Goal: Task Accomplishment & Management: Complete application form

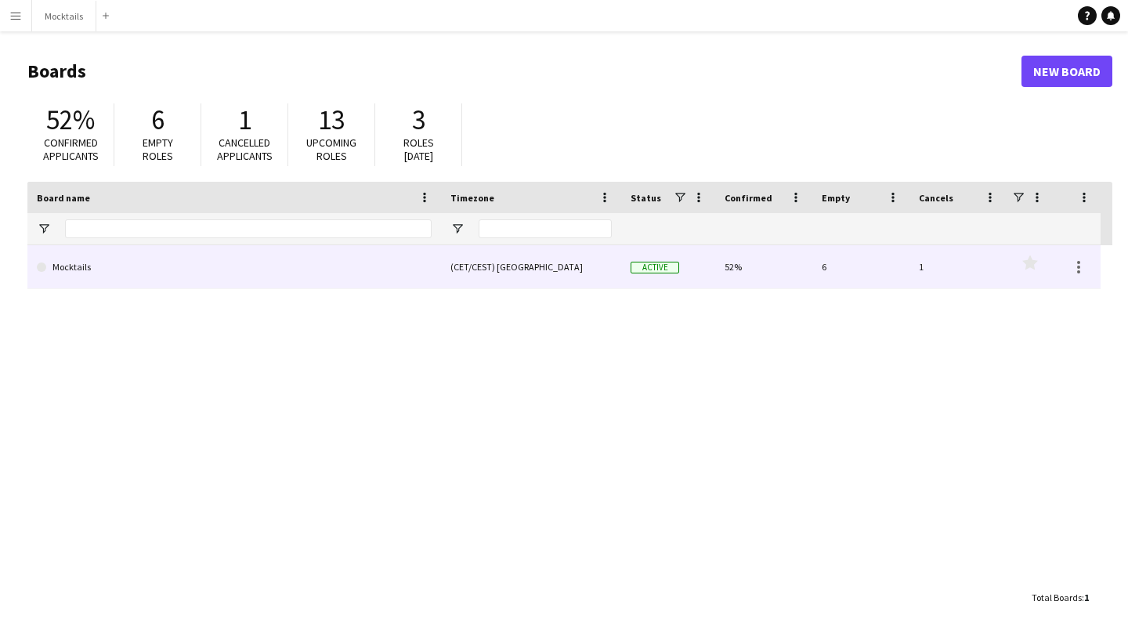
click at [322, 277] on link "Mocktails" at bounding box center [234, 267] width 395 height 44
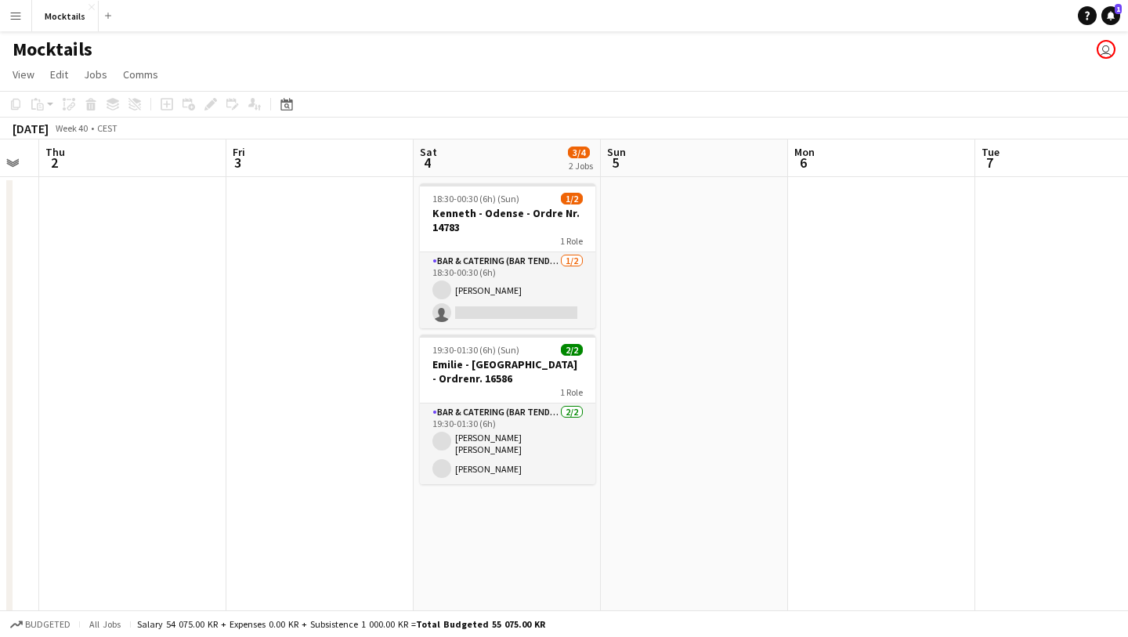
scroll to position [0, 423]
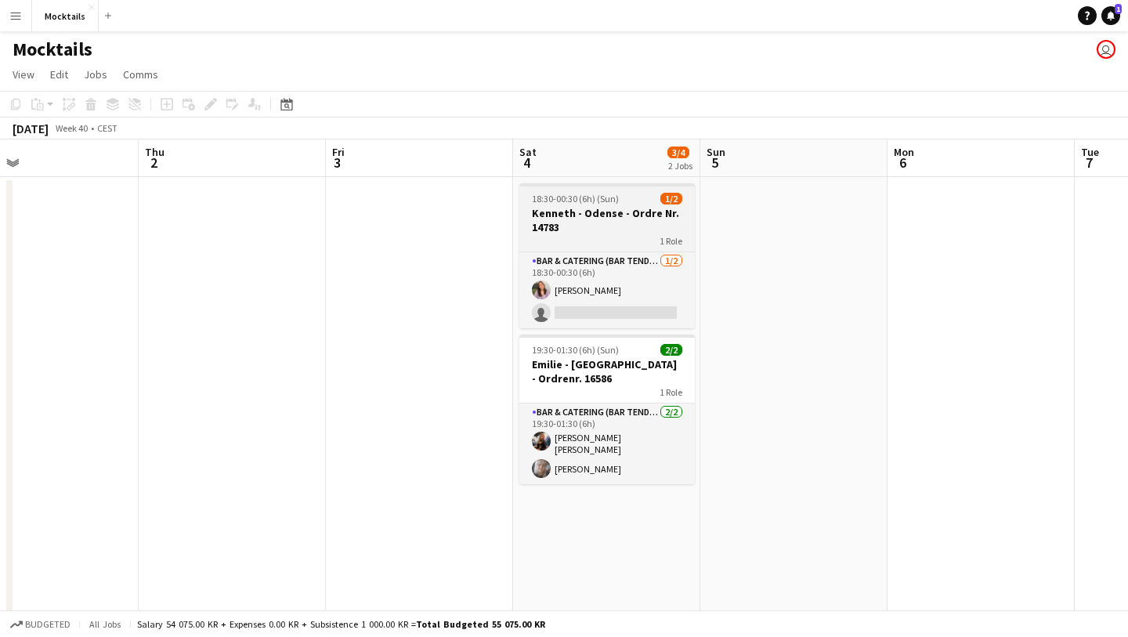
click at [605, 224] on h3 "Kenneth - Odense - Ordre Nr. 14783" at bounding box center [606, 220] width 175 height 28
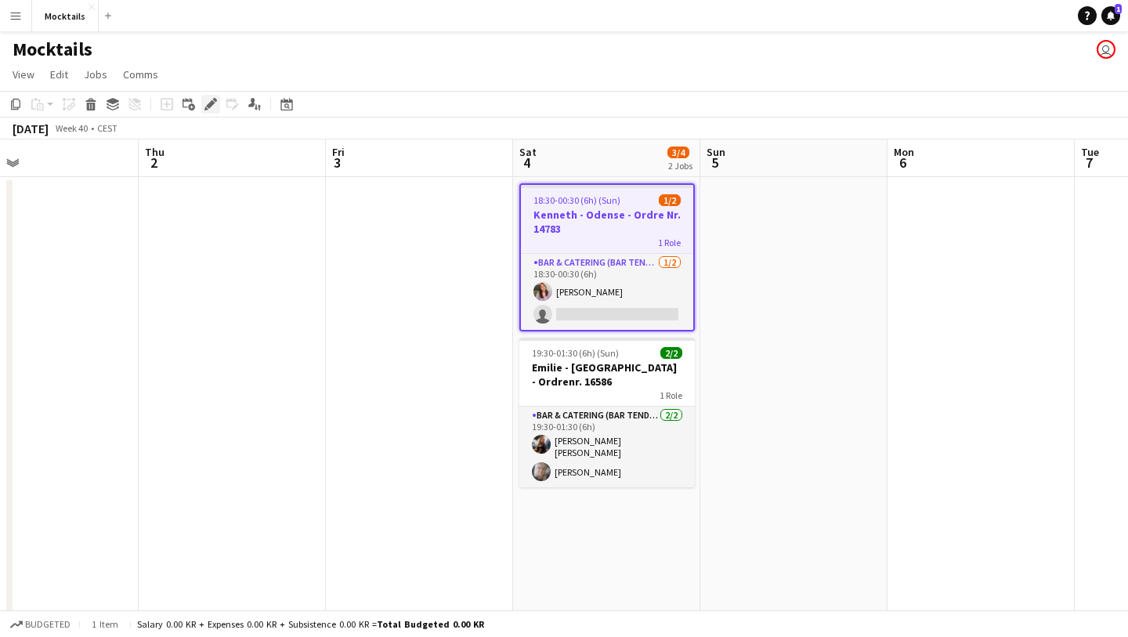
click at [208, 103] on icon "Edit" at bounding box center [210, 104] width 13 height 13
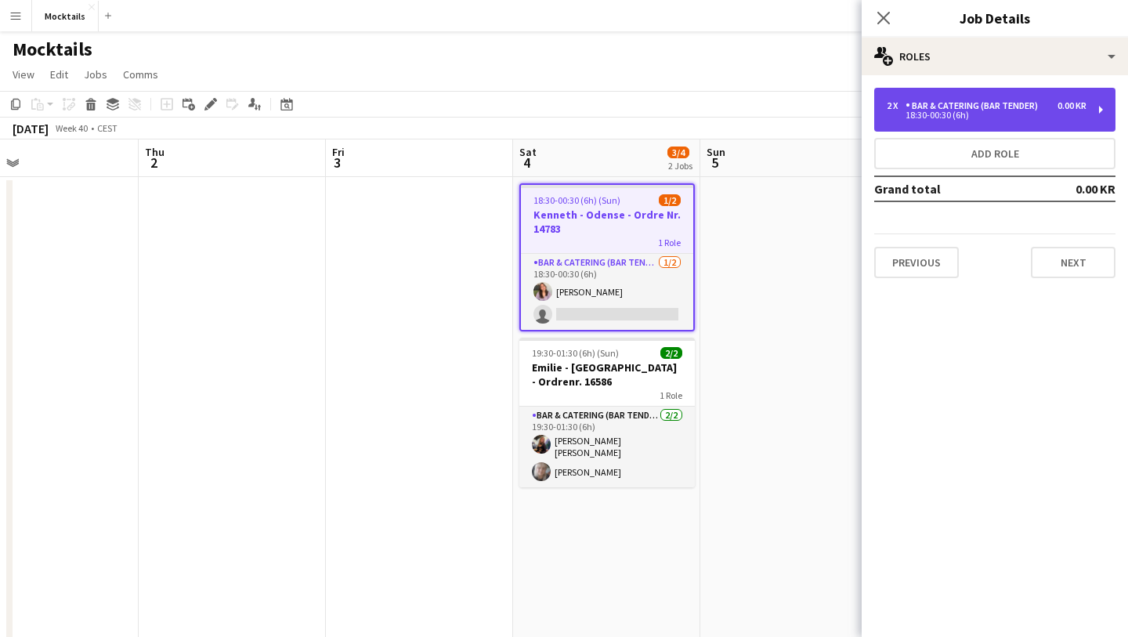
click at [1040, 108] on div "Bar & Catering (Bar Tender)" at bounding box center [974, 105] width 139 height 11
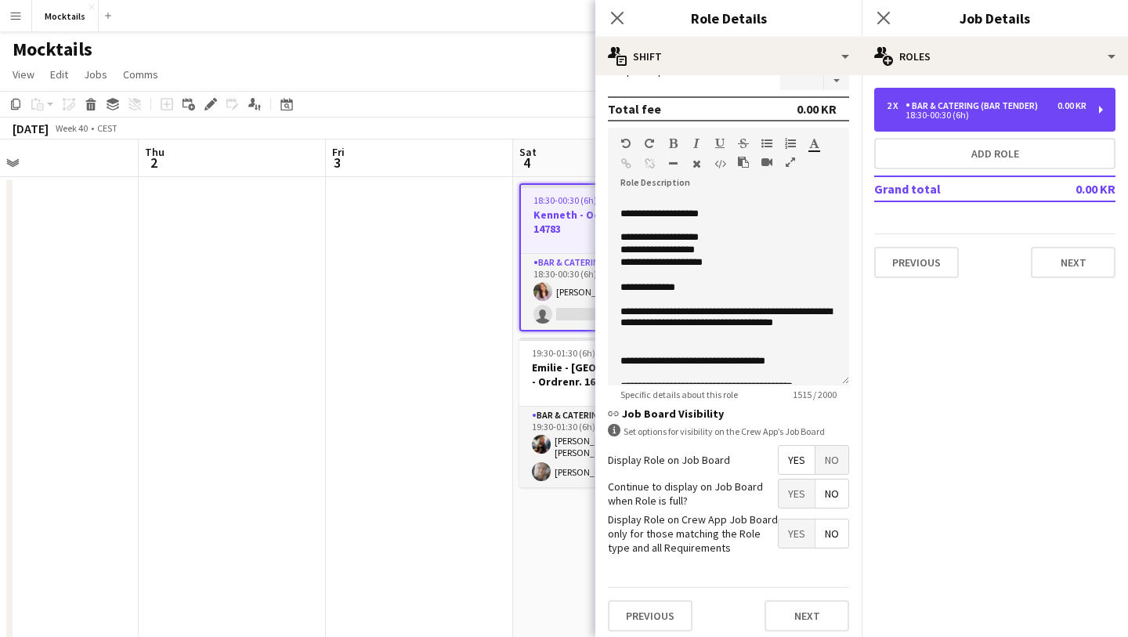
scroll to position [424, 0]
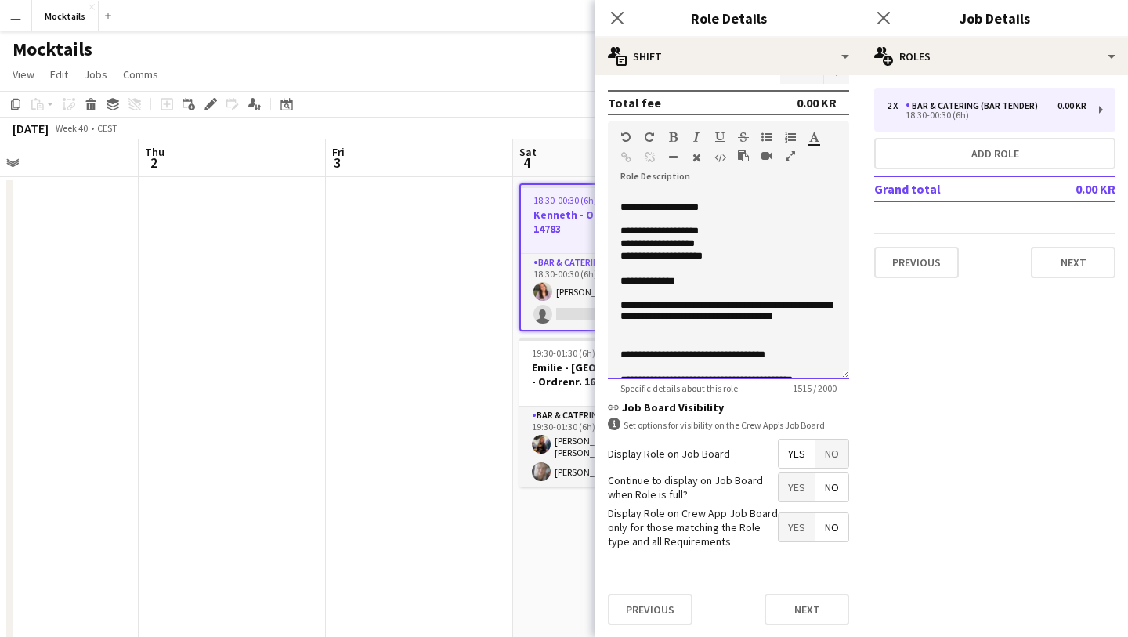
click at [721, 232] on p "**********" at bounding box center [728, 232] width 216 height 13
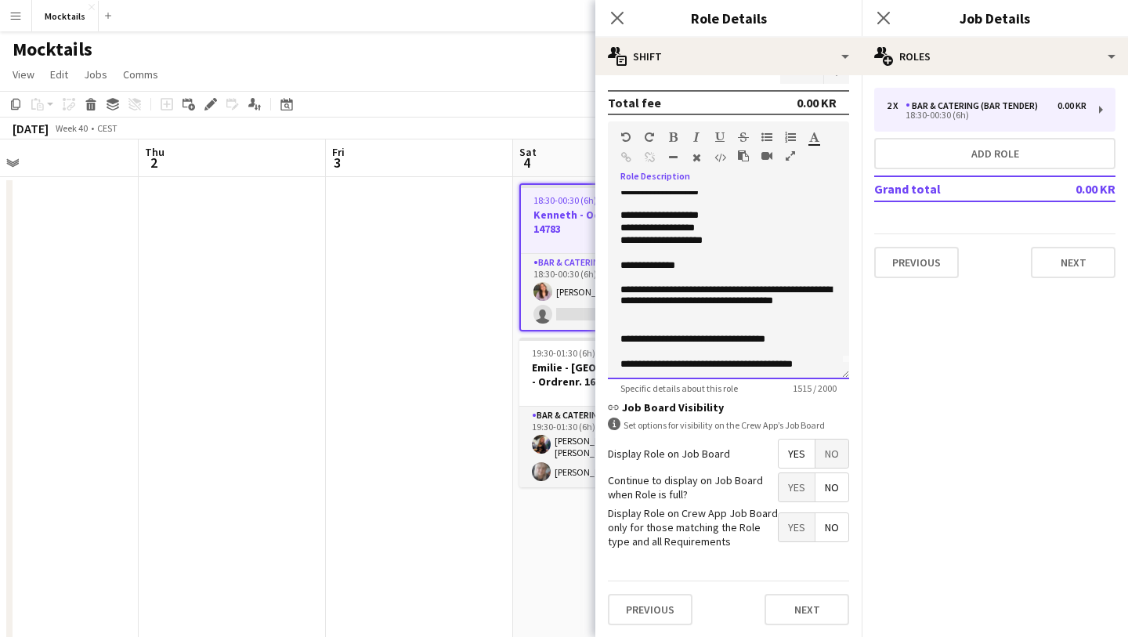
click at [714, 270] on p "**********" at bounding box center [728, 266] width 216 height 13
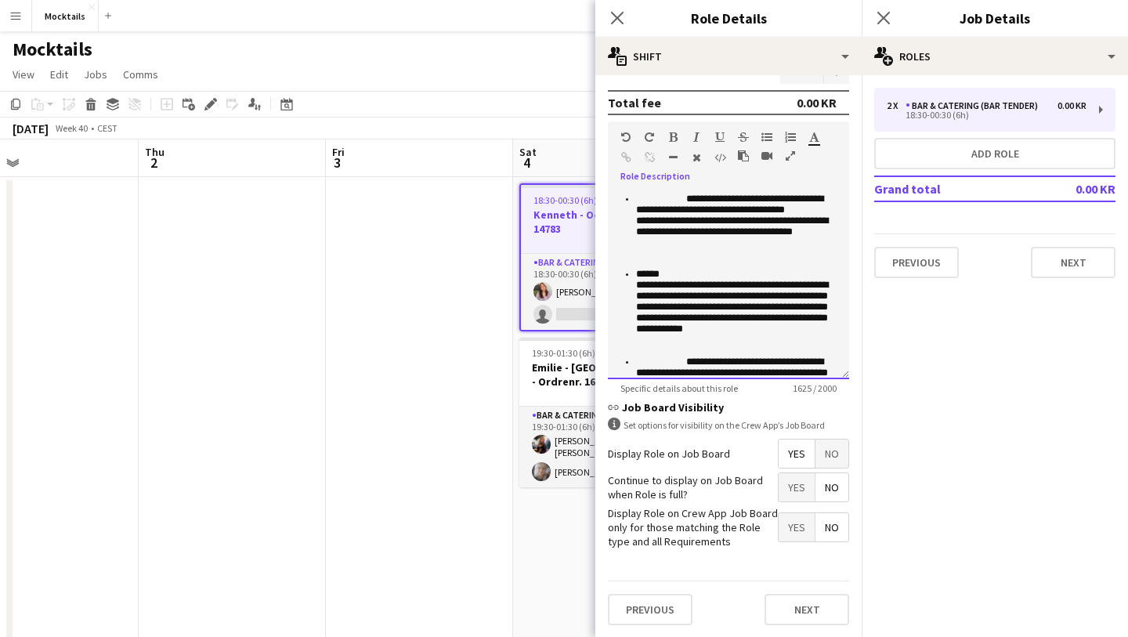
scroll to position [0, 0]
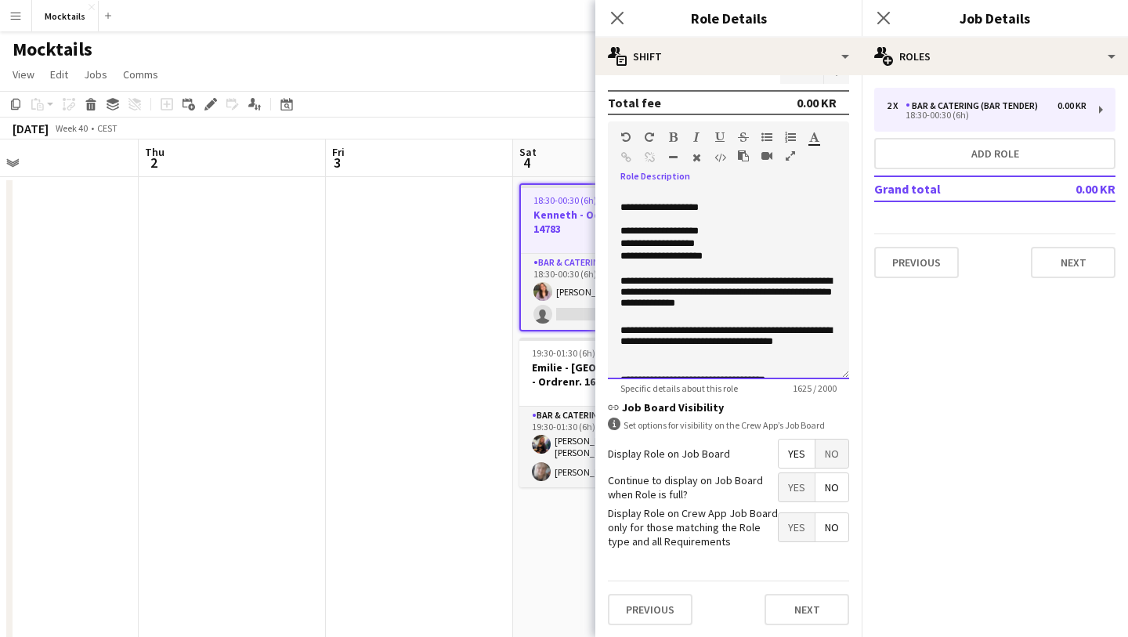
click at [718, 247] on p "**********" at bounding box center [728, 244] width 216 height 13
click at [800, 609] on button "Next" at bounding box center [806, 609] width 85 height 31
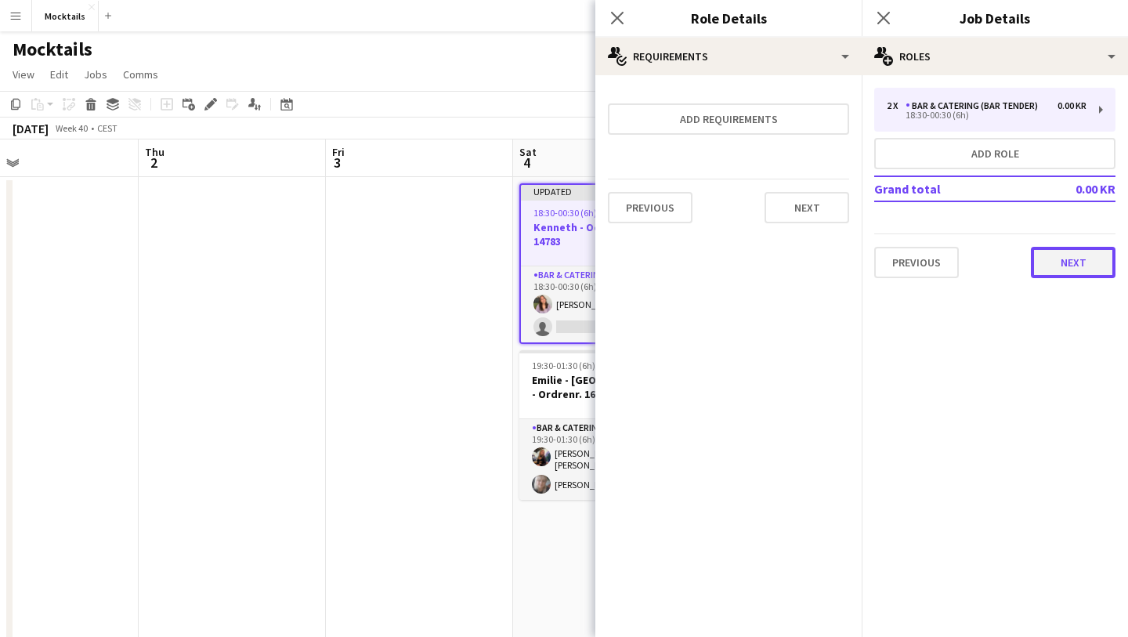
click at [1056, 258] on button "Next" at bounding box center [1073, 262] width 85 height 31
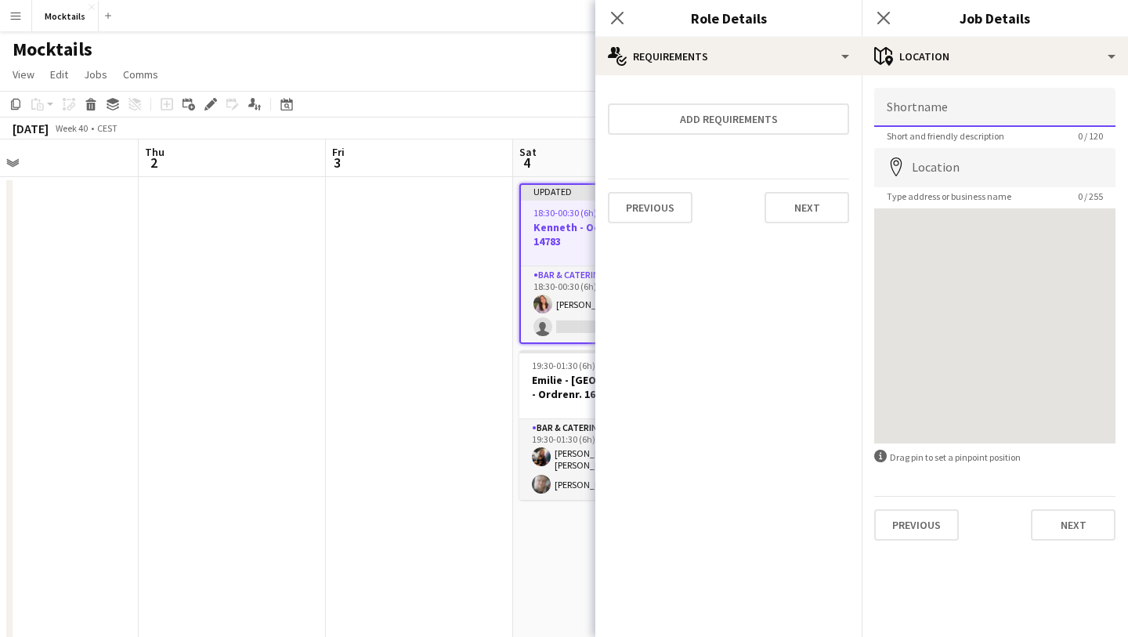
click at [978, 112] on input "Shortname" at bounding box center [994, 107] width 241 height 39
paste input "**********"
type input "**********"
click at [934, 276] on div at bounding box center [994, 325] width 241 height 235
click at [934, 163] on input "Location" at bounding box center [994, 167] width 241 height 39
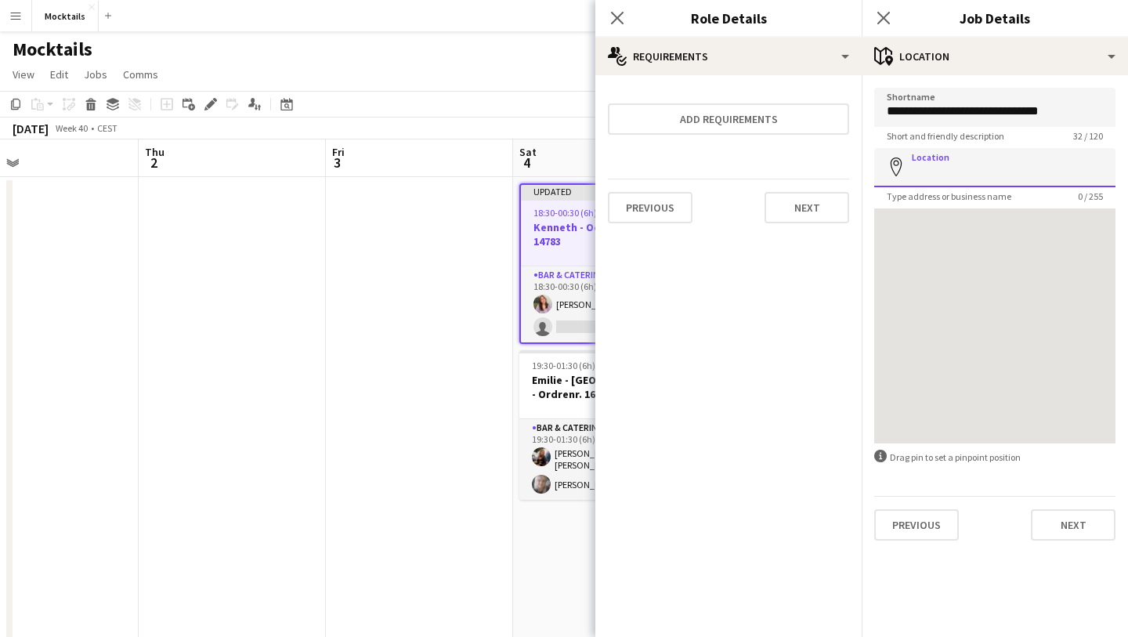
paste input "**********"
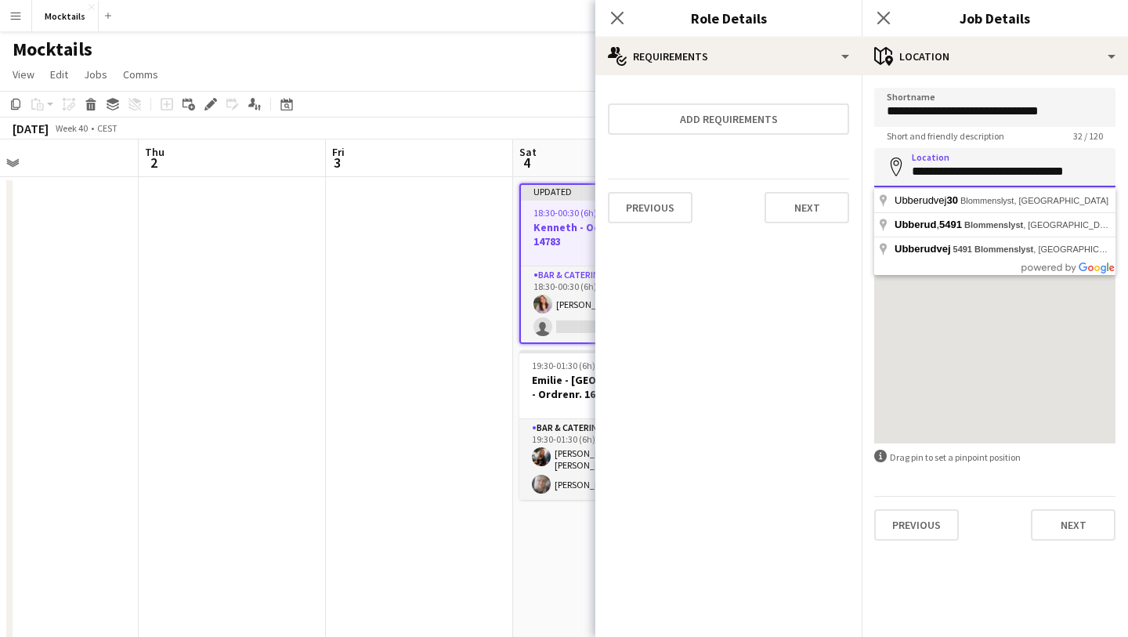
type input "**********"
click at [995, 575] on mat-expansion-panel "**********" at bounding box center [995, 356] width 266 height 562
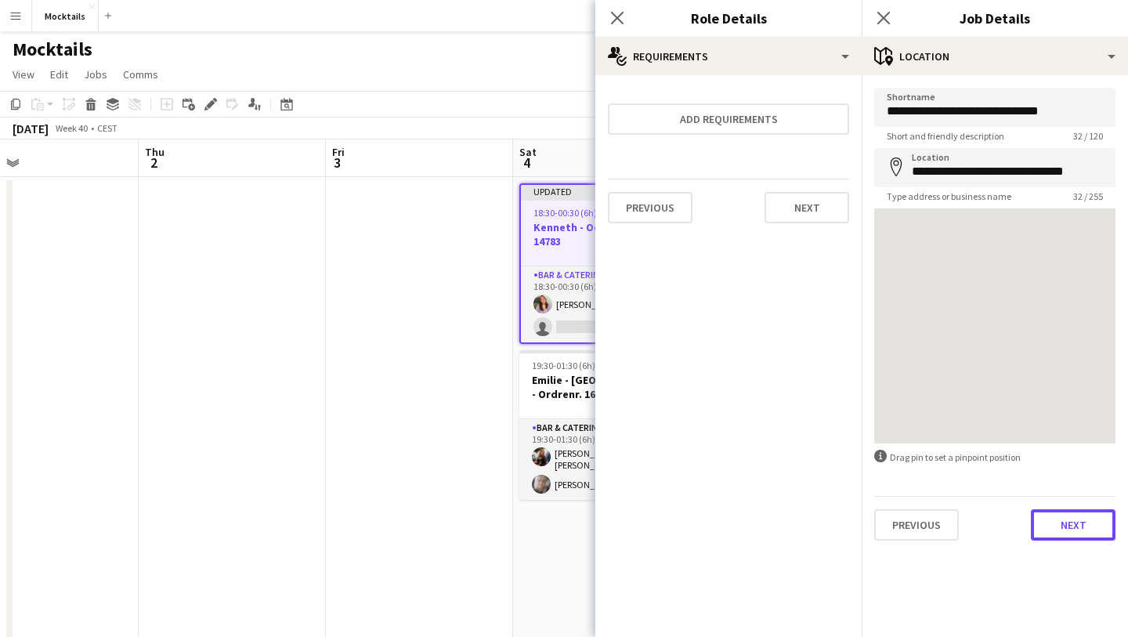
click at [1061, 522] on button "Next" at bounding box center [1073, 524] width 85 height 31
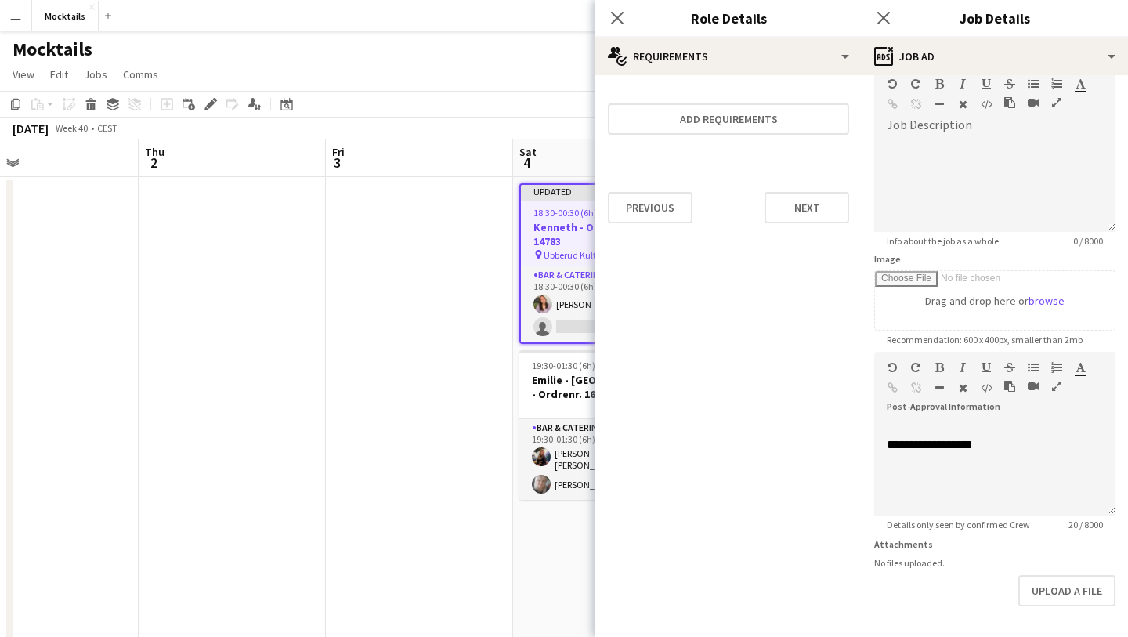
scroll to position [137, 0]
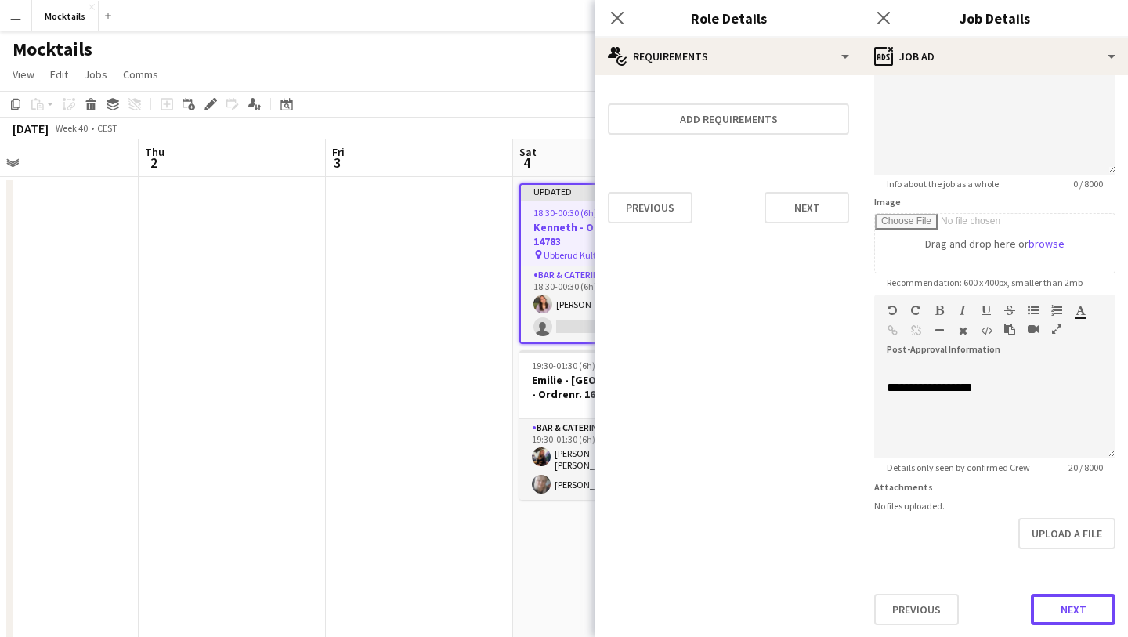
click at [1049, 616] on button "Next" at bounding box center [1073, 609] width 85 height 31
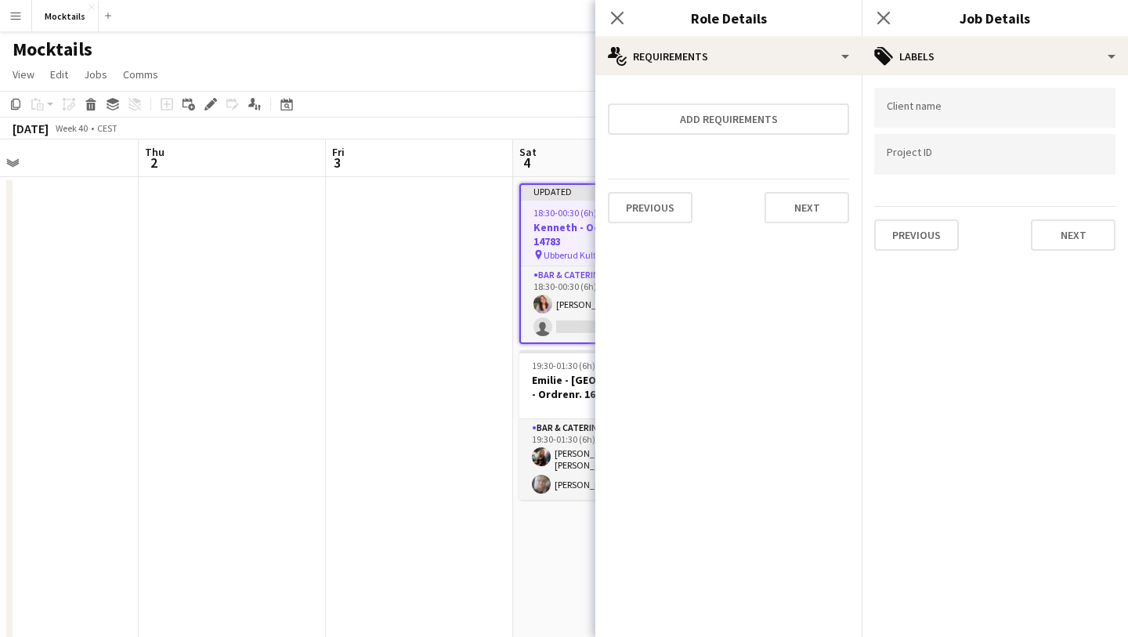
scroll to position [0, 0]
click at [1050, 227] on button "Next" at bounding box center [1073, 234] width 85 height 31
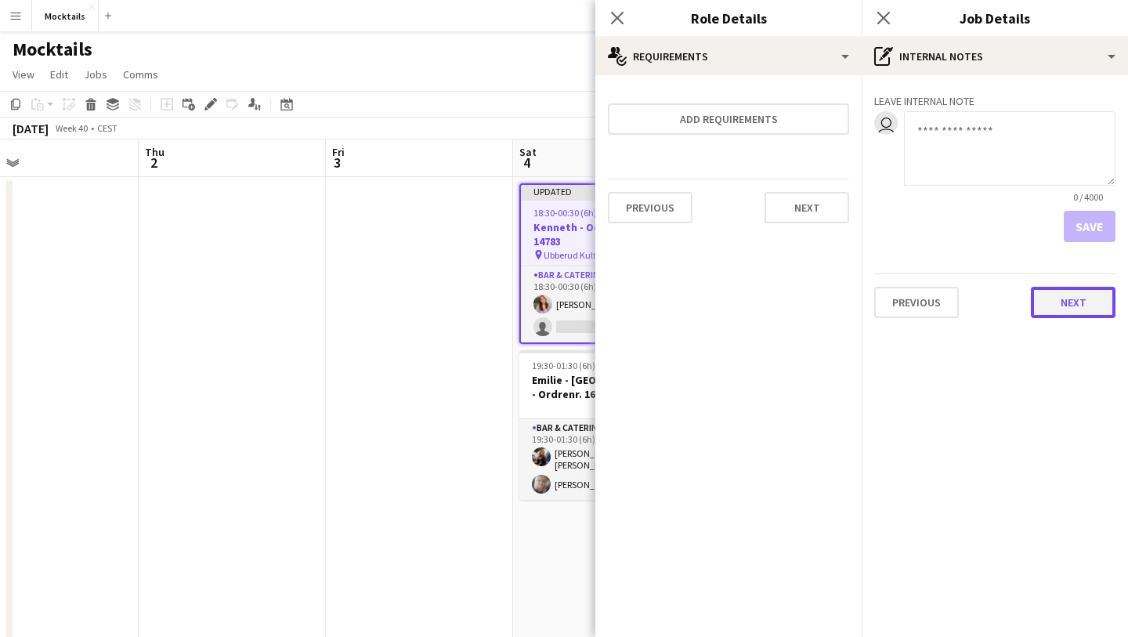
click at [1049, 306] on button "Next" at bounding box center [1073, 302] width 85 height 31
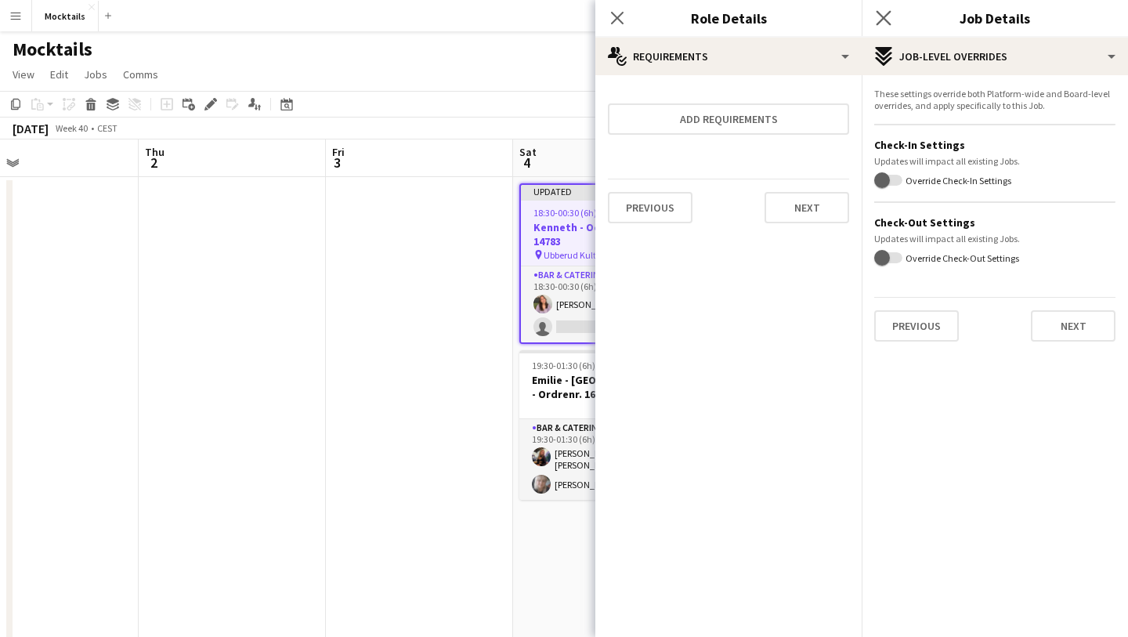
click at [875, 15] on app-icon "Close pop-in" at bounding box center [883, 18] width 23 height 23
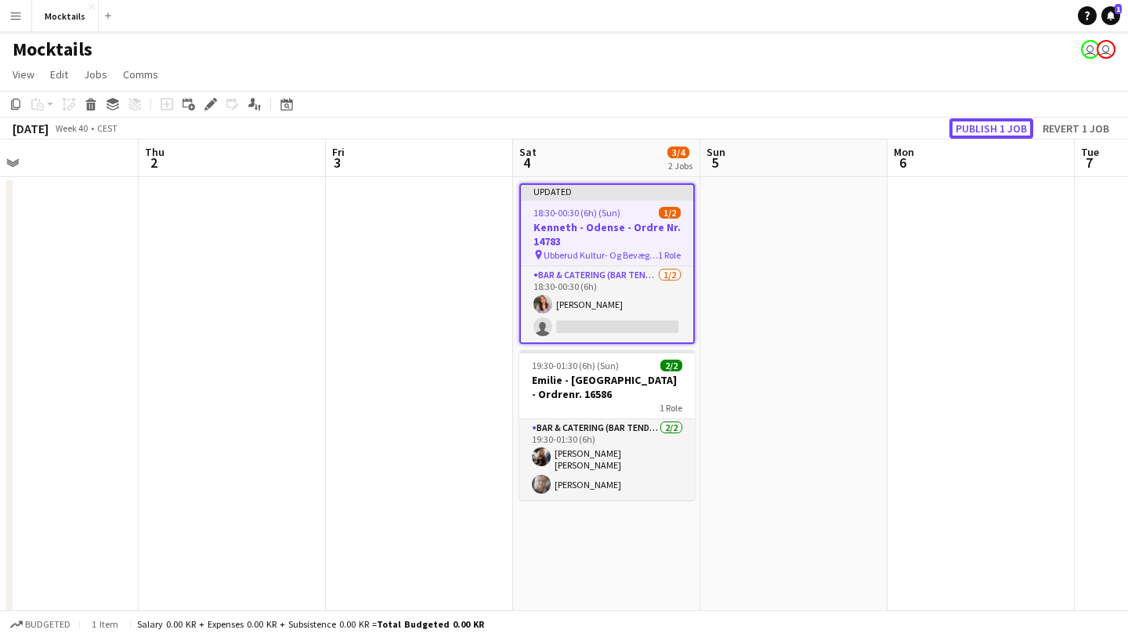
click at [980, 128] on button "Publish 1 job" at bounding box center [991, 128] width 84 height 20
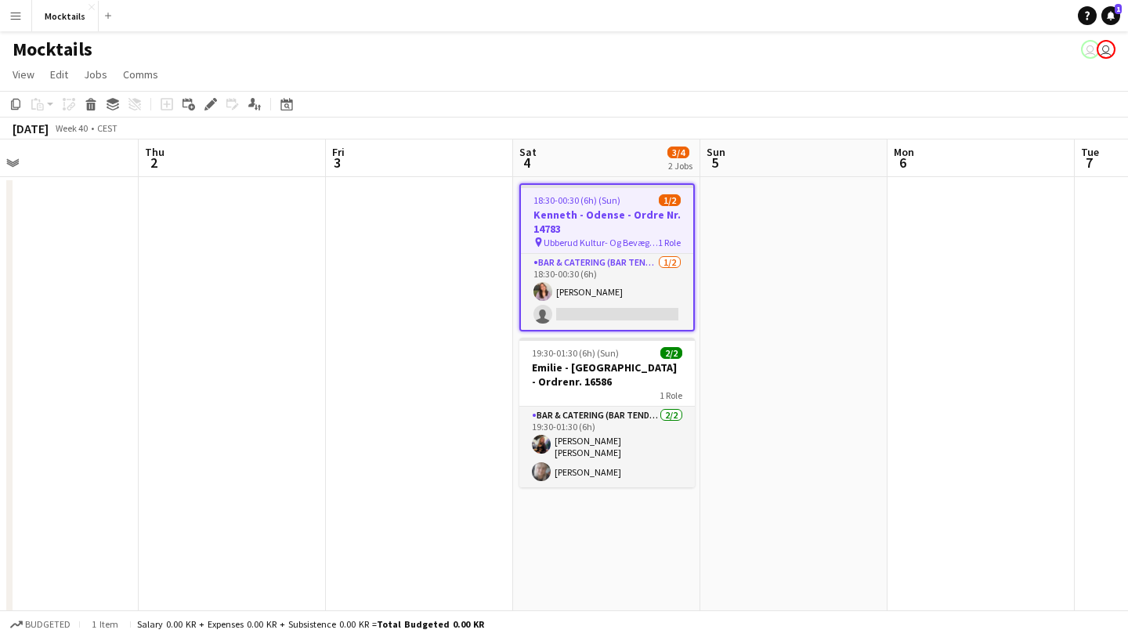
click at [634, 62] on app-page-menu "View Day view expanded Day view collapsed Month view Date picker Jump to today …" at bounding box center [564, 76] width 1128 height 30
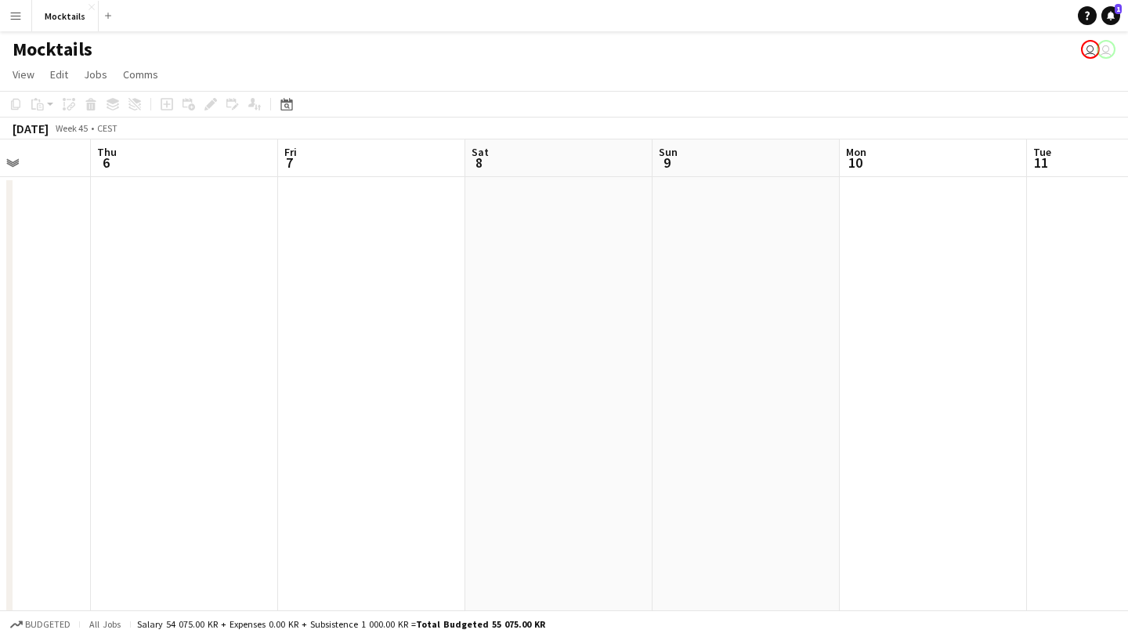
scroll to position [0, 663]
click at [536, 290] on app-date-cell at bounding box center [553, 421] width 187 height 489
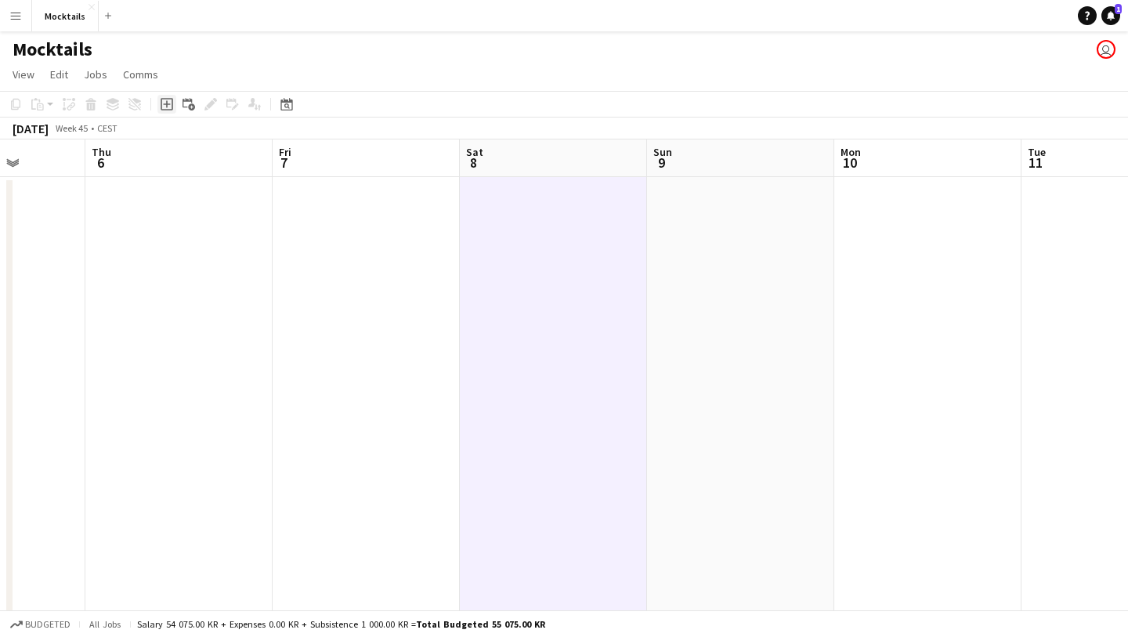
click at [170, 107] on icon "Add job" at bounding box center [167, 104] width 13 height 13
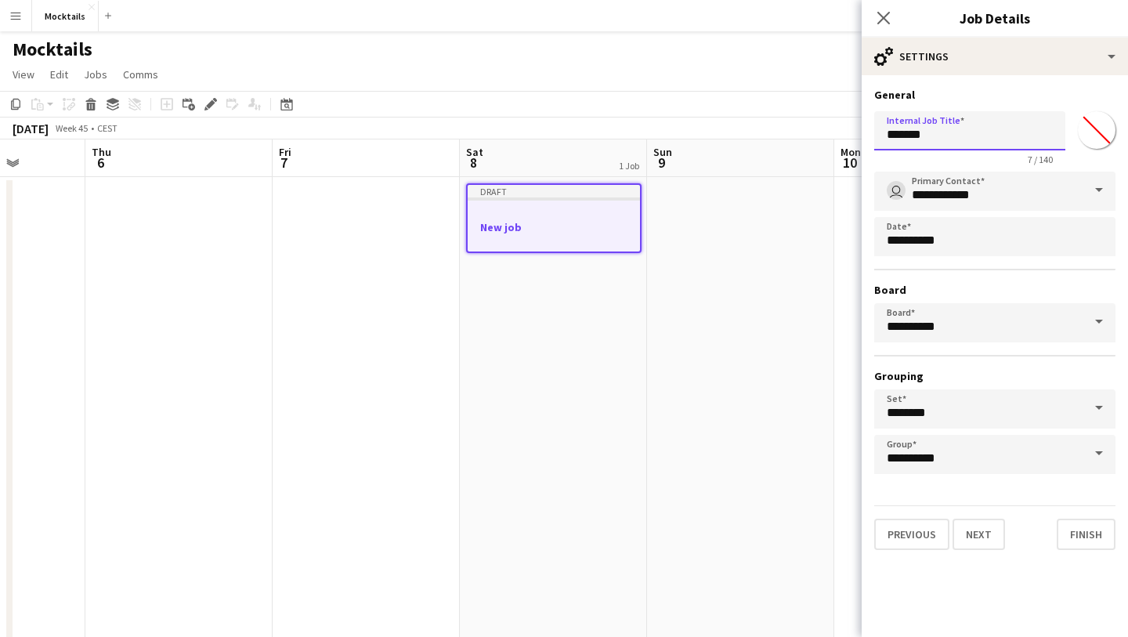
drag, startPoint x: 972, startPoint y: 136, endPoint x: 776, endPoint y: 134, distance: 195.8
click at [777, 136] on body "Menu Boards Boards Boards All jobs Status Workforce Workforce My Workforce Recr…" at bounding box center [564, 382] width 1128 height 764
paste input "******"
type input "**********"
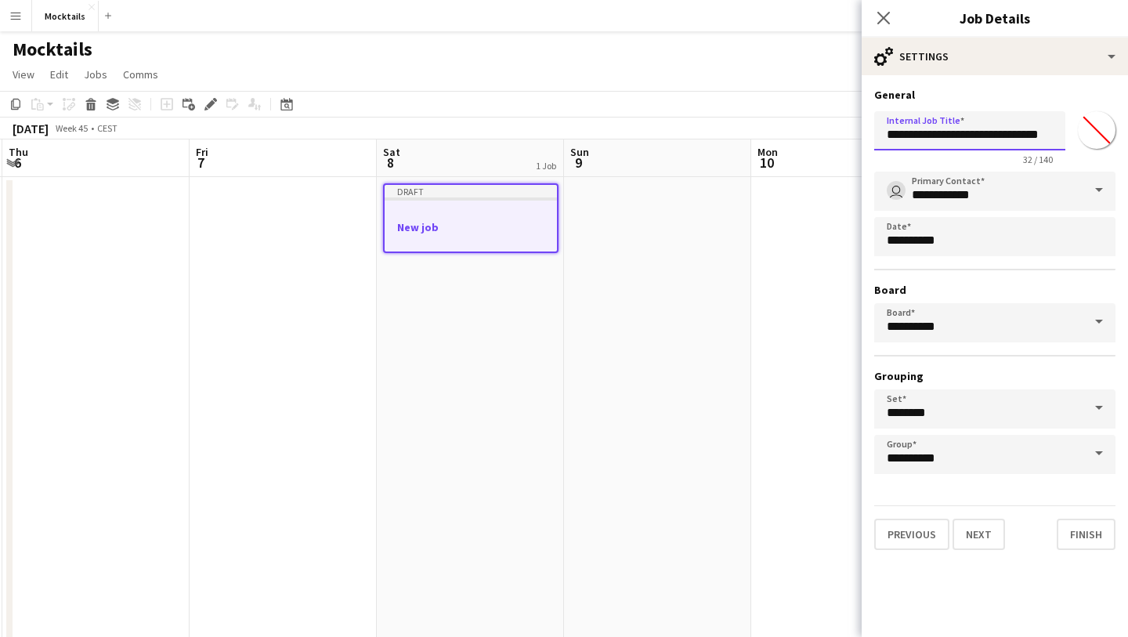
scroll to position [0, 785]
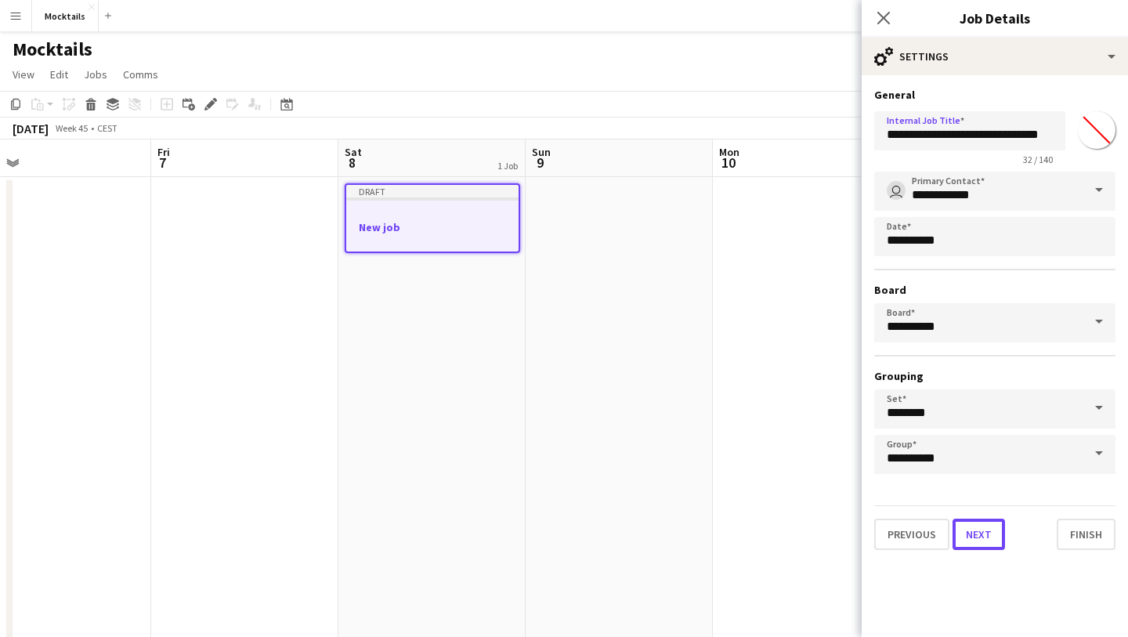
click at [984, 531] on button "Next" at bounding box center [978, 533] width 52 height 31
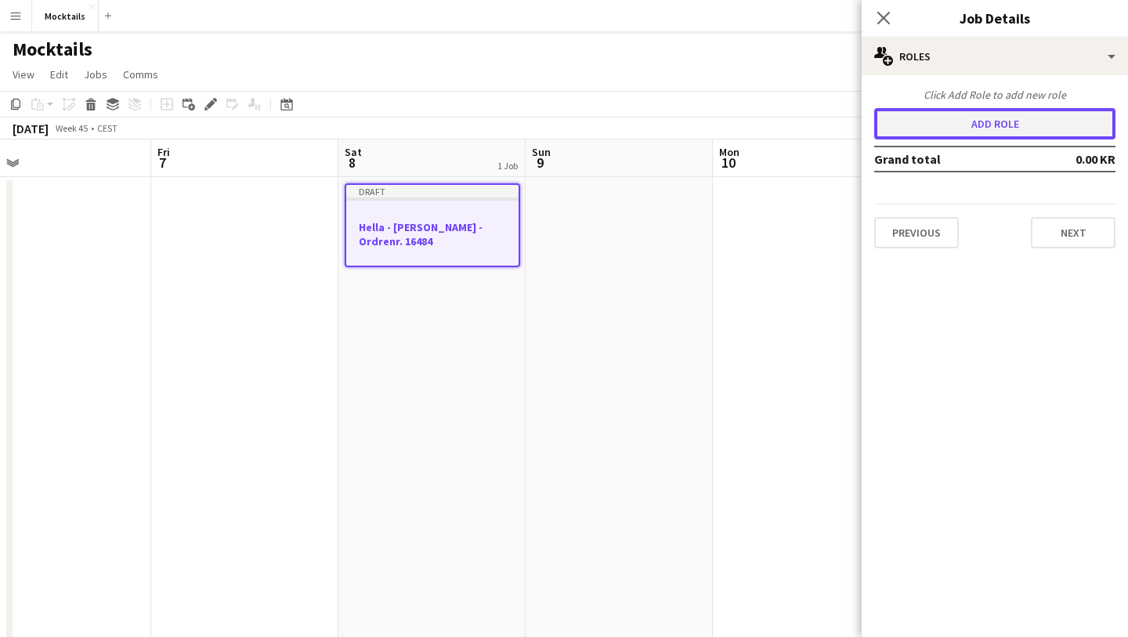
click at [949, 127] on button "Add role" at bounding box center [994, 123] width 241 height 31
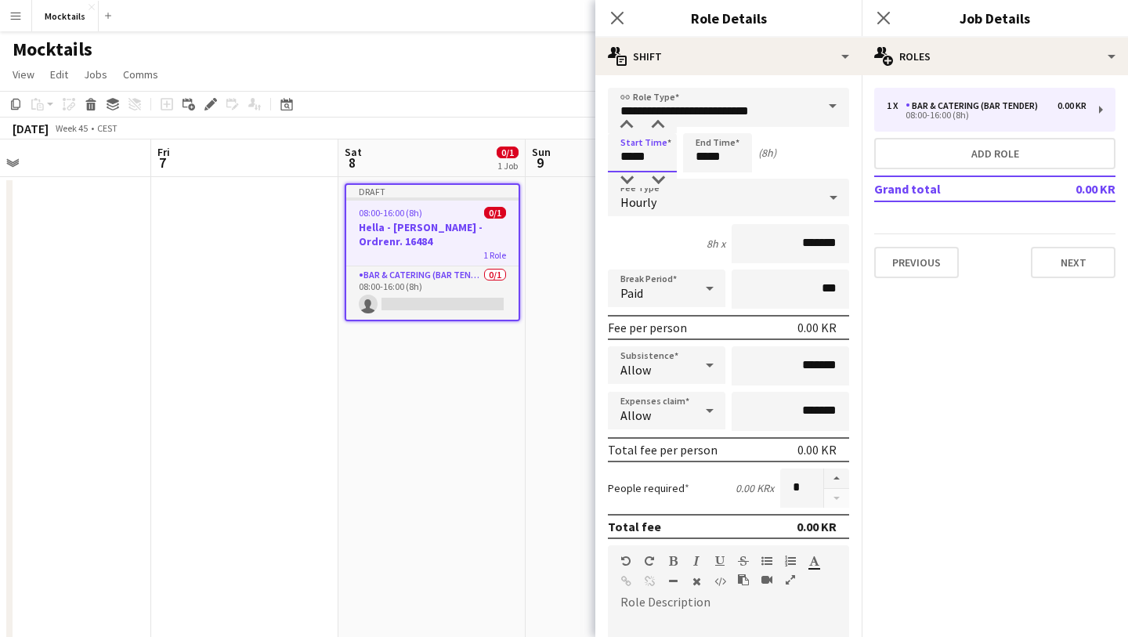
drag, startPoint x: 649, startPoint y: 157, endPoint x: 606, endPoint y: 158, distance: 43.1
click at [606, 158] on form "**********" at bounding box center [728, 575] width 266 height 974
type input "*****"
click at [726, 159] on input "*****" at bounding box center [717, 152] width 69 height 39
type input "*****"
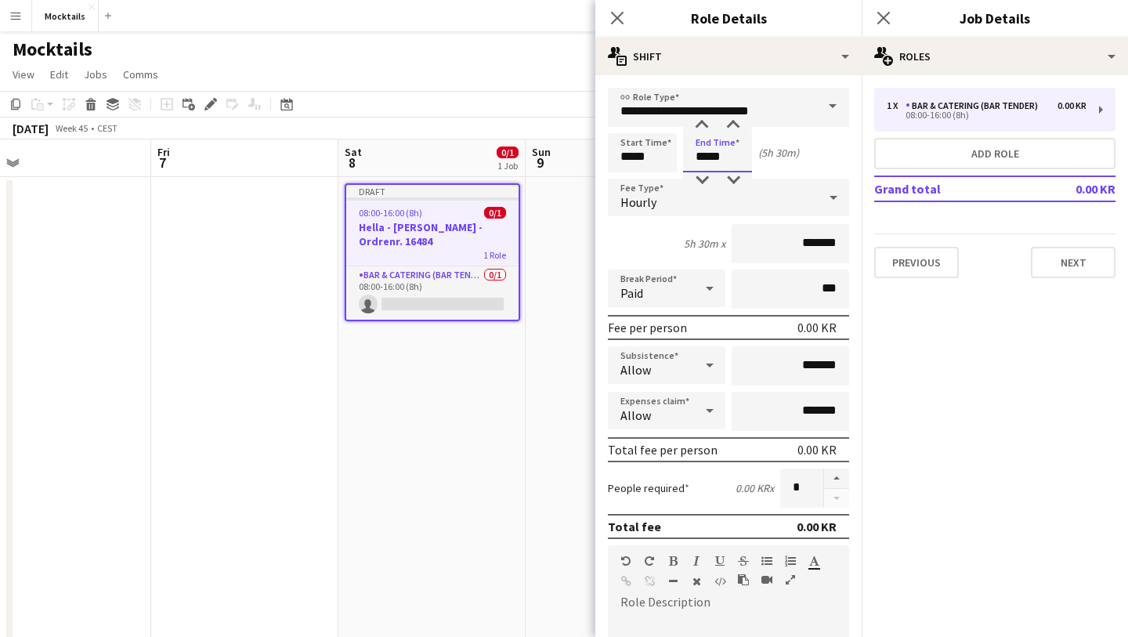
type input "*****"
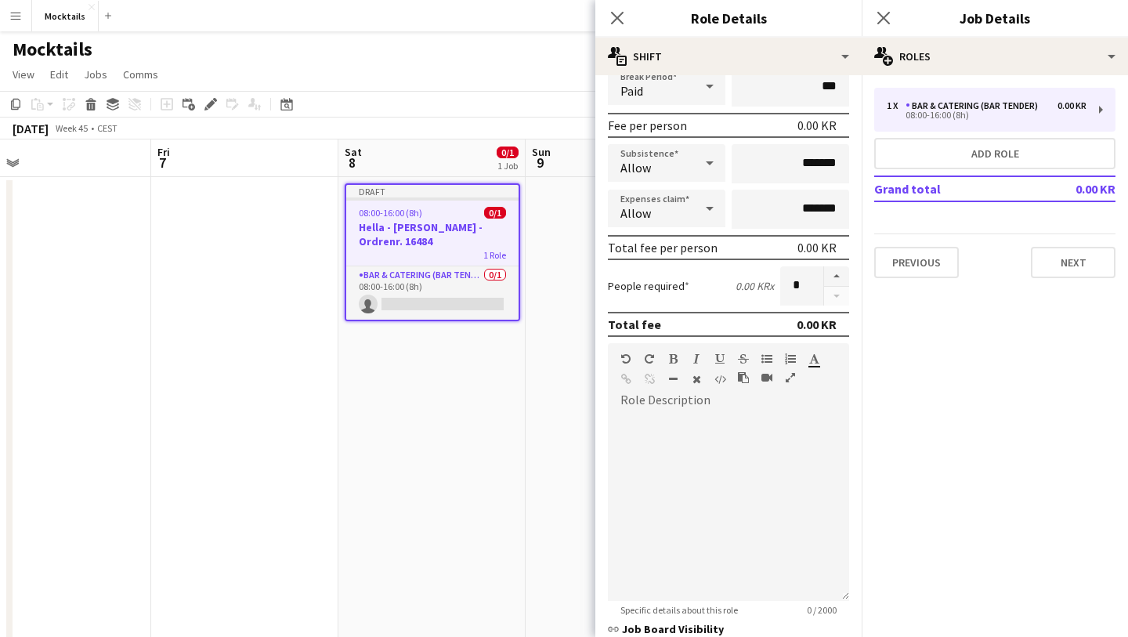
scroll to position [205, 0]
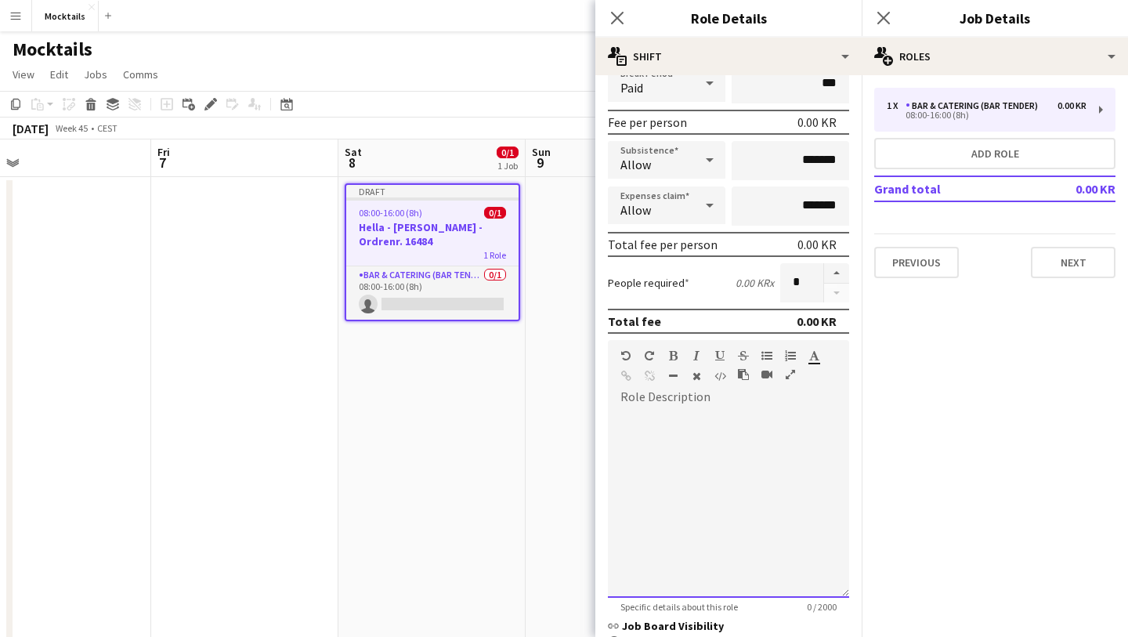
click at [656, 406] on div at bounding box center [728, 498] width 241 height 199
paste div
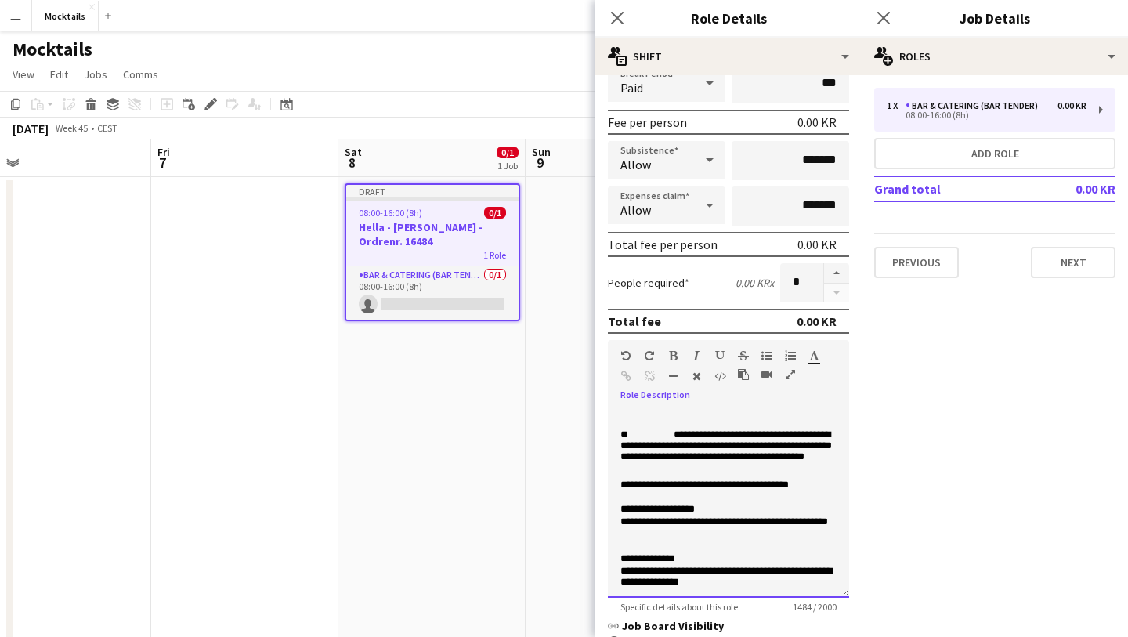
scroll to position [0, 0]
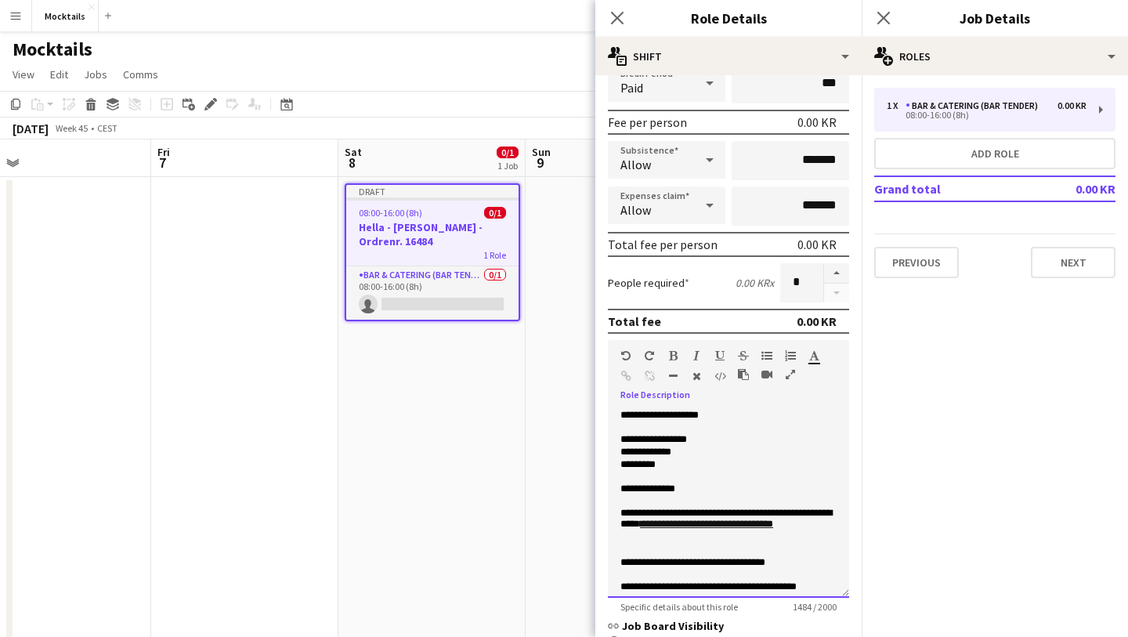
click at [719, 439] on p "**********" at bounding box center [728, 440] width 216 height 13
click at [715, 490] on p "**********" at bounding box center [728, 489] width 216 height 13
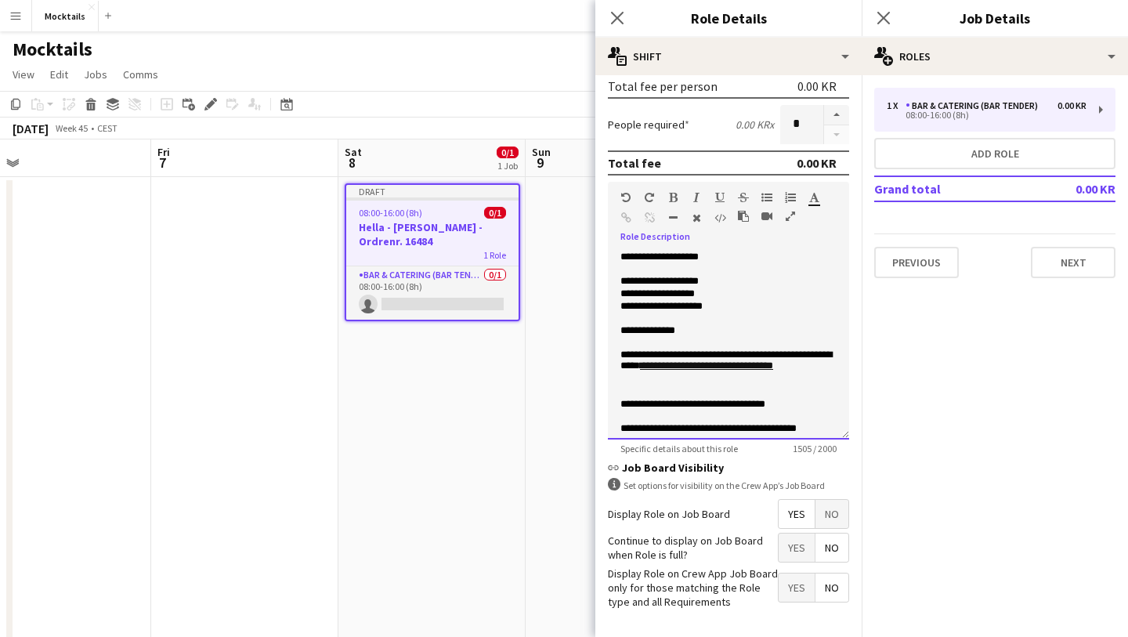
scroll to position [424, 0]
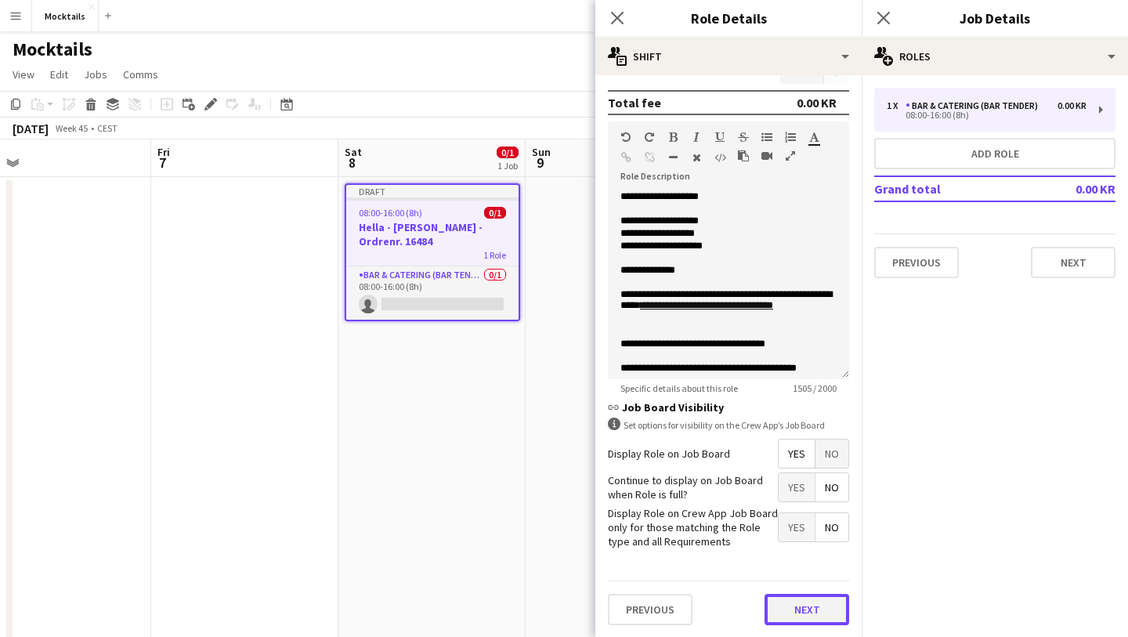
click at [799, 616] on button "Next" at bounding box center [806, 609] width 85 height 31
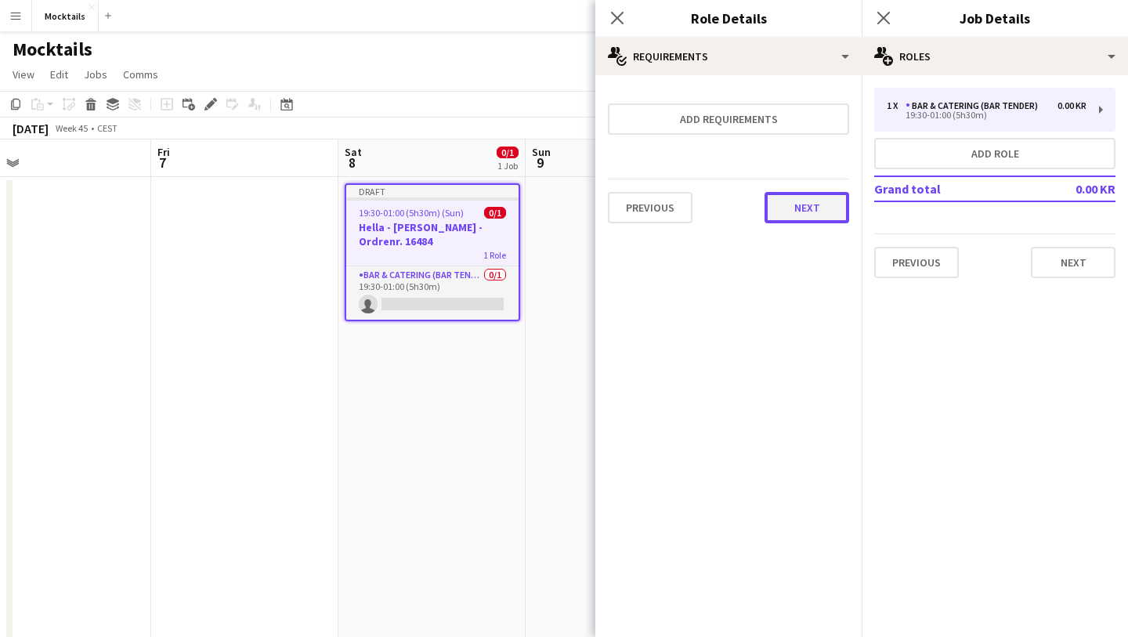
click at [782, 215] on button "Next" at bounding box center [806, 207] width 85 height 31
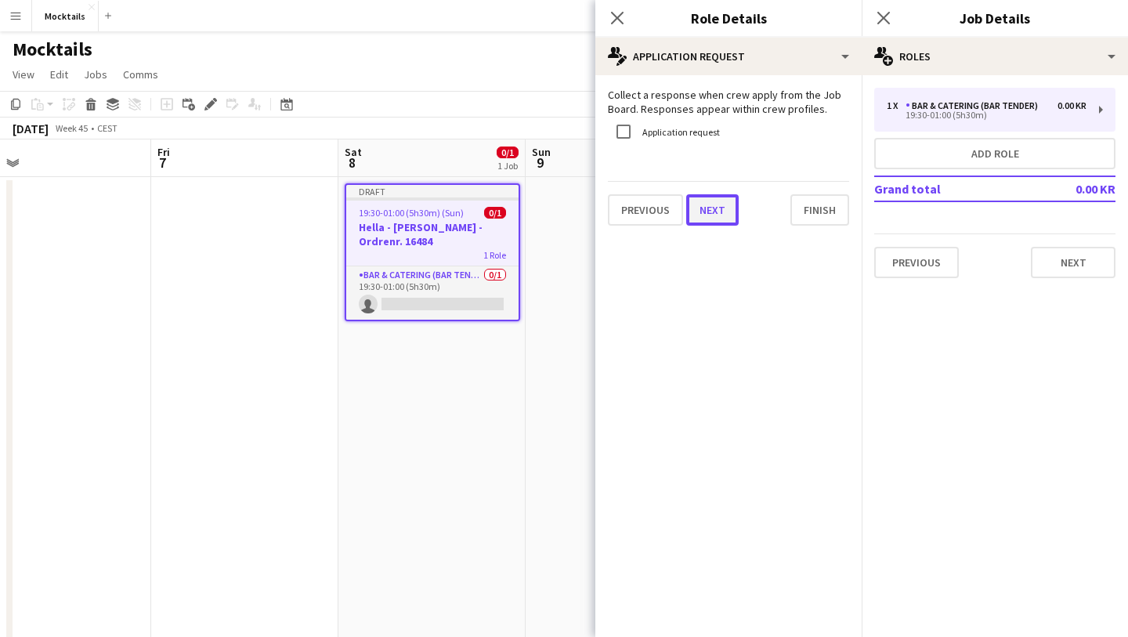
click at [723, 207] on button "Next" at bounding box center [712, 209] width 52 height 31
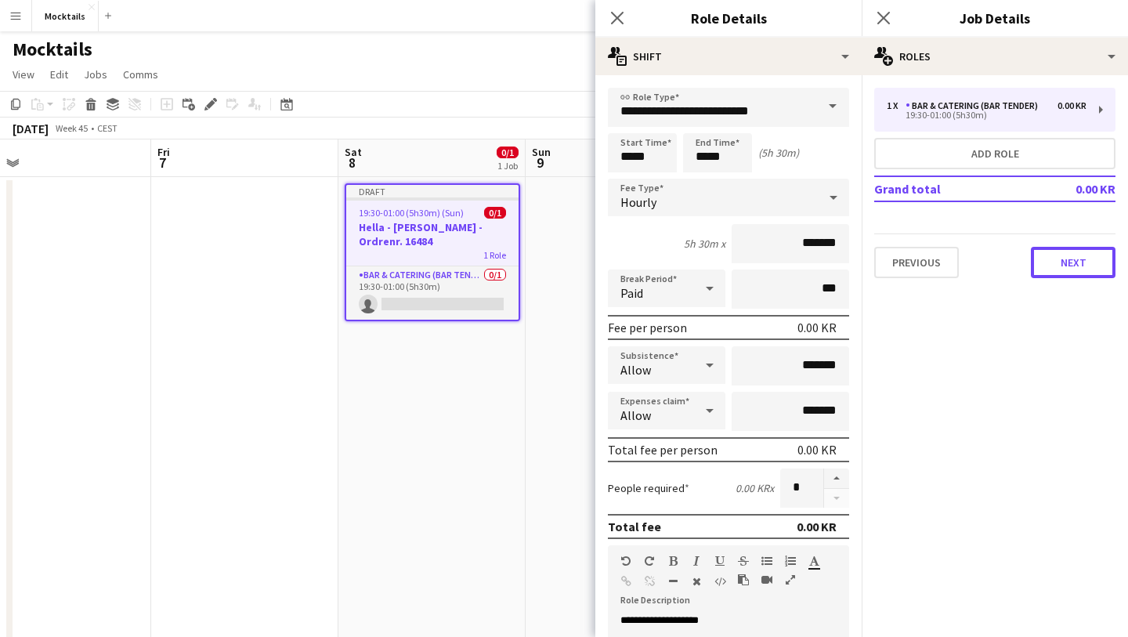
click at [1060, 260] on button "Next" at bounding box center [1073, 262] width 85 height 31
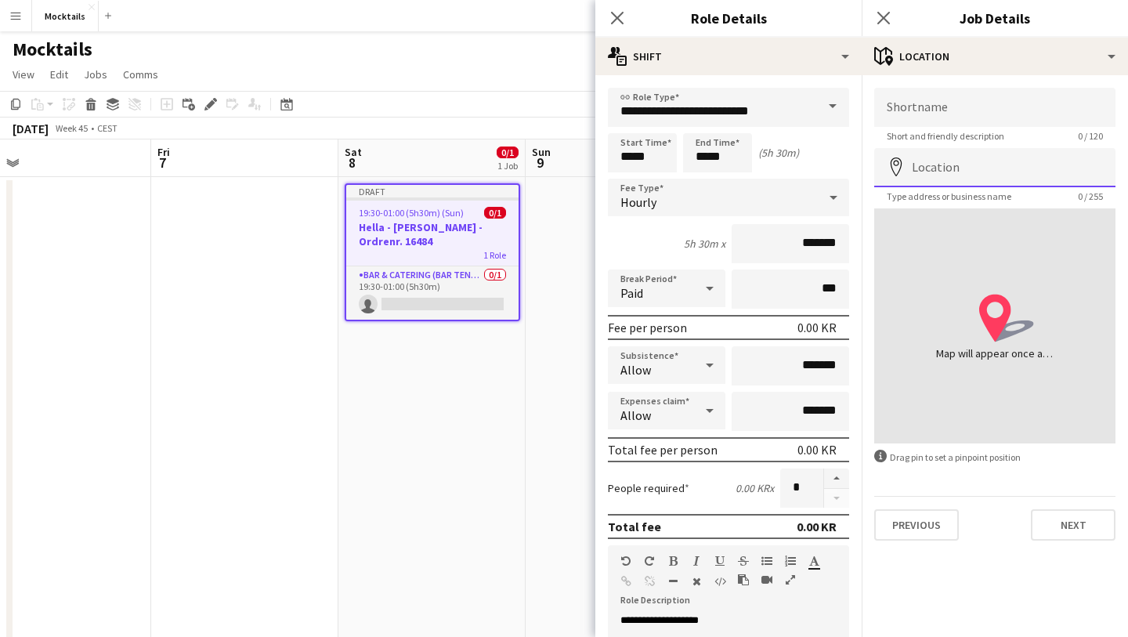
click at [945, 175] on input "Location" at bounding box center [994, 167] width 241 height 39
paste input "**********"
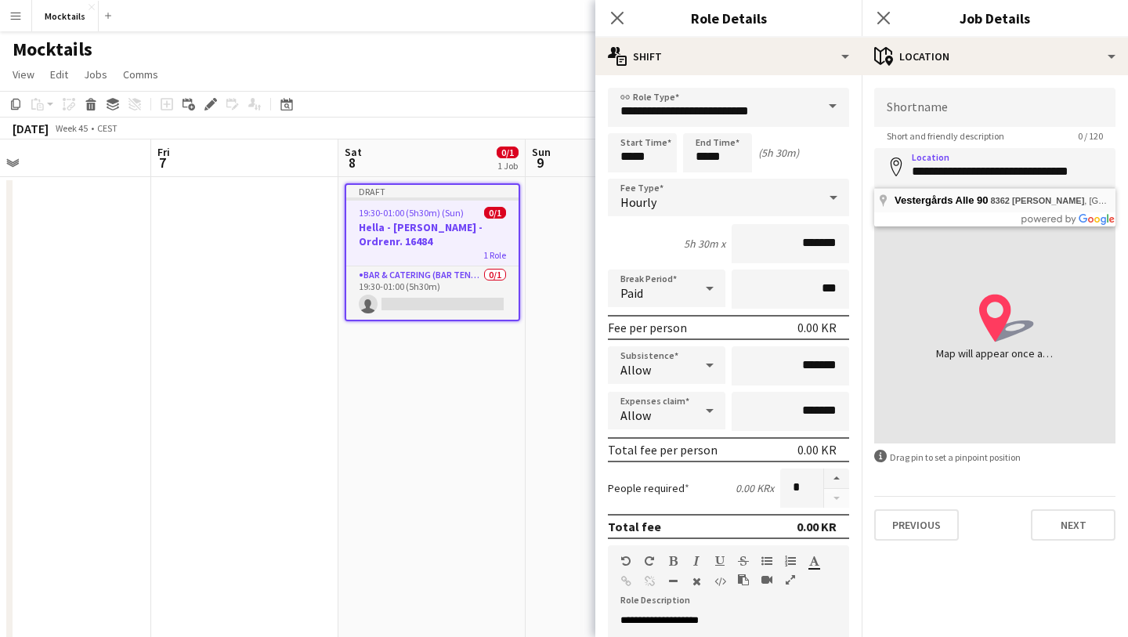
type input "**********"
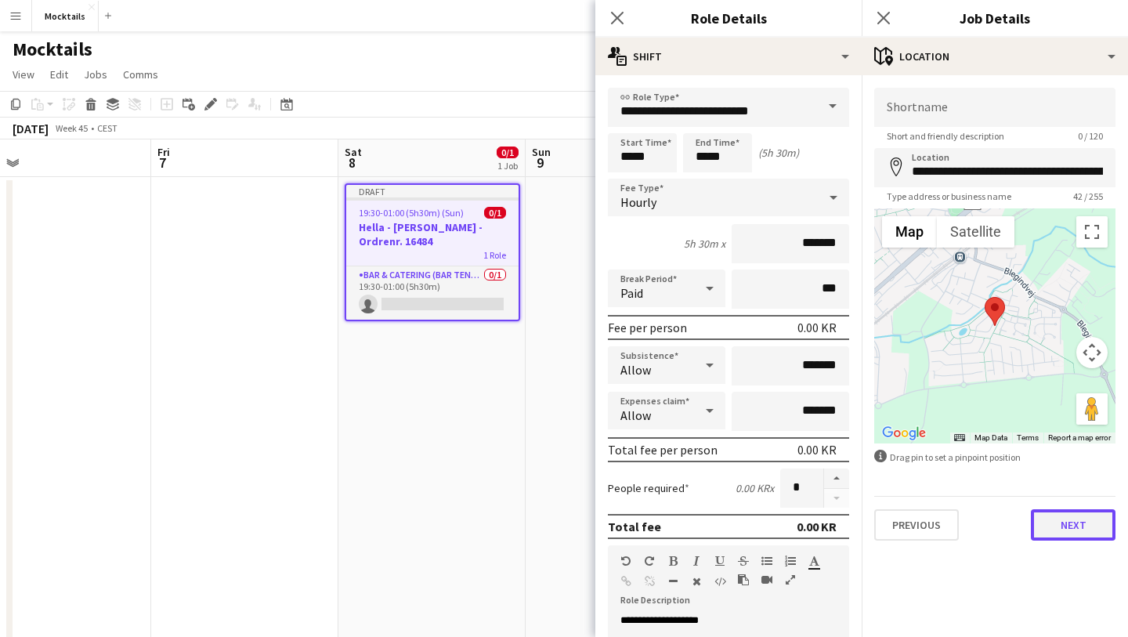
click at [1068, 524] on button "Next" at bounding box center [1073, 524] width 85 height 31
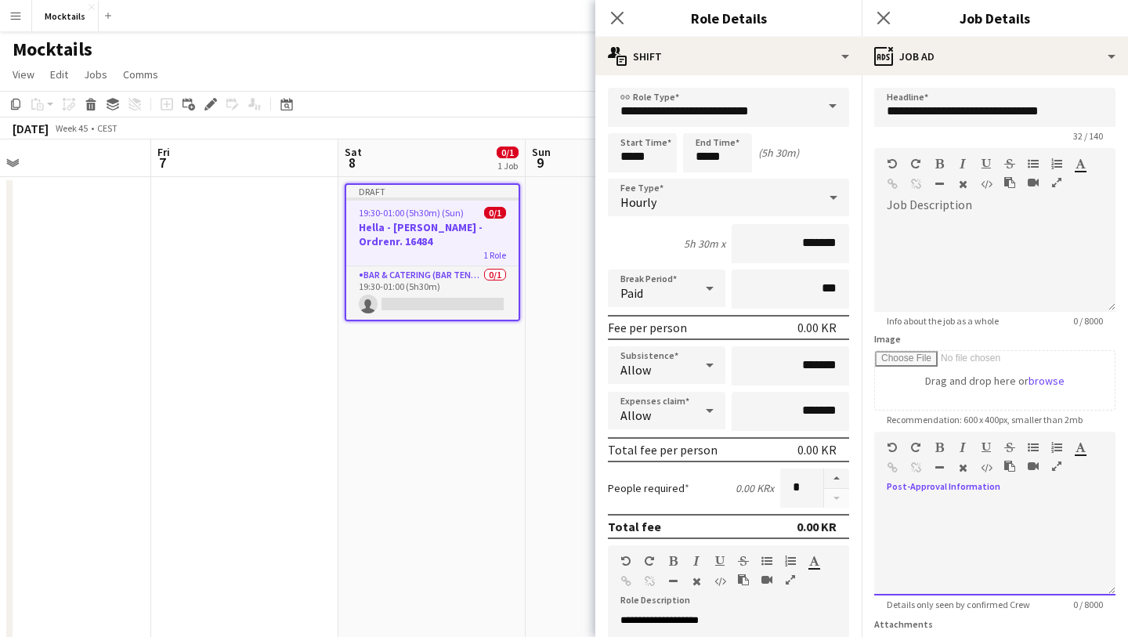
click at [944, 496] on div at bounding box center [994, 542] width 241 height 105
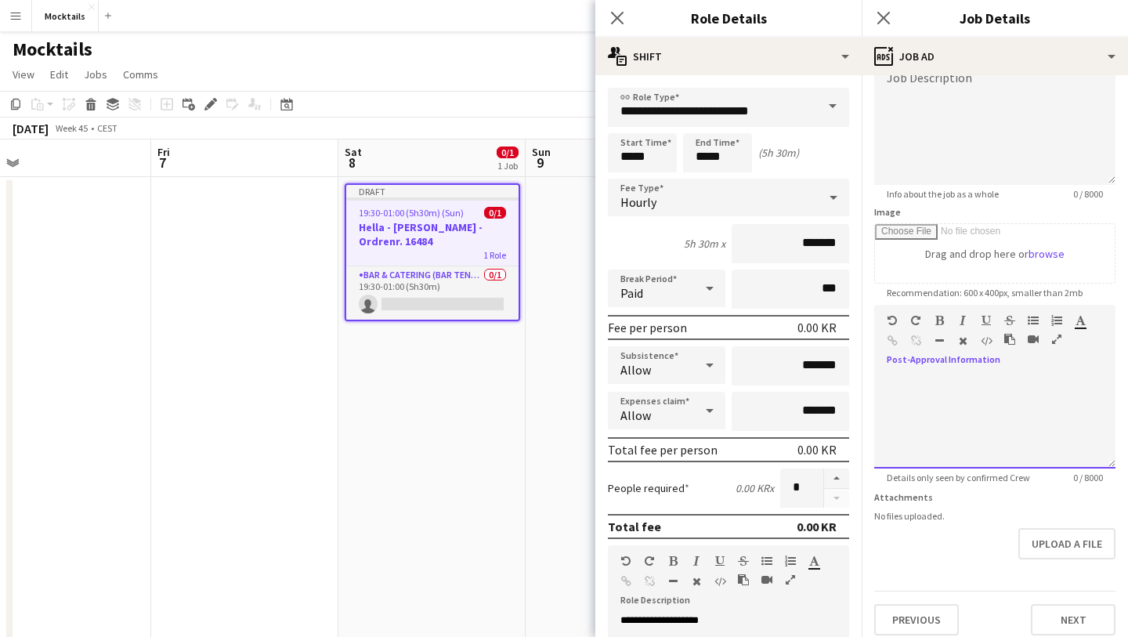
scroll to position [137, 0]
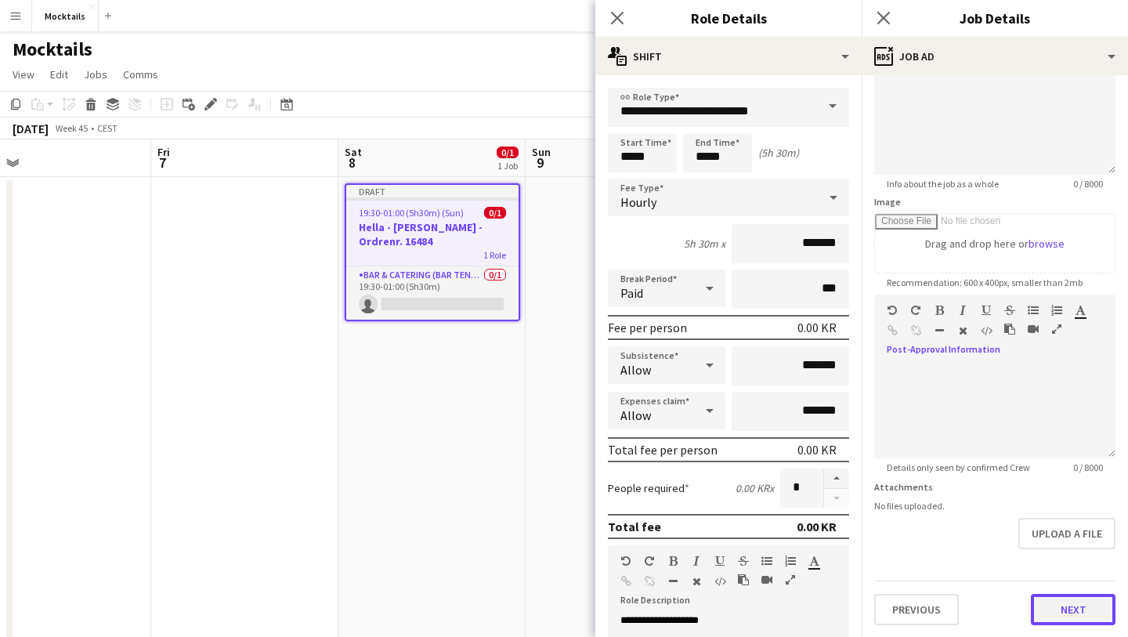
click at [1061, 604] on button "Next" at bounding box center [1073, 609] width 85 height 31
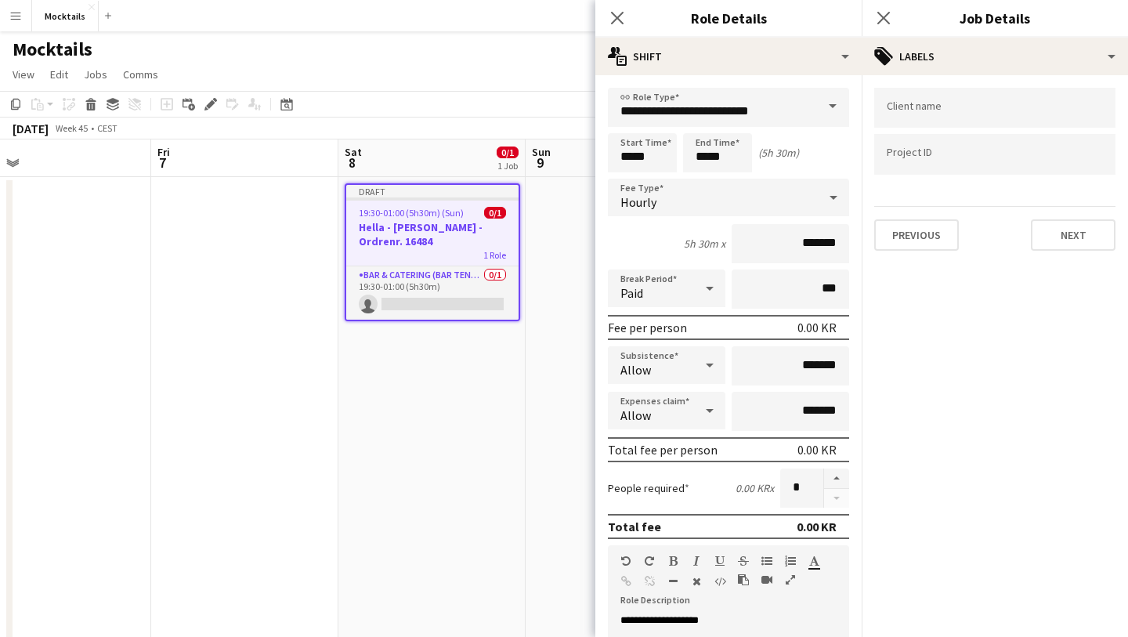
scroll to position [0, 0]
click at [1056, 238] on button "Next" at bounding box center [1073, 234] width 85 height 31
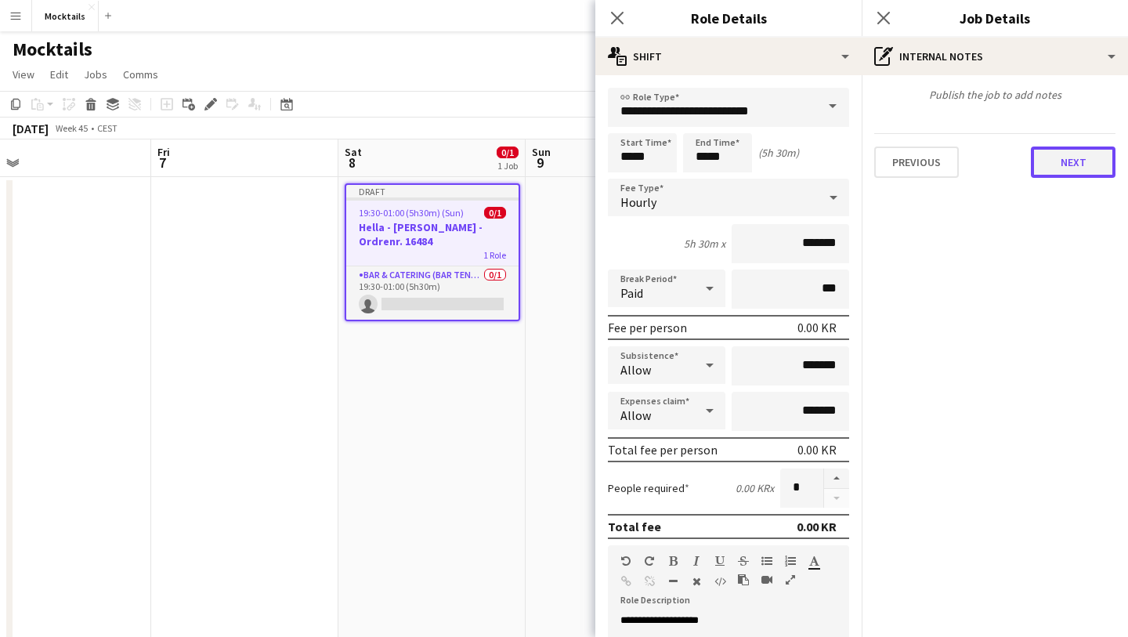
click at [1046, 159] on button "Next" at bounding box center [1073, 161] width 85 height 31
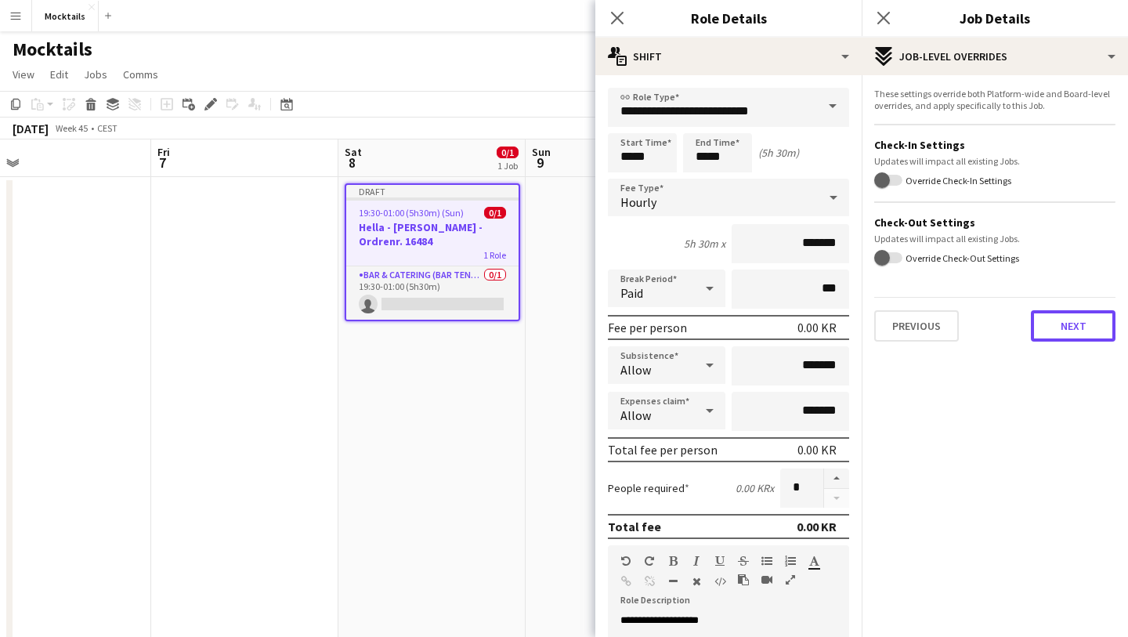
click at [1042, 327] on button "Next" at bounding box center [1073, 325] width 85 height 31
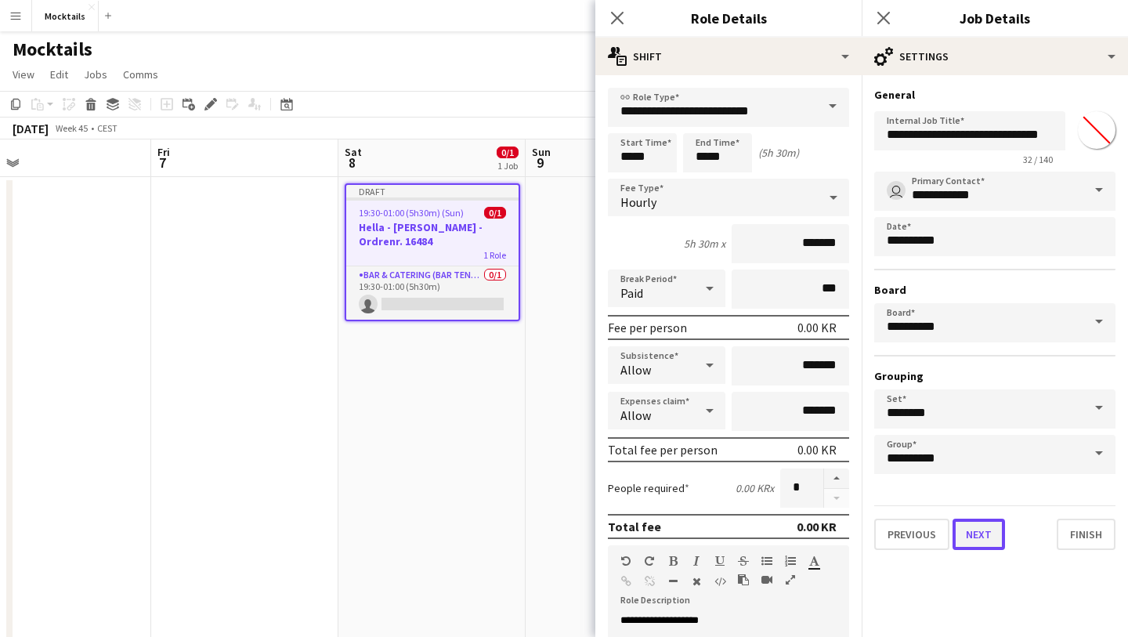
click at [985, 544] on button "Next" at bounding box center [978, 533] width 52 height 31
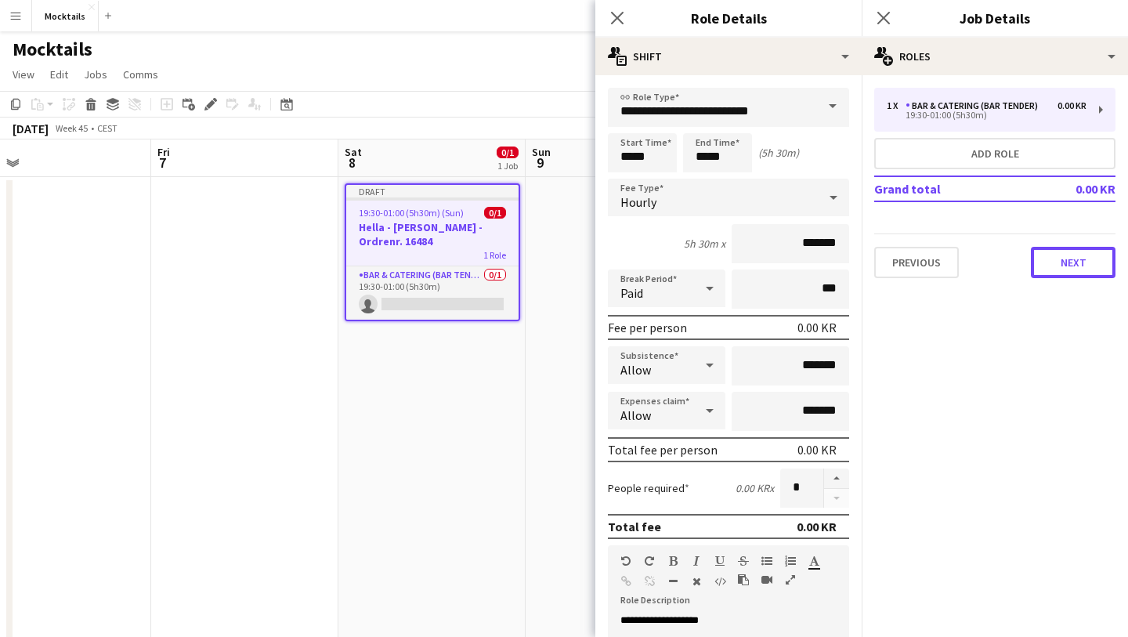
click at [1051, 268] on button "Next" at bounding box center [1073, 262] width 85 height 31
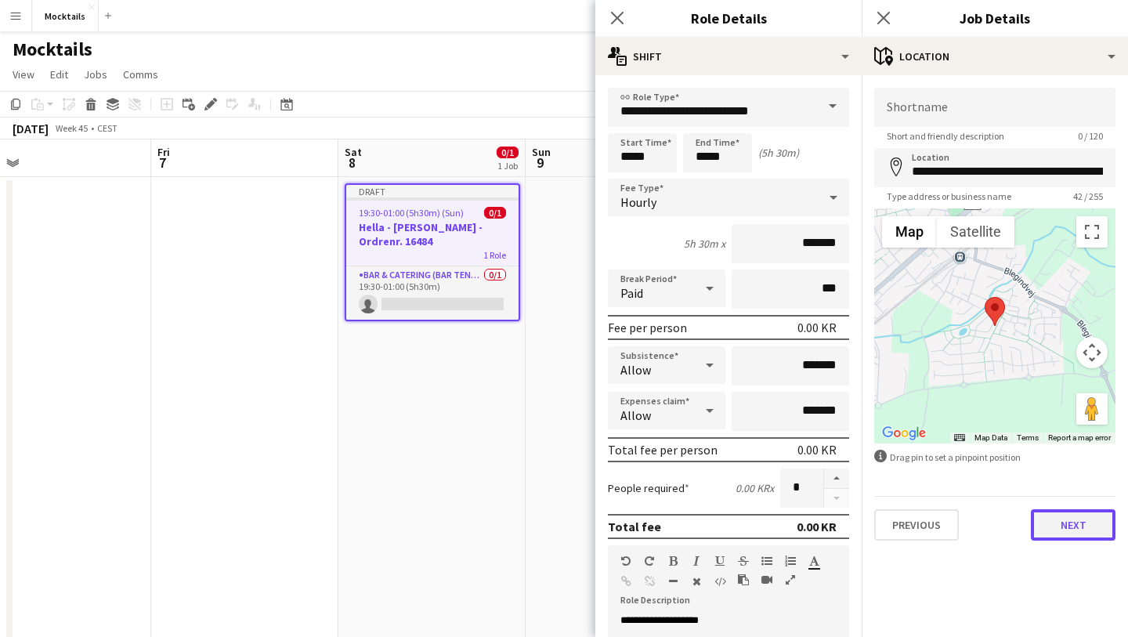
click at [1051, 529] on button "Next" at bounding box center [1073, 524] width 85 height 31
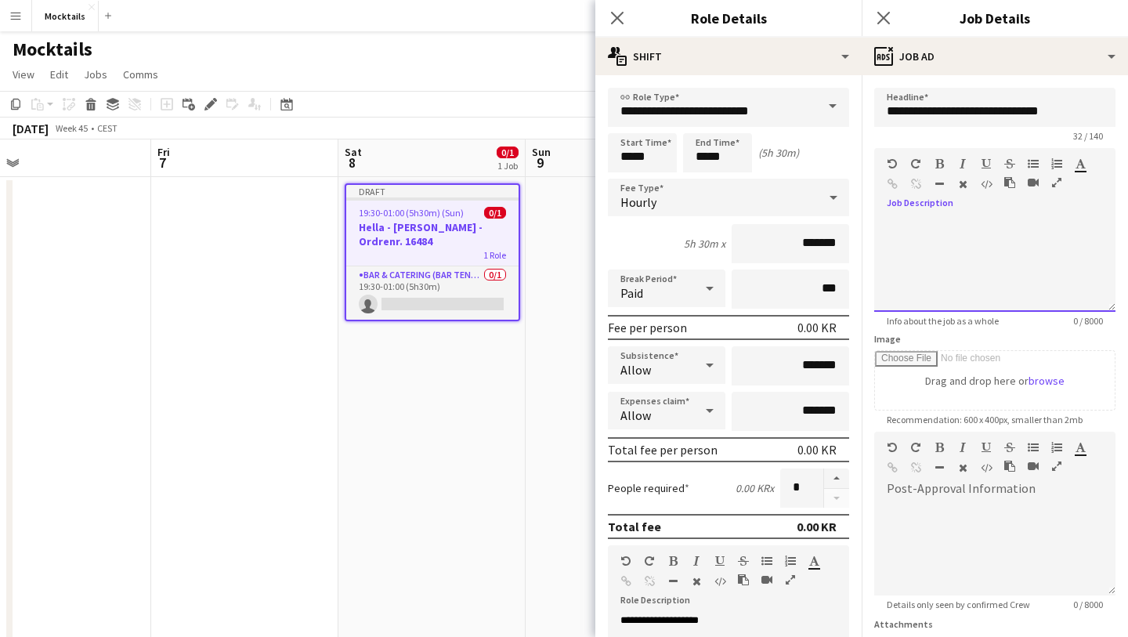
click at [955, 222] on div at bounding box center [994, 265] width 241 height 94
click at [936, 503] on div at bounding box center [994, 548] width 241 height 94
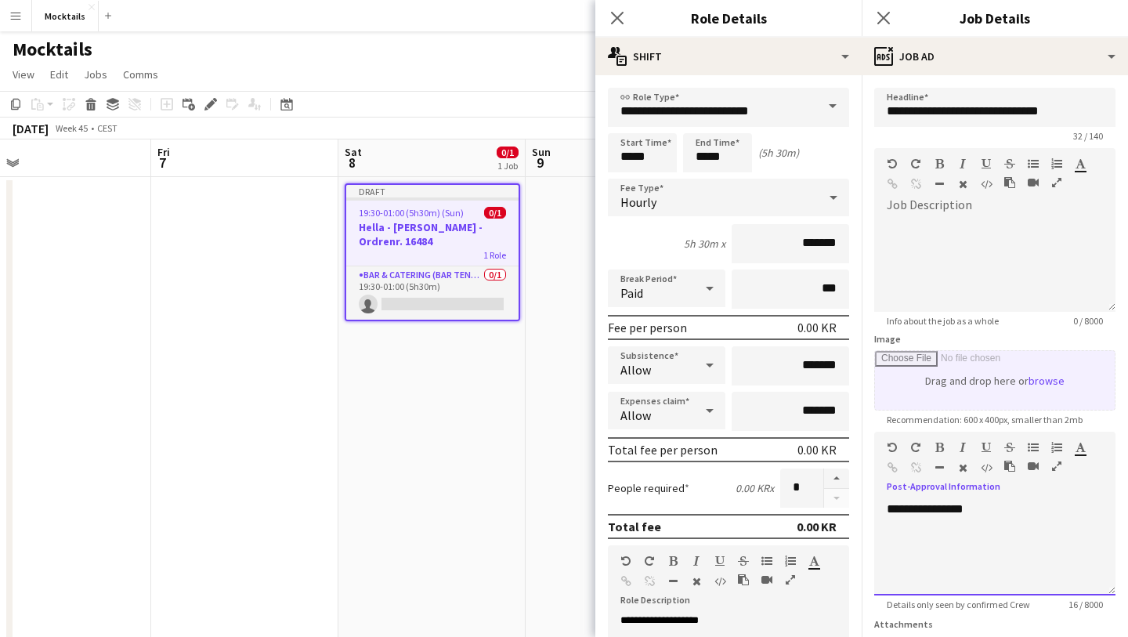
scroll to position [137, 0]
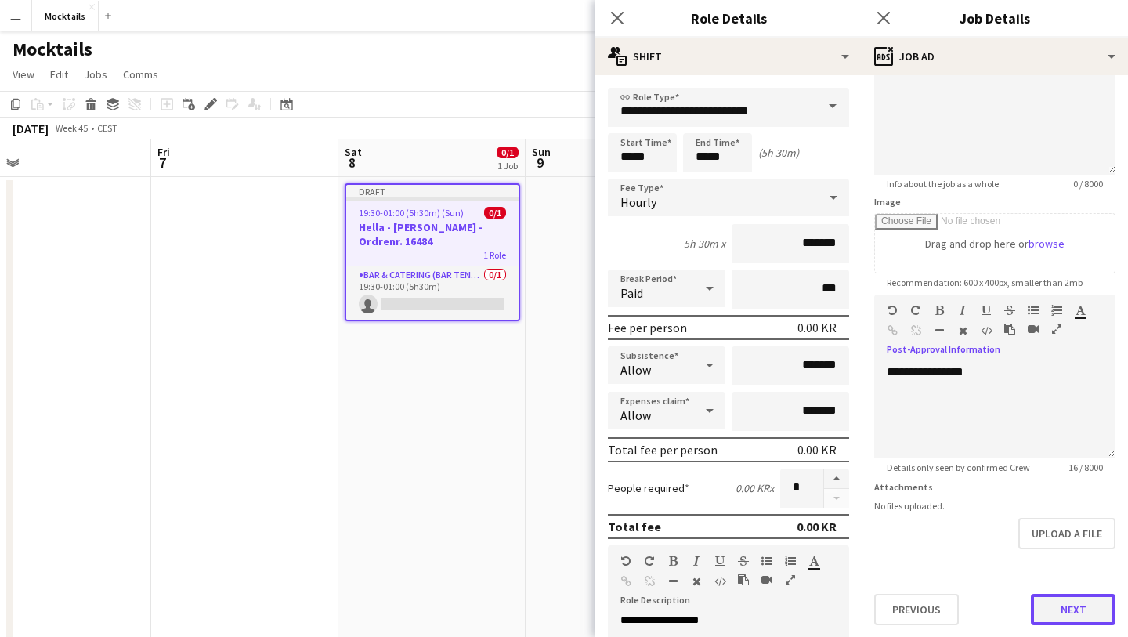
click at [1057, 605] on button "Next" at bounding box center [1073, 609] width 85 height 31
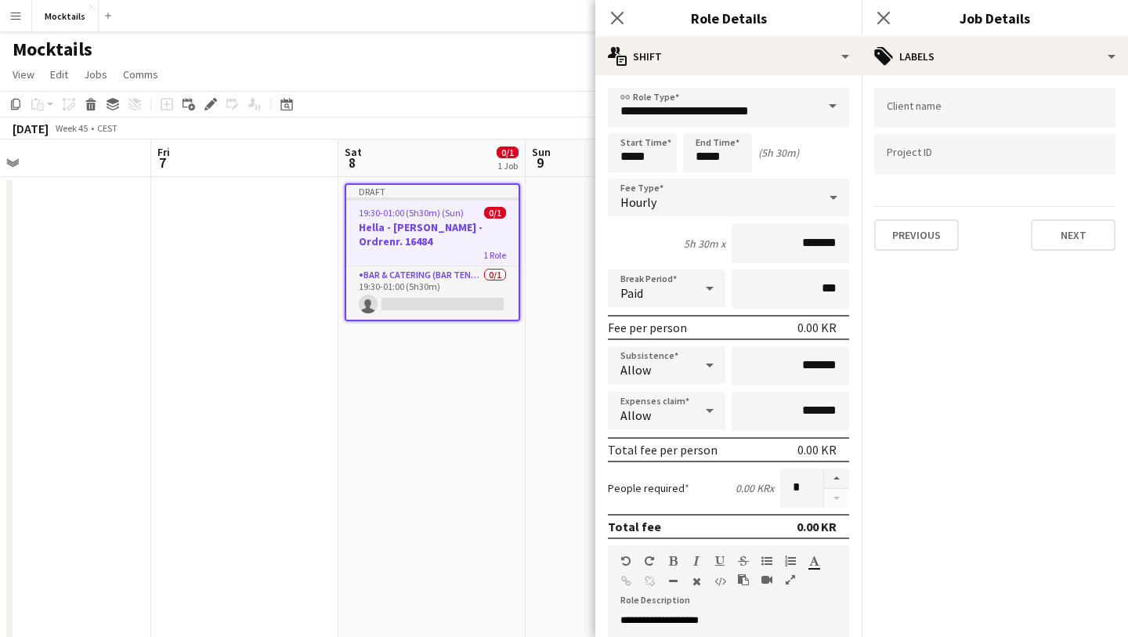
scroll to position [0, 0]
click at [1069, 230] on button "Next" at bounding box center [1073, 234] width 85 height 31
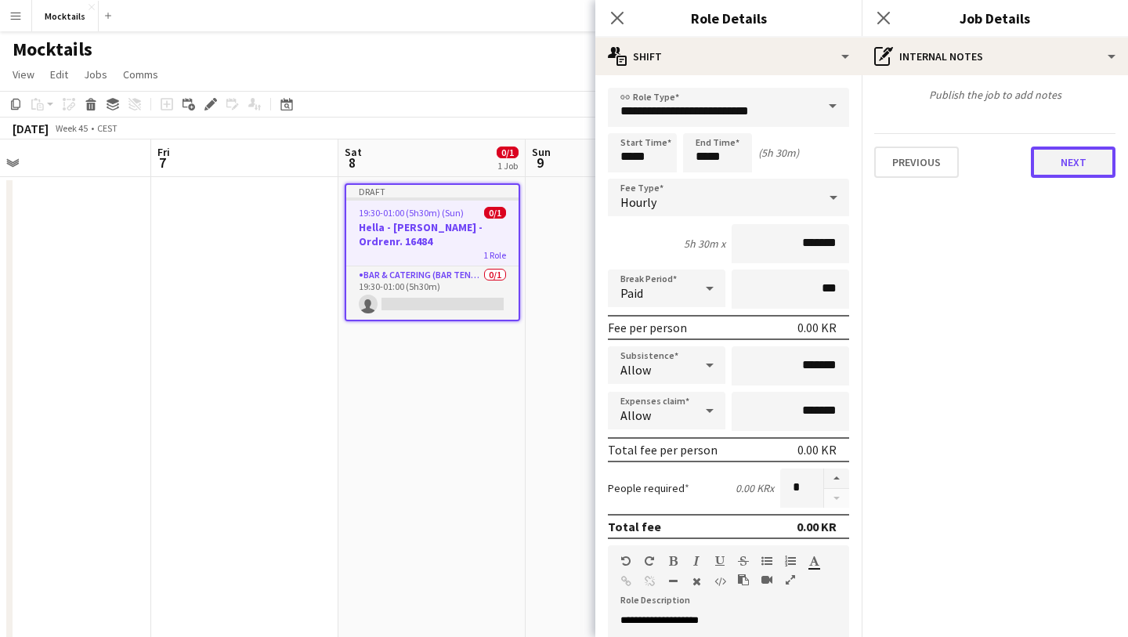
click at [1058, 158] on button "Next" at bounding box center [1073, 161] width 85 height 31
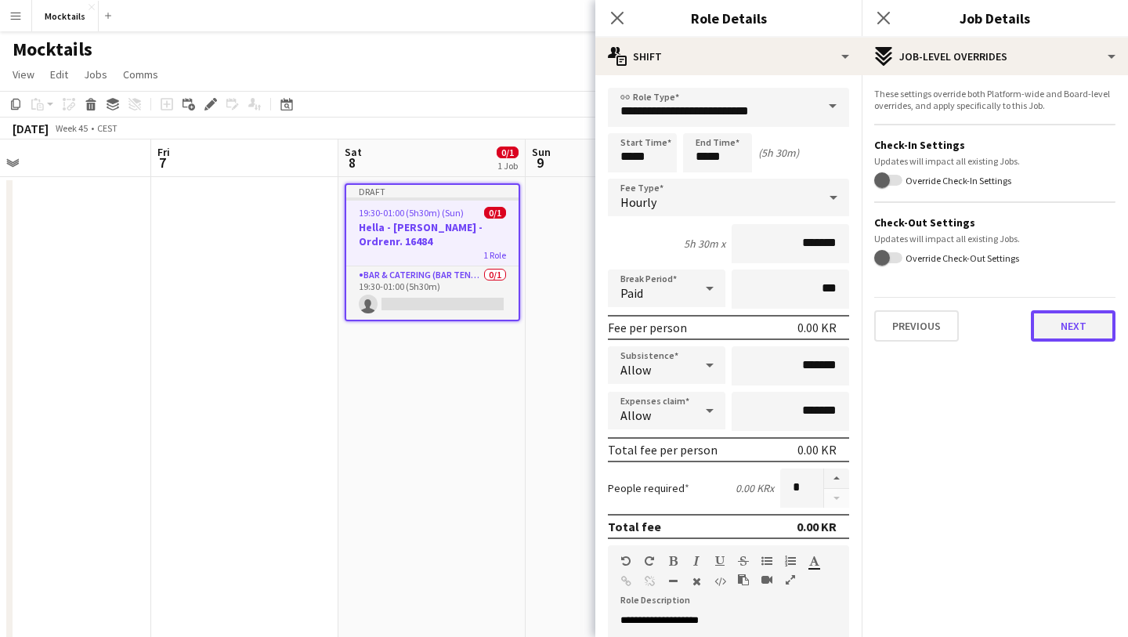
click at [1050, 332] on button "Next" at bounding box center [1073, 325] width 85 height 31
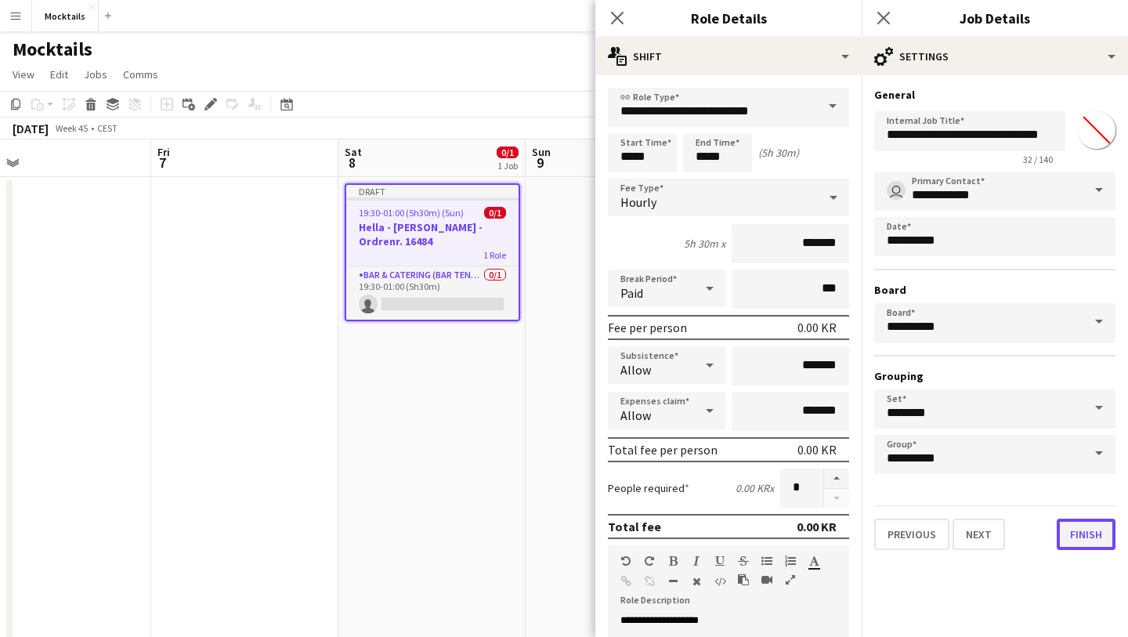
click at [1076, 534] on button "Finish" at bounding box center [1086, 533] width 59 height 31
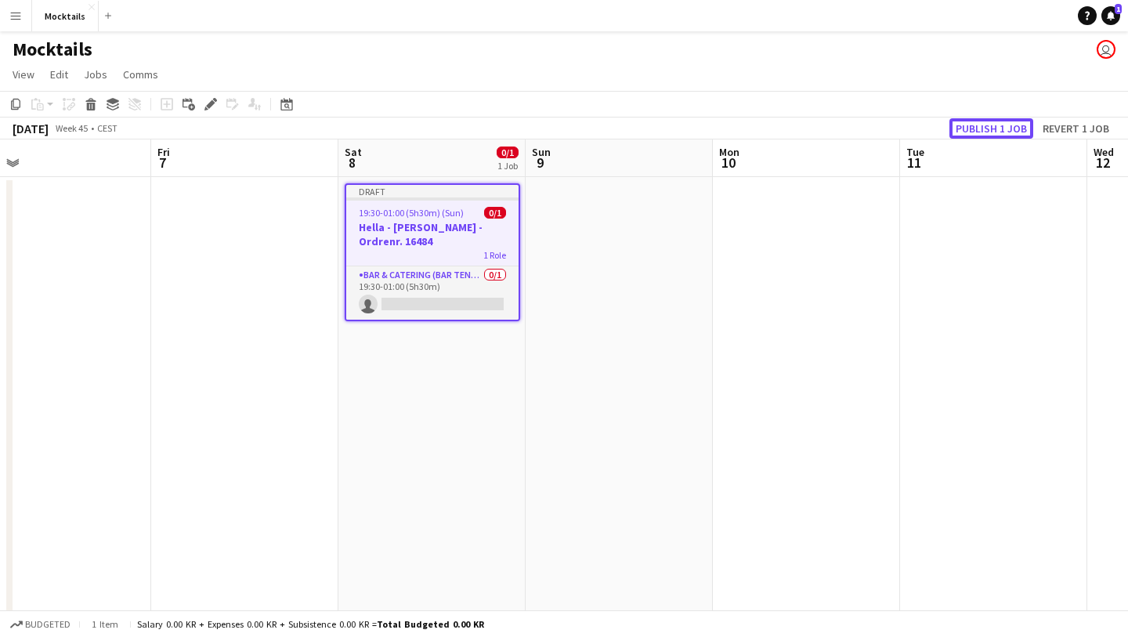
click at [988, 125] on button "Publish 1 job" at bounding box center [991, 128] width 84 height 20
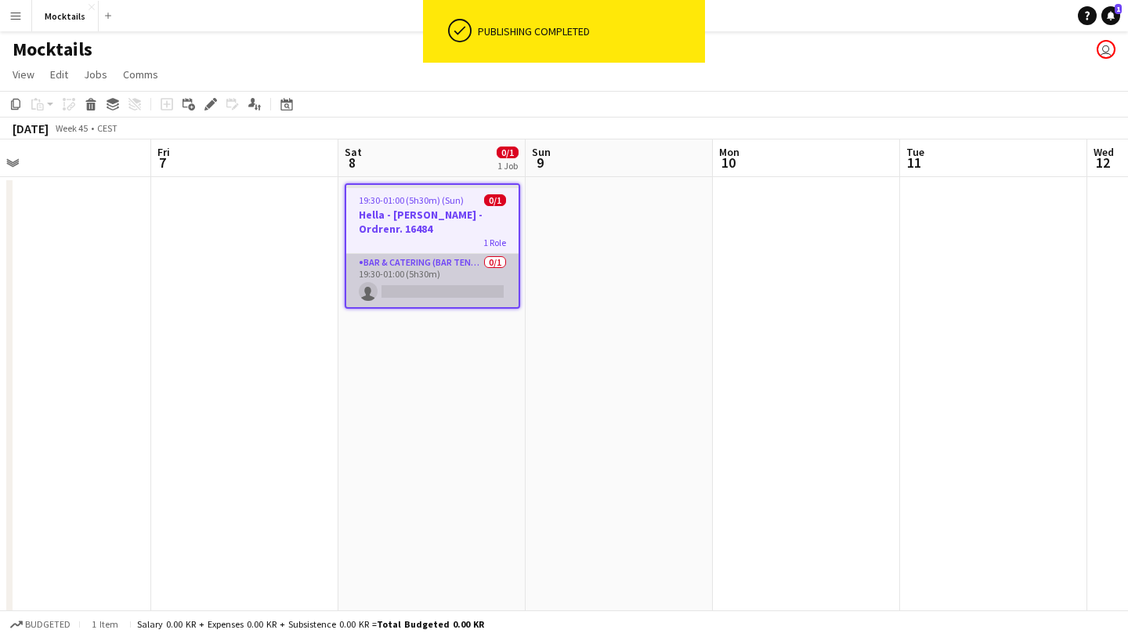
click at [399, 276] on app-card-role "Bar & Catering (Bar Tender) 0/1 19:30-01:00 (5h30m) single-neutral-actions" at bounding box center [432, 280] width 172 height 53
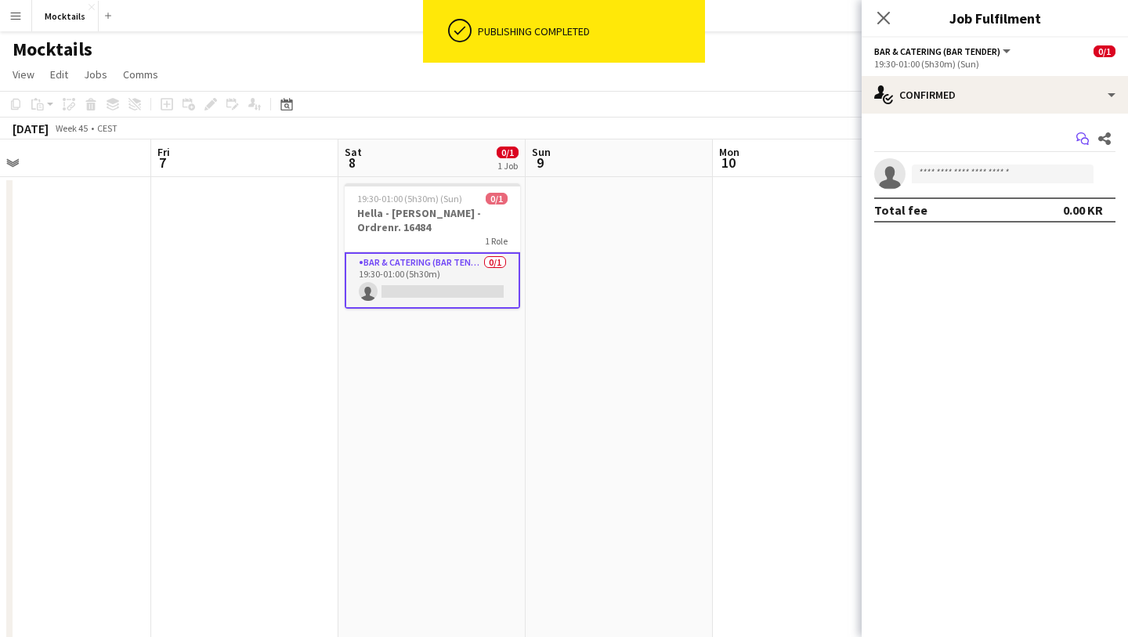
click at [1080, 136] on icon "Start chat" at bounding box center [1082, 138] width 13 height 13
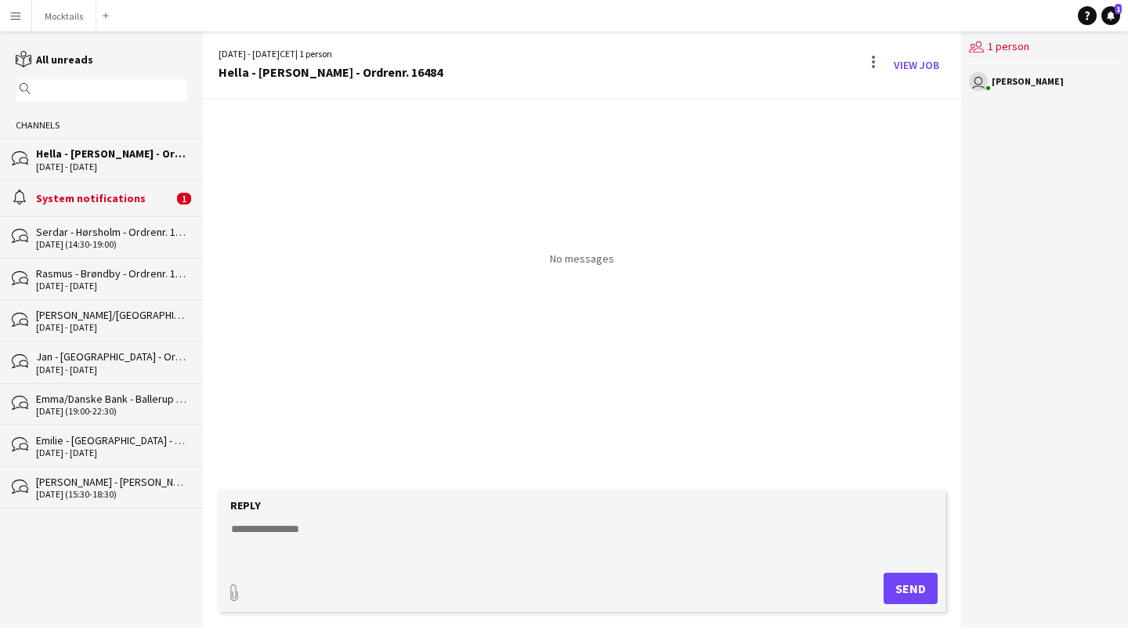
click at [295, 529] on textarea at bounding box center [584, 541] width 711 height 41
type textarea "*********"
click at [895, 588] on button "Send" at bounding box center [910, 588] width 54 height 31
click at [109, 191] on div "System notifications" at bounding box center [104, 198] width 137 height 14
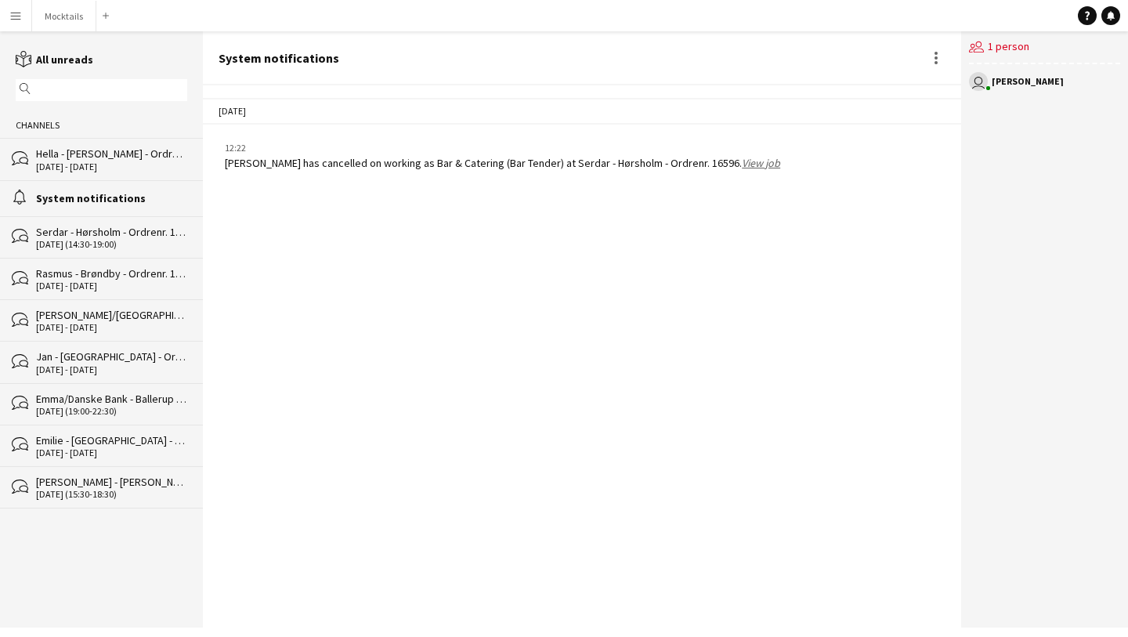
click at [122, 233] on div "Serdar - Hørsholm - Ordrenr. 16596" at bounding box center [111, 232] width 151 height 14
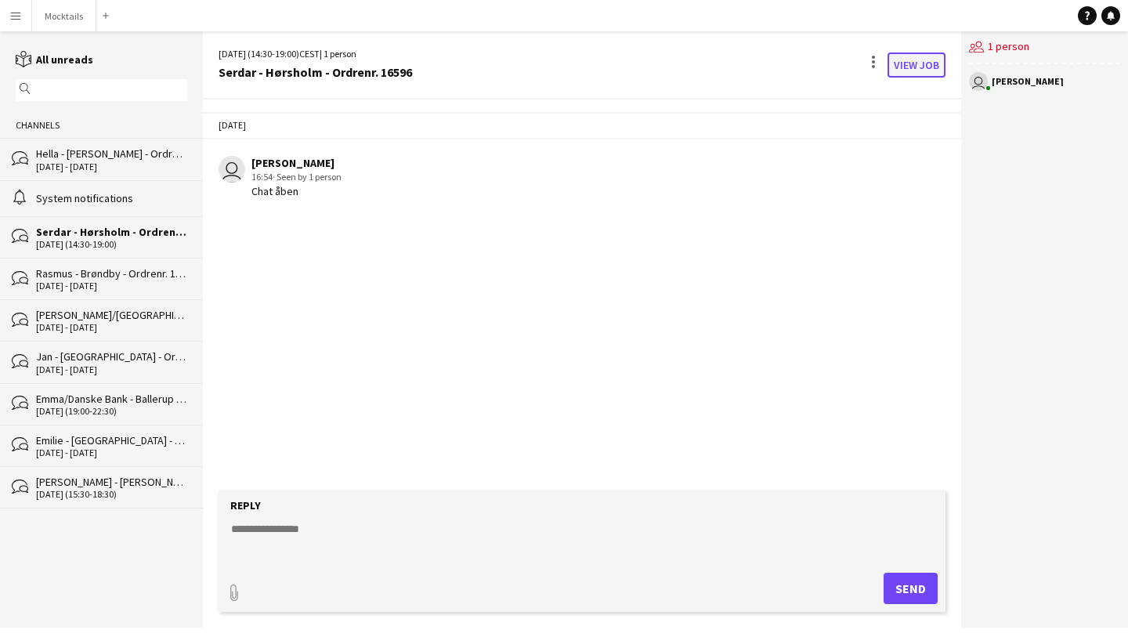
click at [905, 63] on link "View Job" at bounding box center [916, 64] width 58 height 25
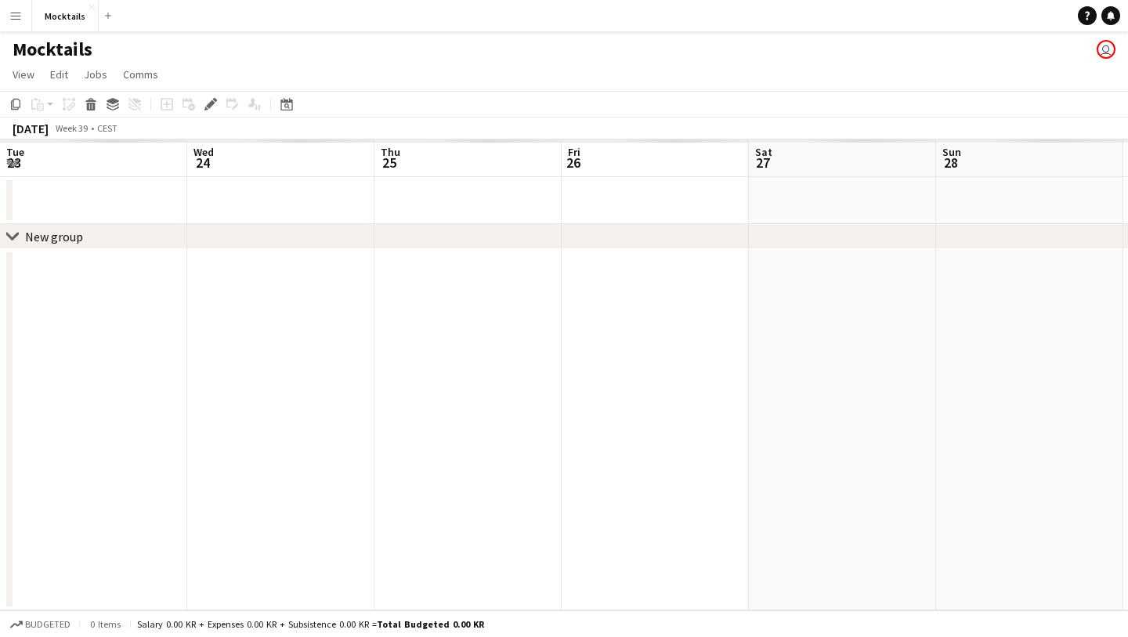
scroll to position [0, 539]
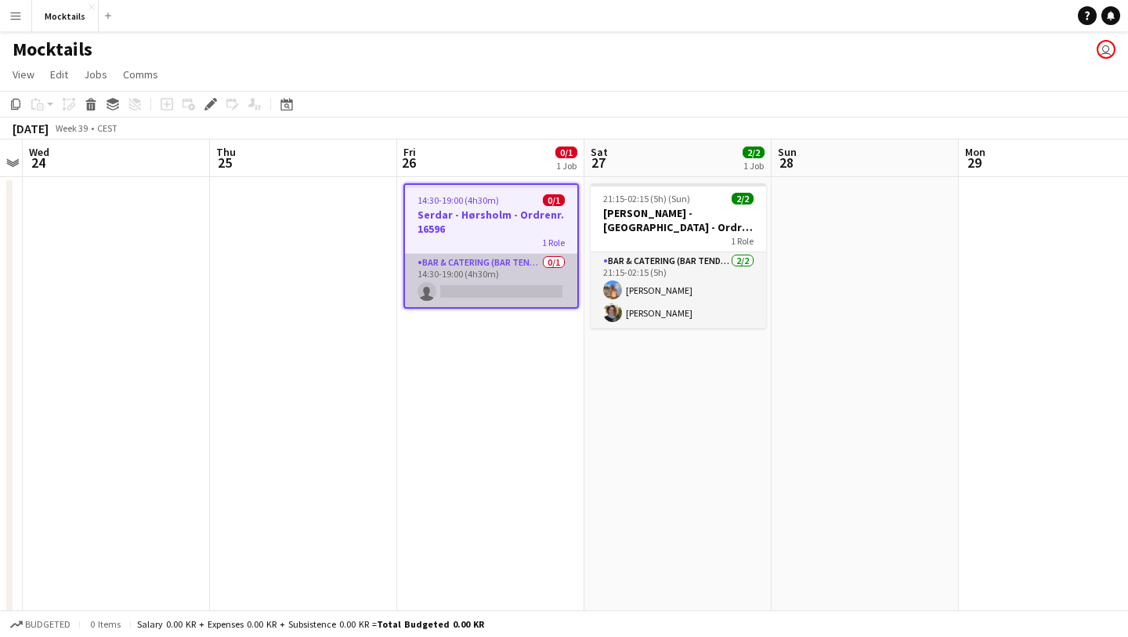
click at [498, 284] on app-card-role "Bar & Catering (Bar Tender) 0/1 14:30-19:00 (4h30m) single-neutral-actions" at bounding box center [491, 280] width 172 height 53
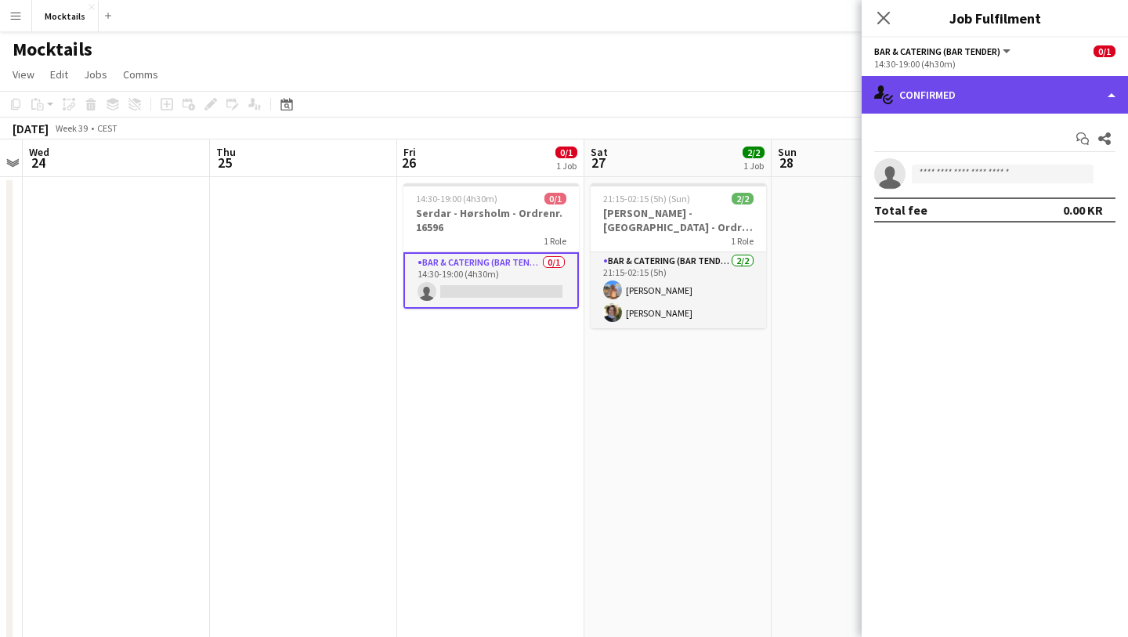
click at [1103, 92] on div "single-neutral-actions-check-2 Confirmed" at bounding box center [995, 95] width 266 height 38
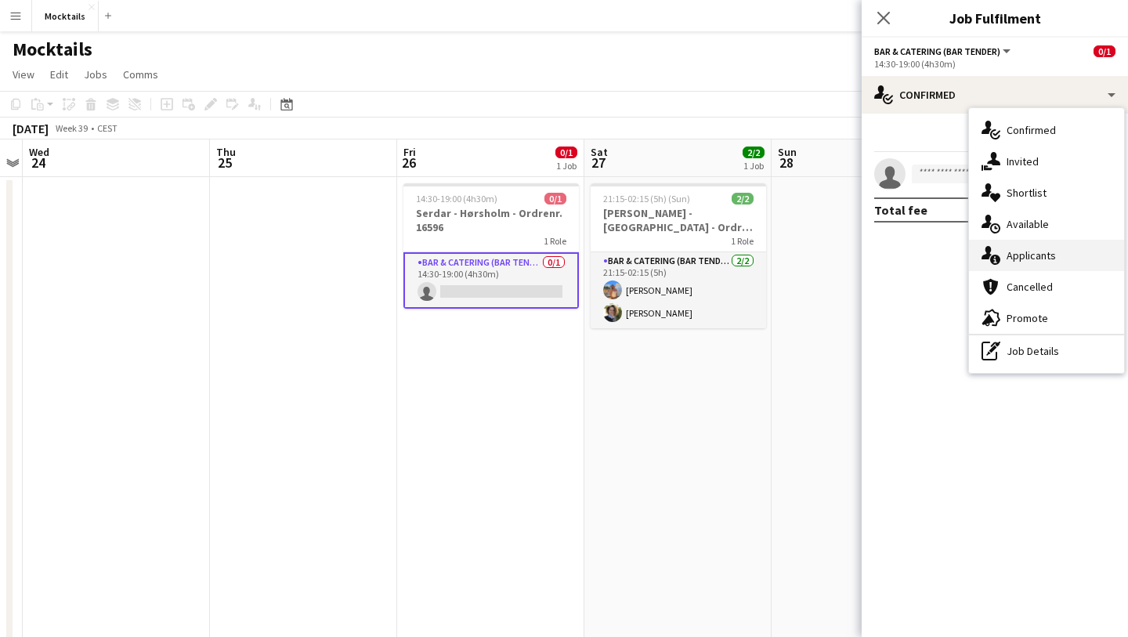
click at [1023, 250] on span "Applicants" at bounding box center [1030, 255] width 49 height 14
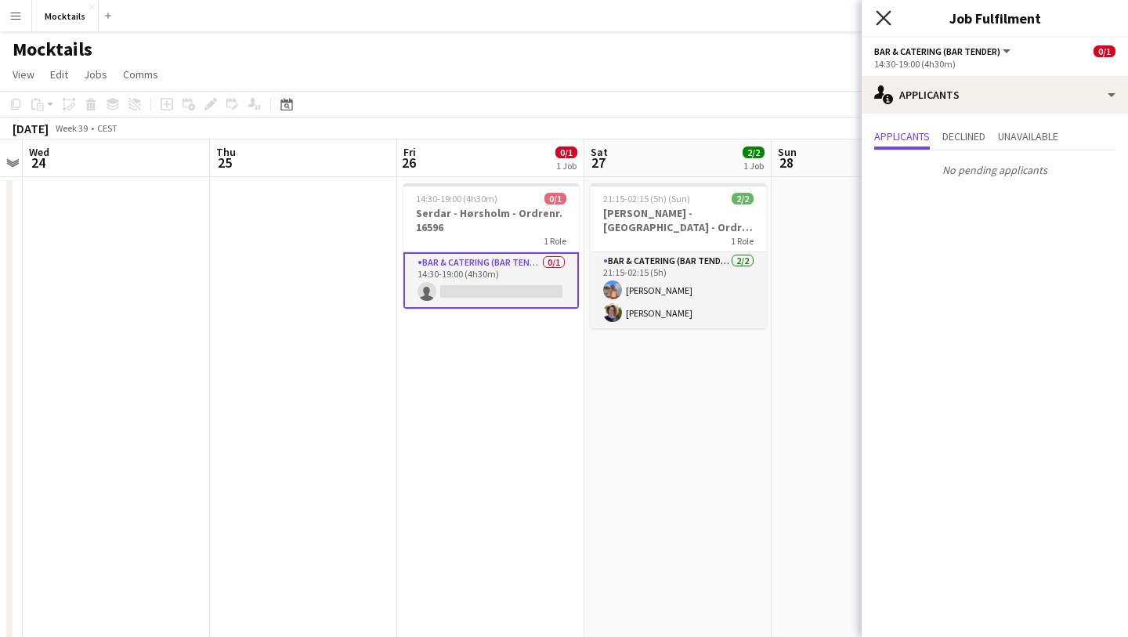
click at [878, 16] on icon "Close pop-in" at bounding box center [883, 17] width 15 height 15
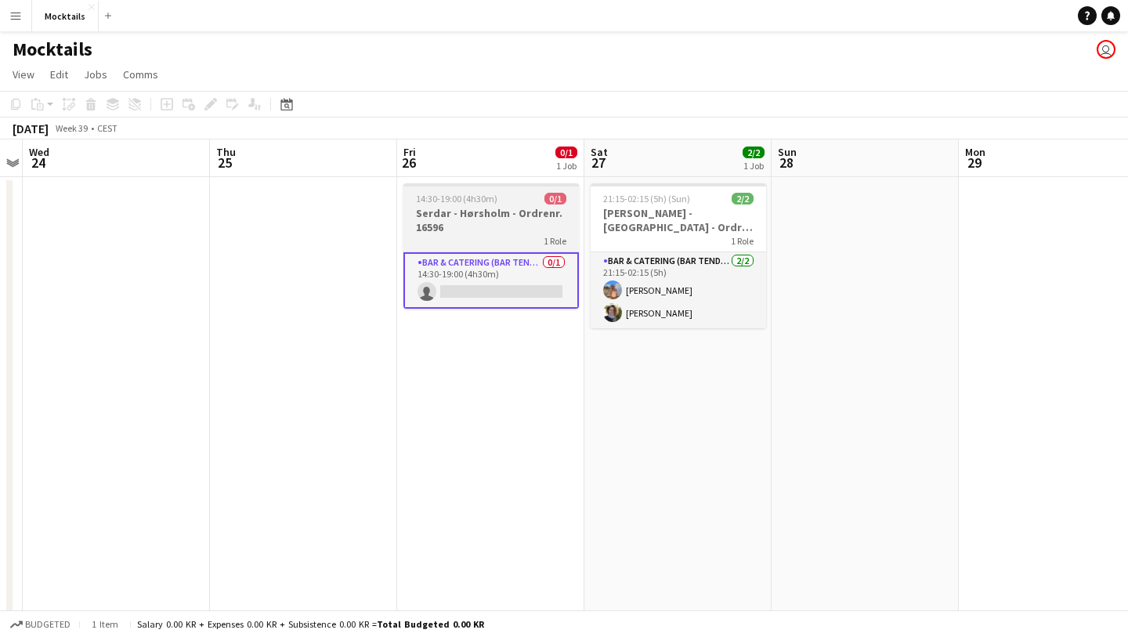
click at [509, 222] on h3 "Serdar - Hørsholm - Ordrenr. 16596" at bounding box center [490, 220] width 175 height 28
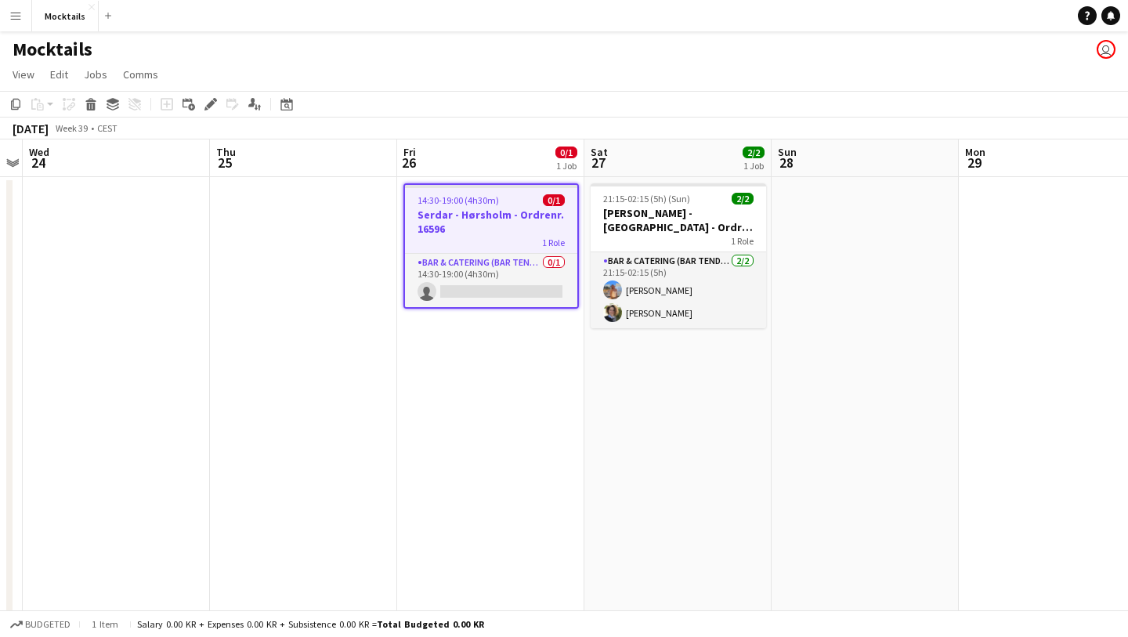
click at [511, 219] on h3 "Serdar - Hørsholm - Ordrenr. 16596" at bounding box center [491, 222] width 172 height 28
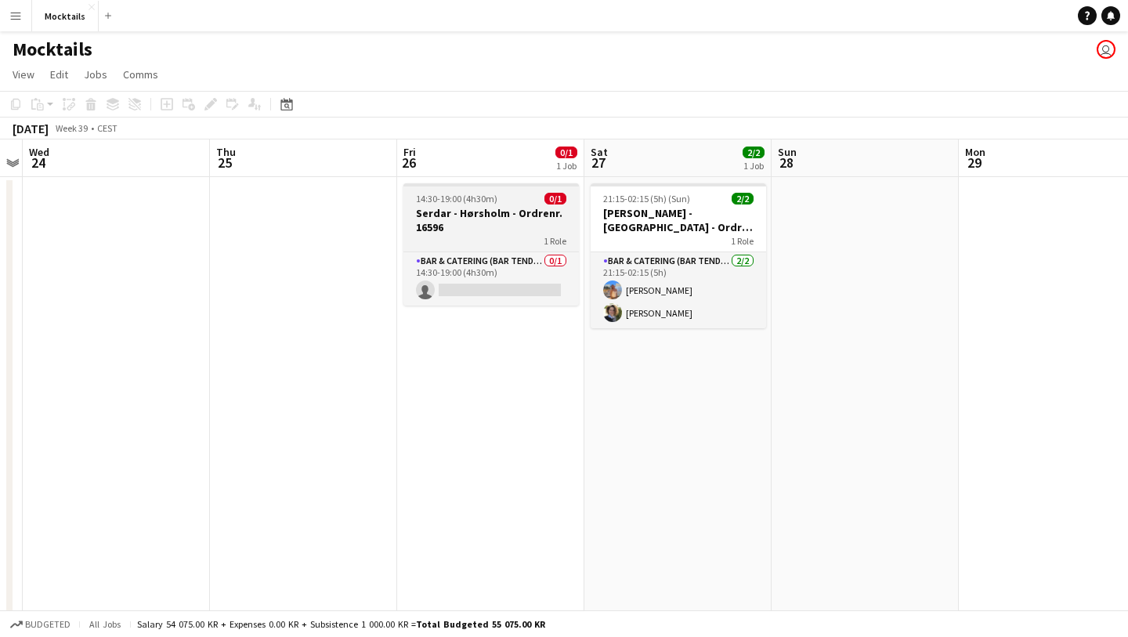
click at [511, 220] on h3 "Serdar - Hørsholm - Ordrenr. 16596" at bounding box center [490, 220] width 175 height 28
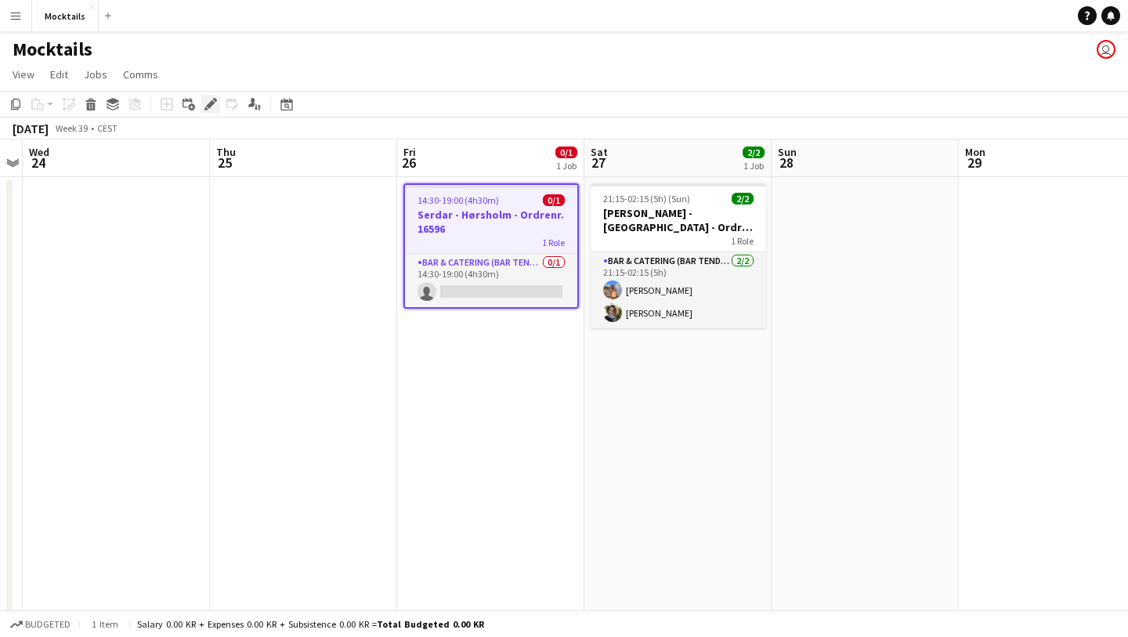
click at [212, 107] on icon "Edit" at bounding box center [210, 104] width 13 height 13
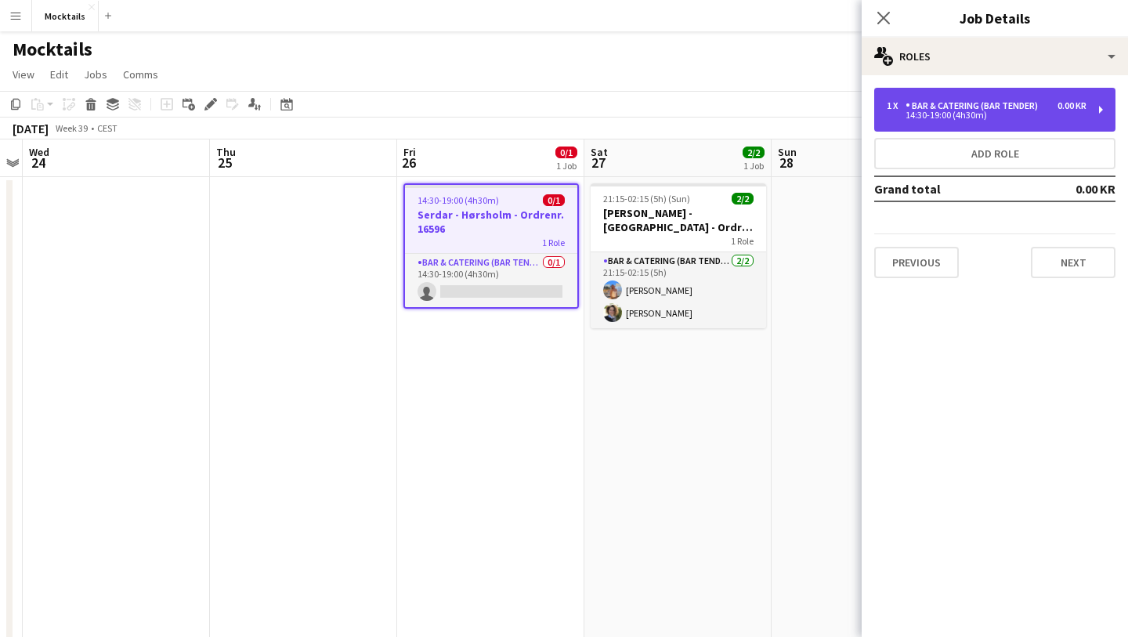
click at [1022, 116] on div "14:30-19:00 (4h30m)" at bounding box center [987, 115] width 200 height 8
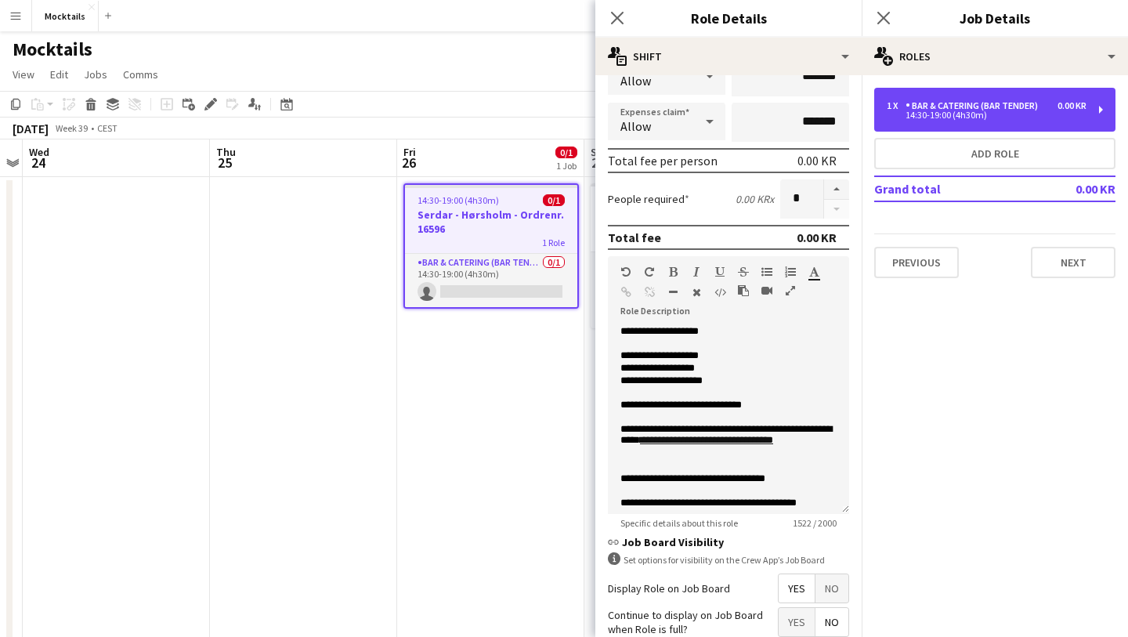
scroll to position [300, 0]
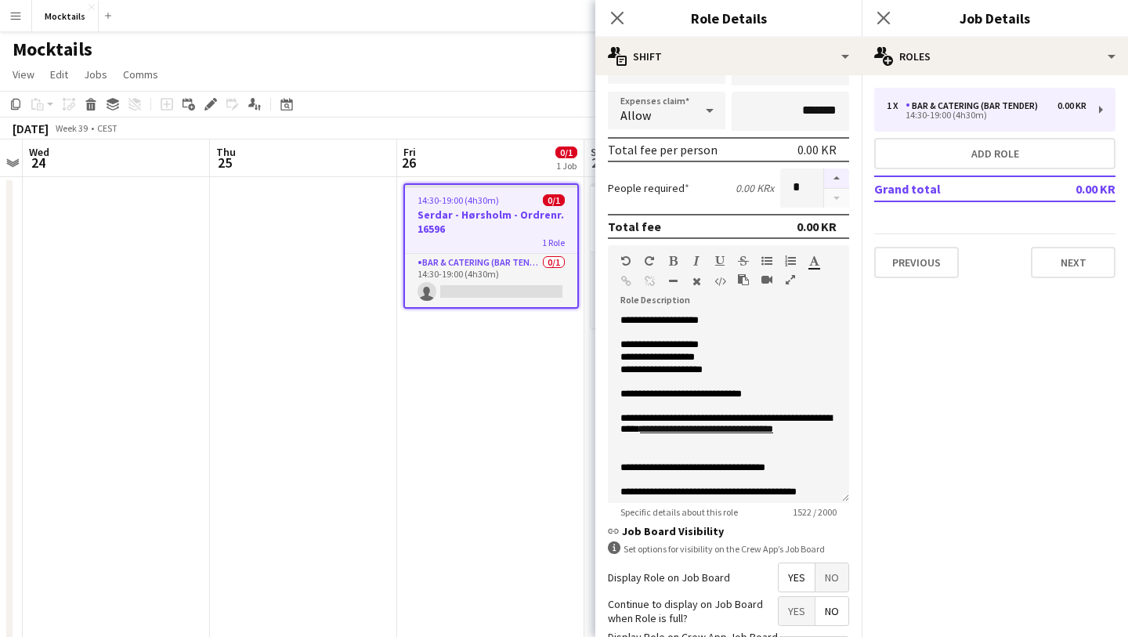
click at [833, 175] on button "button" at bounding box center [836, 178] width 25 height 20
type input "*"
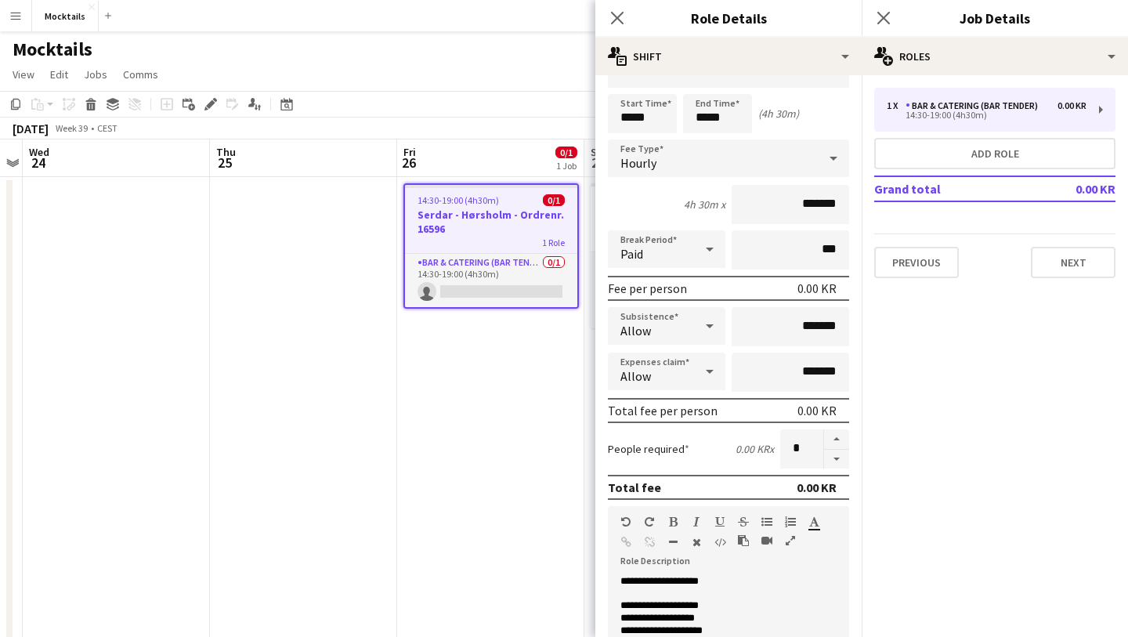
scroll to position [424, 0]
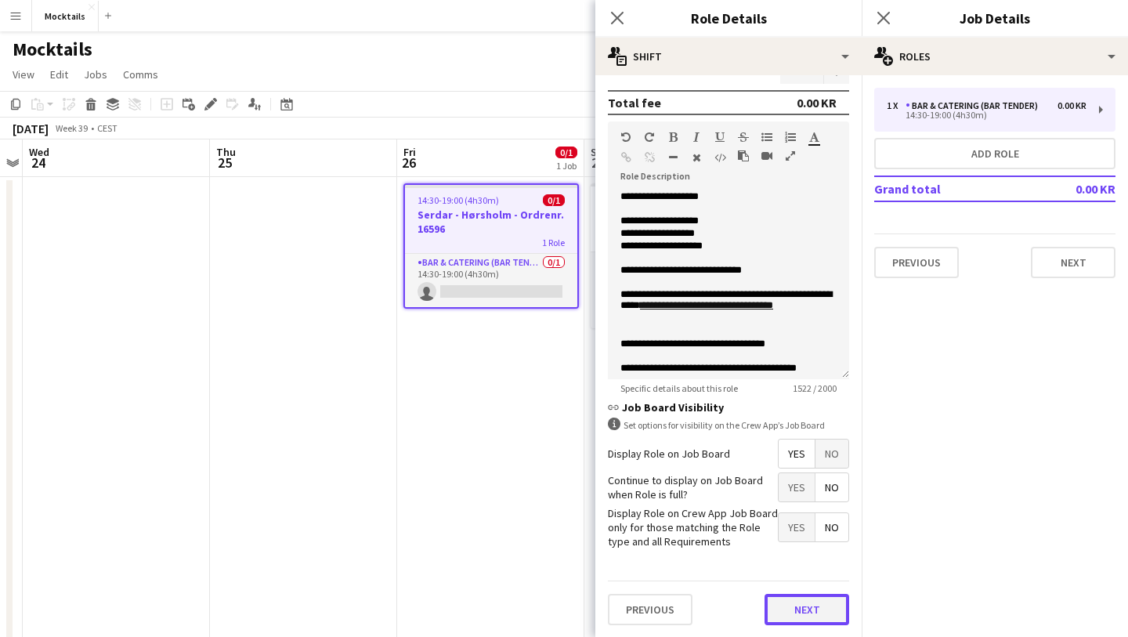
click at [789, 601] on button "Next" at bounding box center [806, 609] width 85 height 31
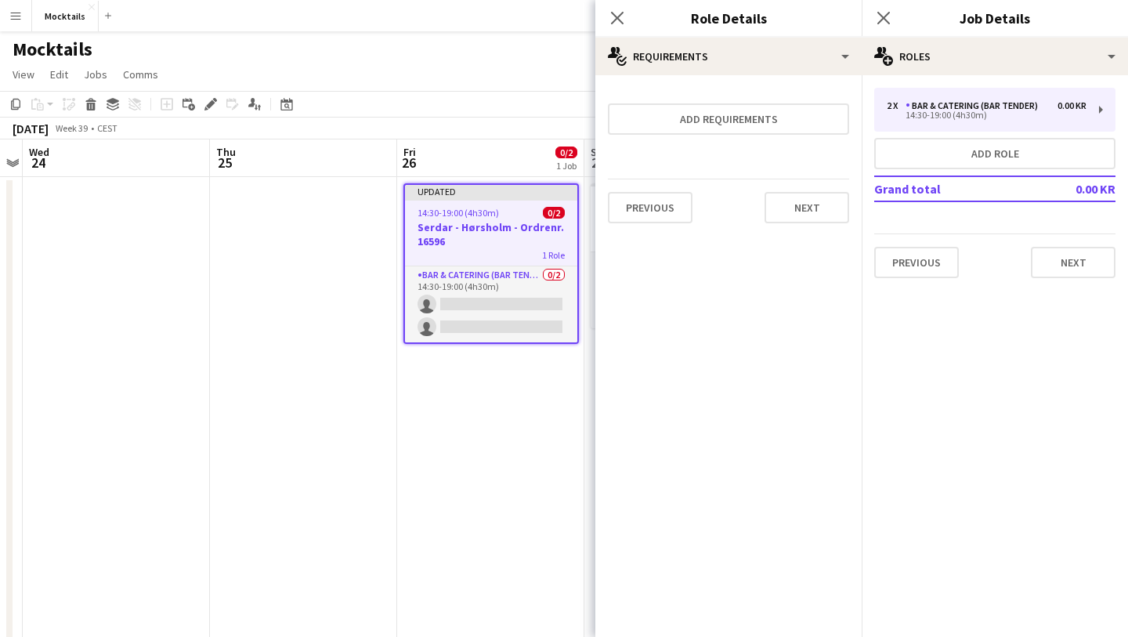
scroll to position [0, 0]
click at [811, 208] on button "Next" at bounding box center [806, 207] width 85 height 31
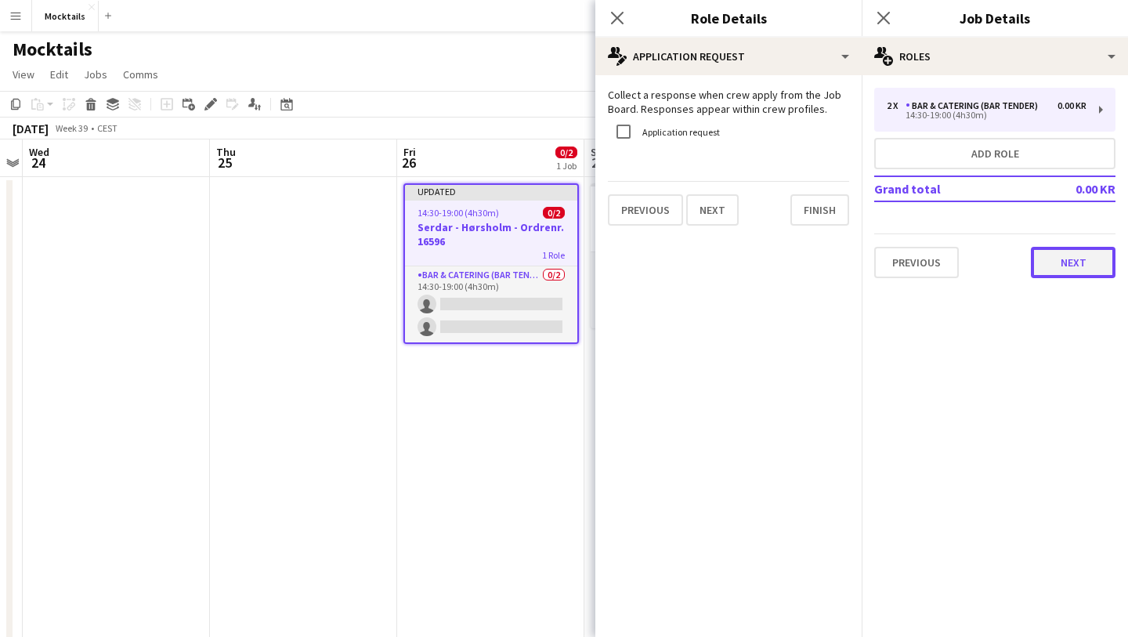
click at [1046, 260] on button "Next" at bounding box center [1073, 262] width 85 height 31
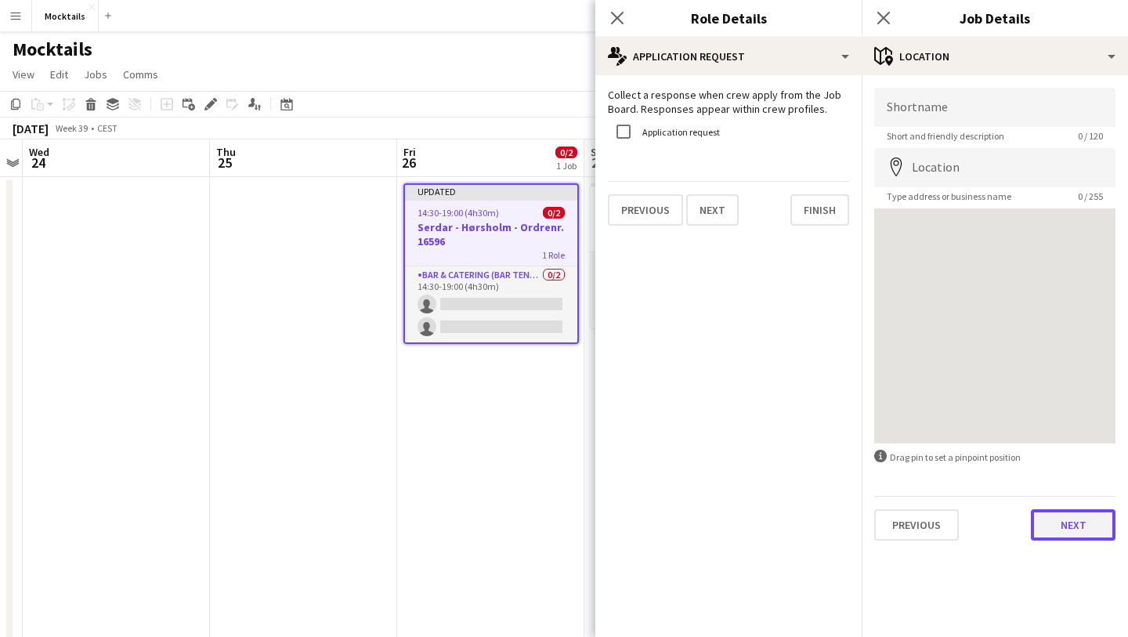
click at [1071, 533] on button "Next" at bounding box center [1073, 524] width 85 height 31
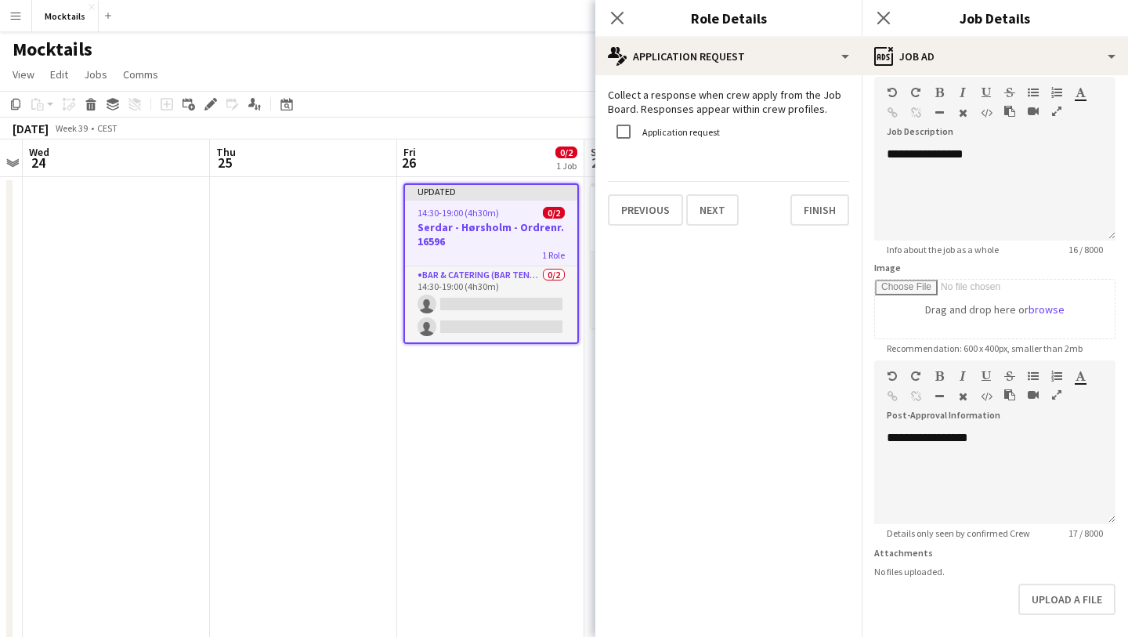
scroll to position [137, 0]
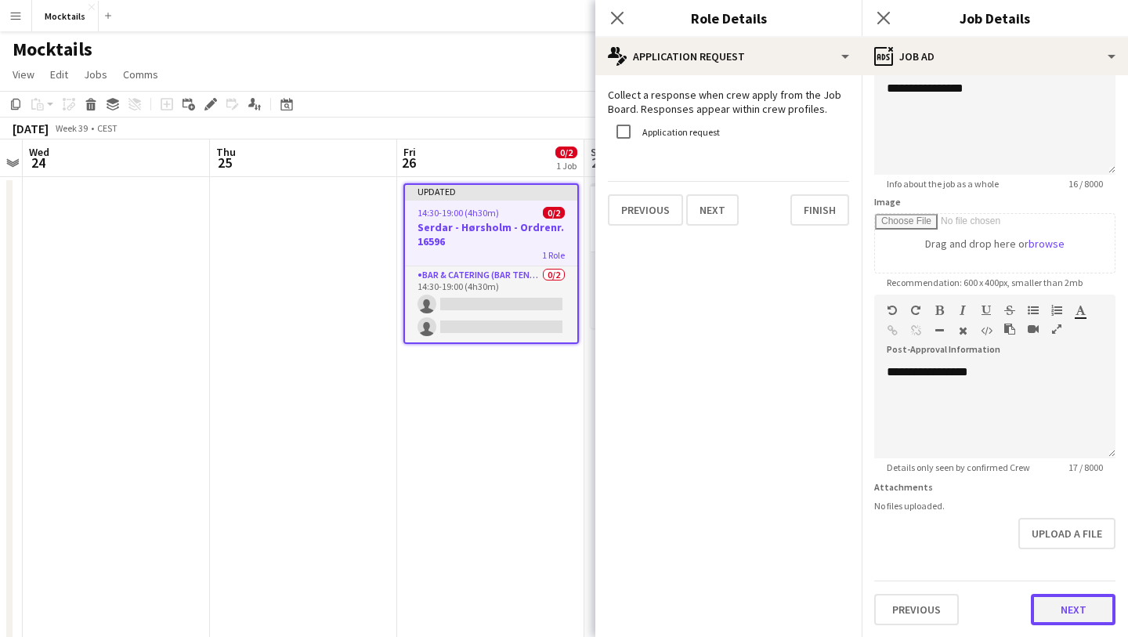
click at [1078, 609] on button "Next" at bounding box center [1073, 609] width 85 height 31
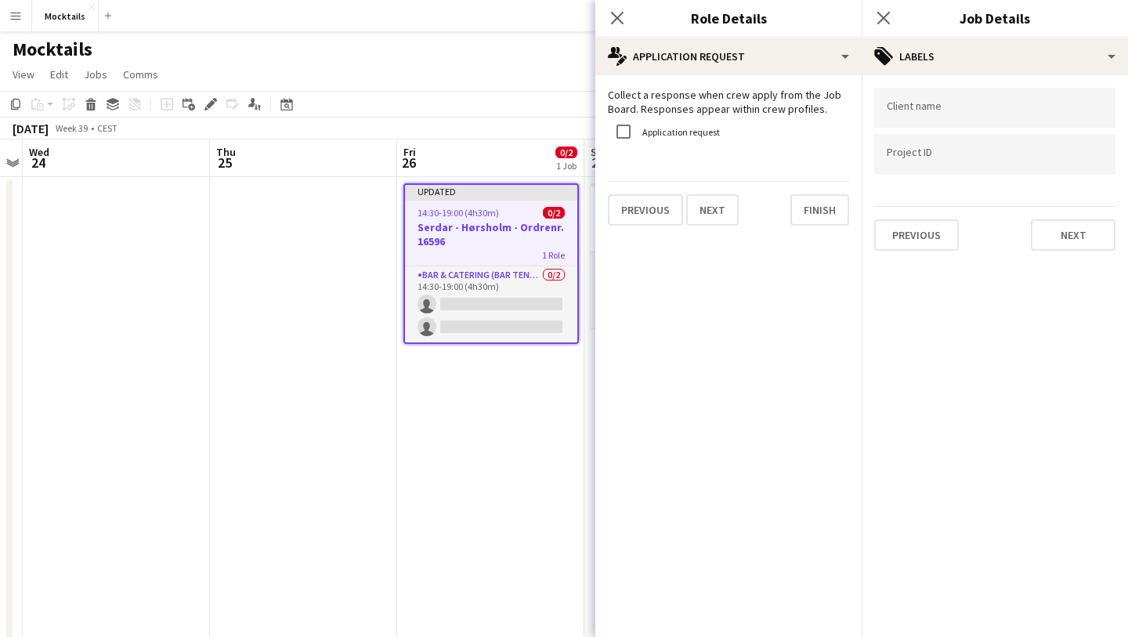
scroll to position [0, 0]
click at [1068, 249] on button "Next" at bounding box center [1073, 234] width 85 height 31
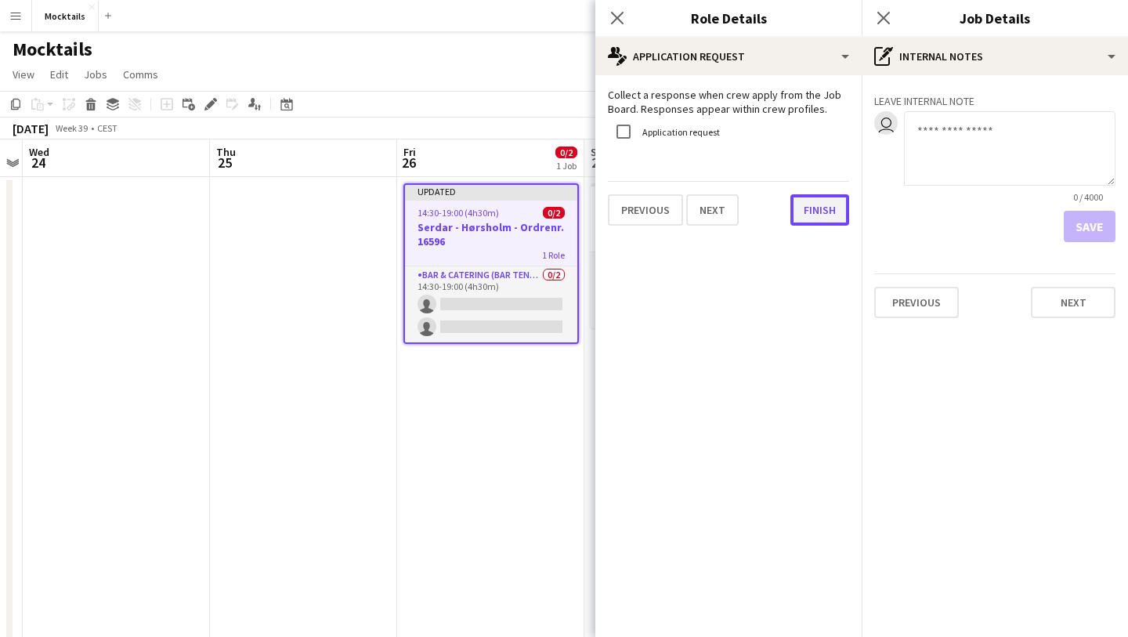
click at [825, 221] on button "Finish" at bounding box center [819, 209] width 59 height 31
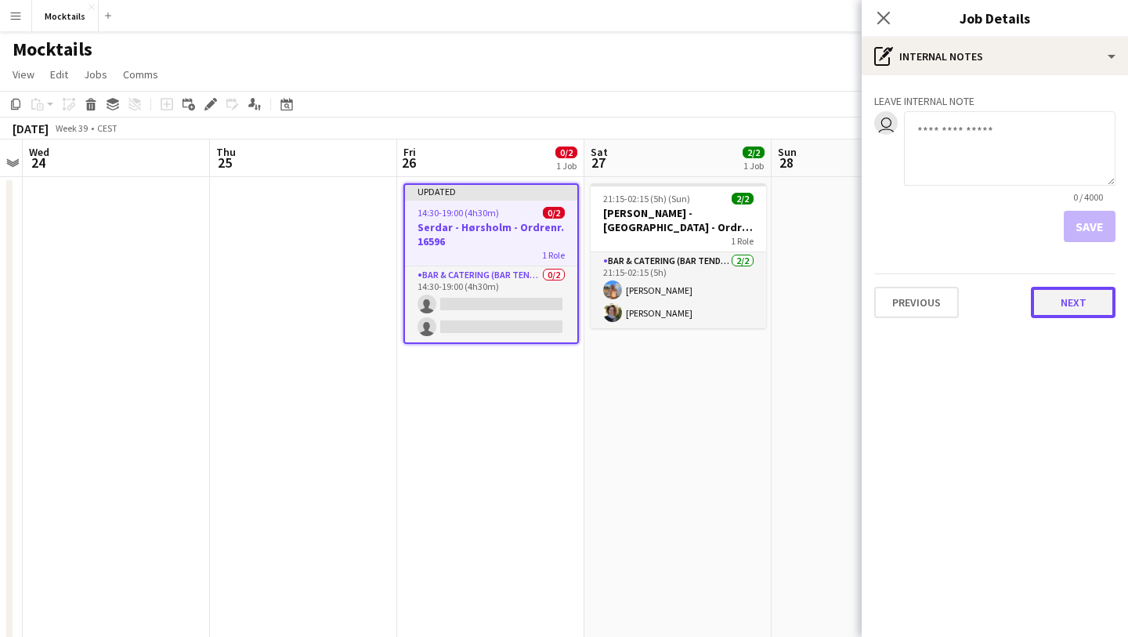
click at [1050, 309] on button "Next" at bounding box center [1073, 302] width 85 height 31
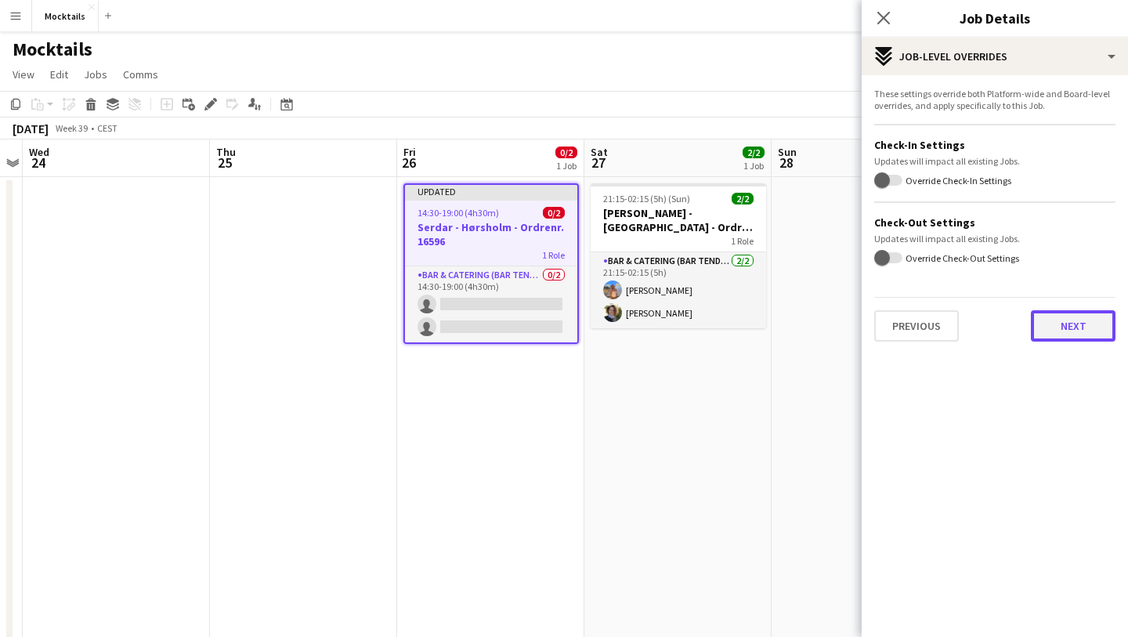
click at [1068, 331] on button "Next" at bounding box center [1073, 325] width 85 height 31
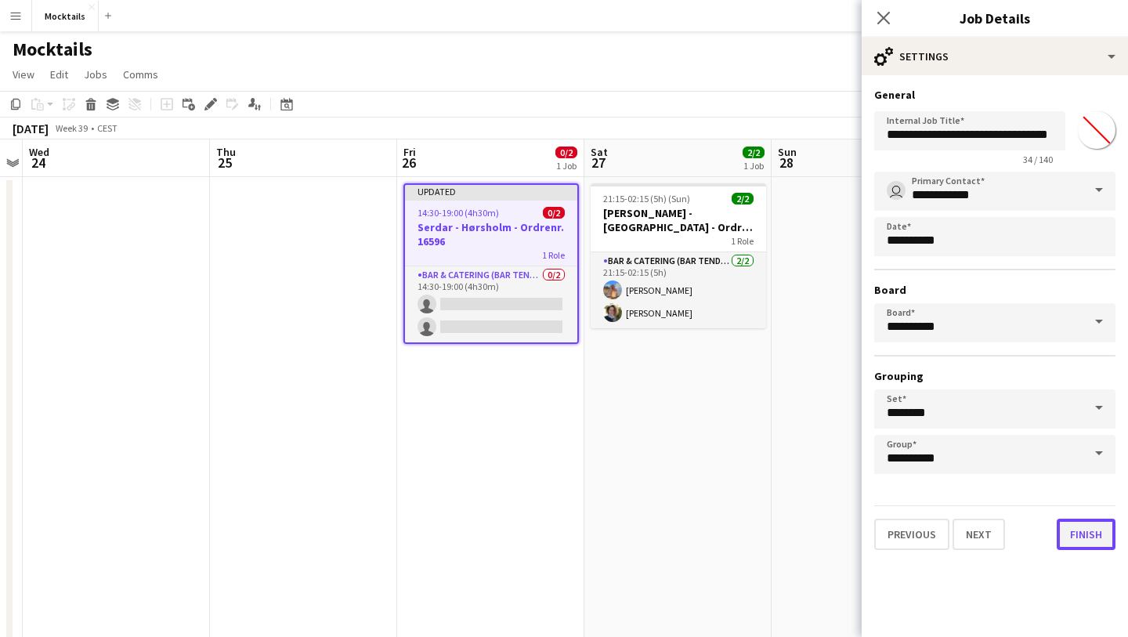
click at [1093, 535] on button "Finish" at bounding box center [1086, 533] width 59 height 31
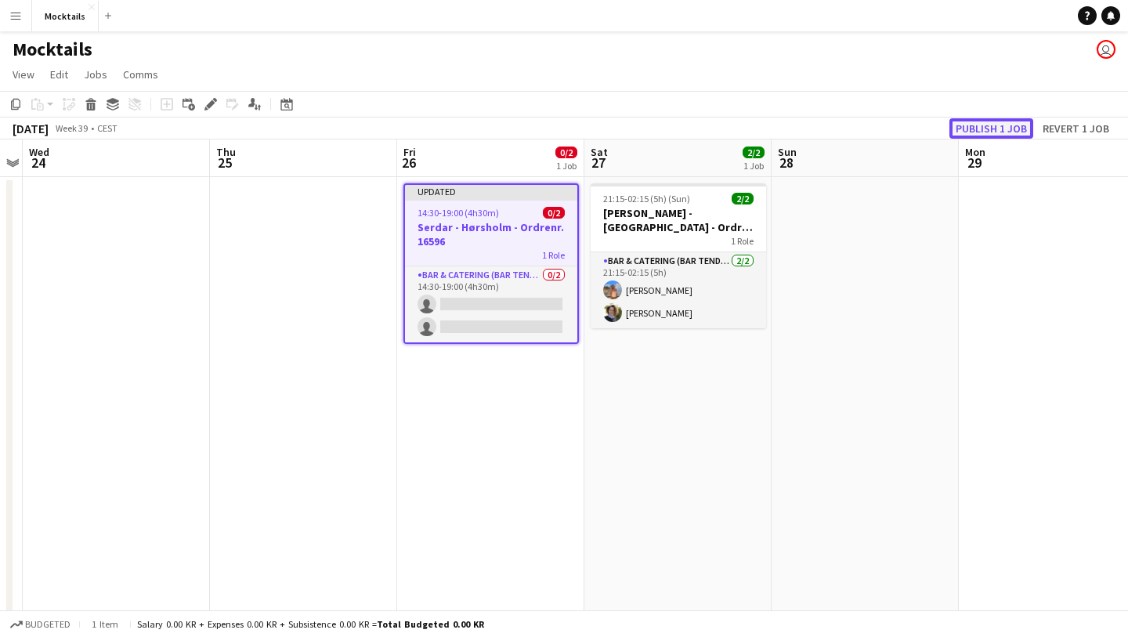
click at [980, 128] on button "Publish 1 job" at bounding box center [991, 128] width 84 height 20
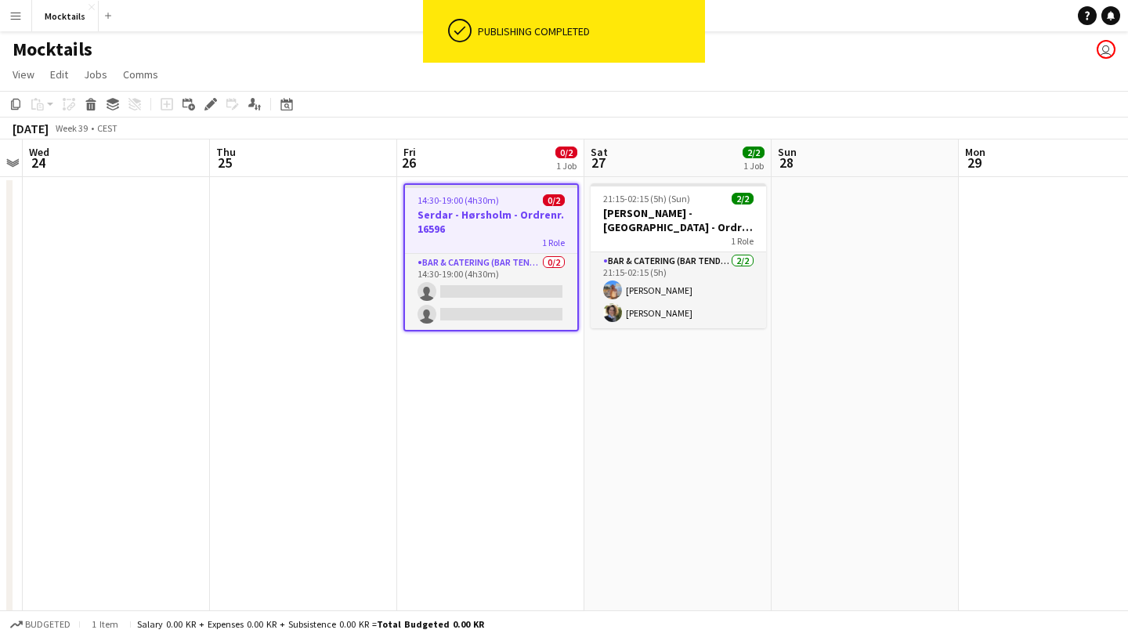
click at [457, 91] on app-toolbar "Copy Paste Paste Command V Paste with crew Command Shift V Paste linked Job [GE…" at bounding box center [564, 104] width 1128 height 27
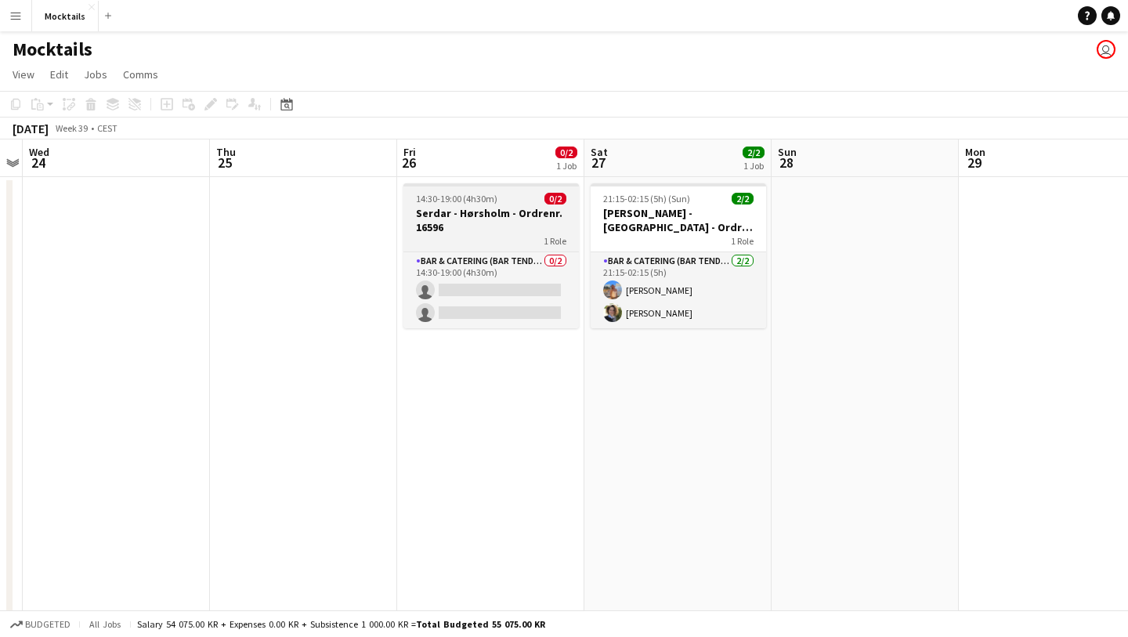
click at [472, 232] on h3 "Serdar - Hørsholm - Ordrenr. 16596" at bounding box center [490, 220] width 175 height 28
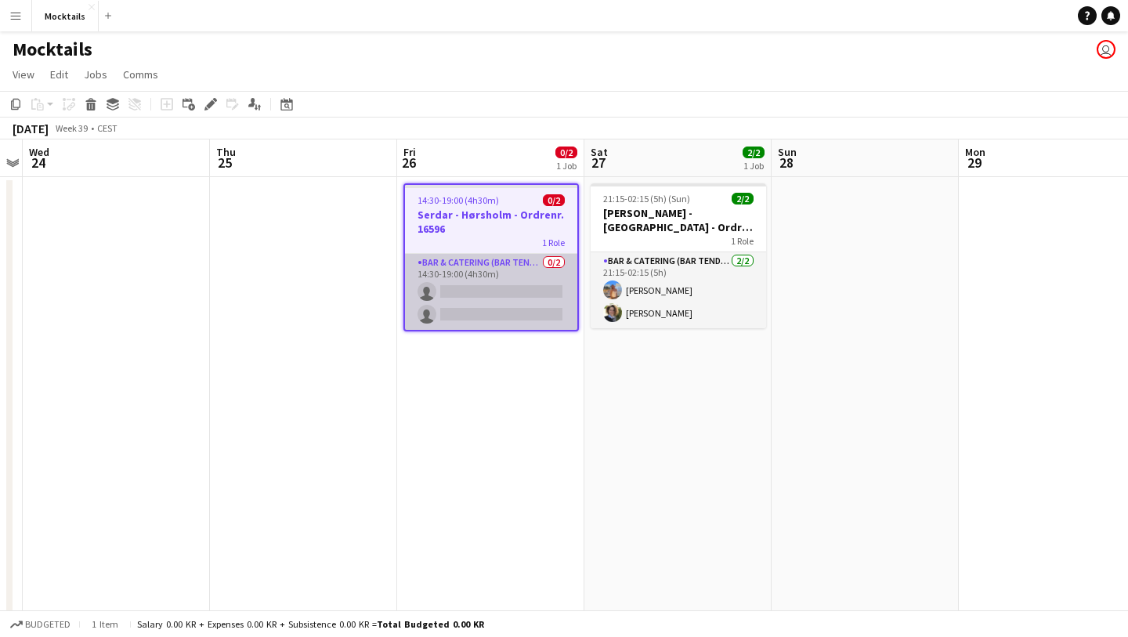
click at [480, 276] on app-card-role "Bar & Catering (Bar Tender) 0/2 14:30-19:00 (4h30m) single-neutral-actions sing…" at bounding box center [491, 292] width 172 height 76
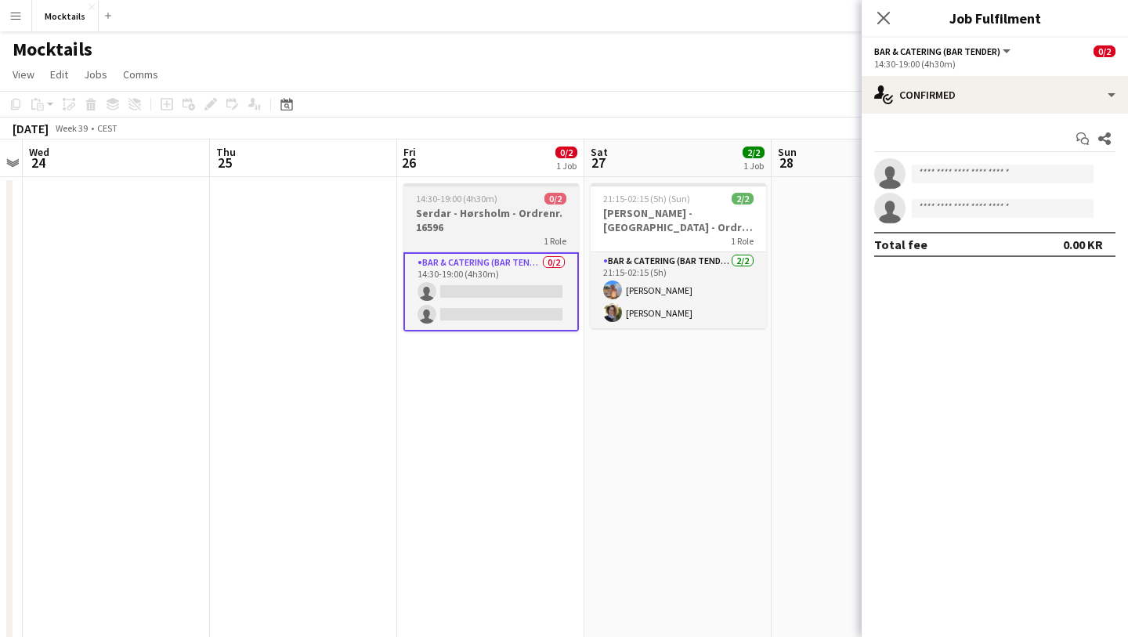
click at [527, 213] on h3 "Serdar - Hørsholm - Ordrenr. 16596" at bounding box center [490, 220] width 175 height 28
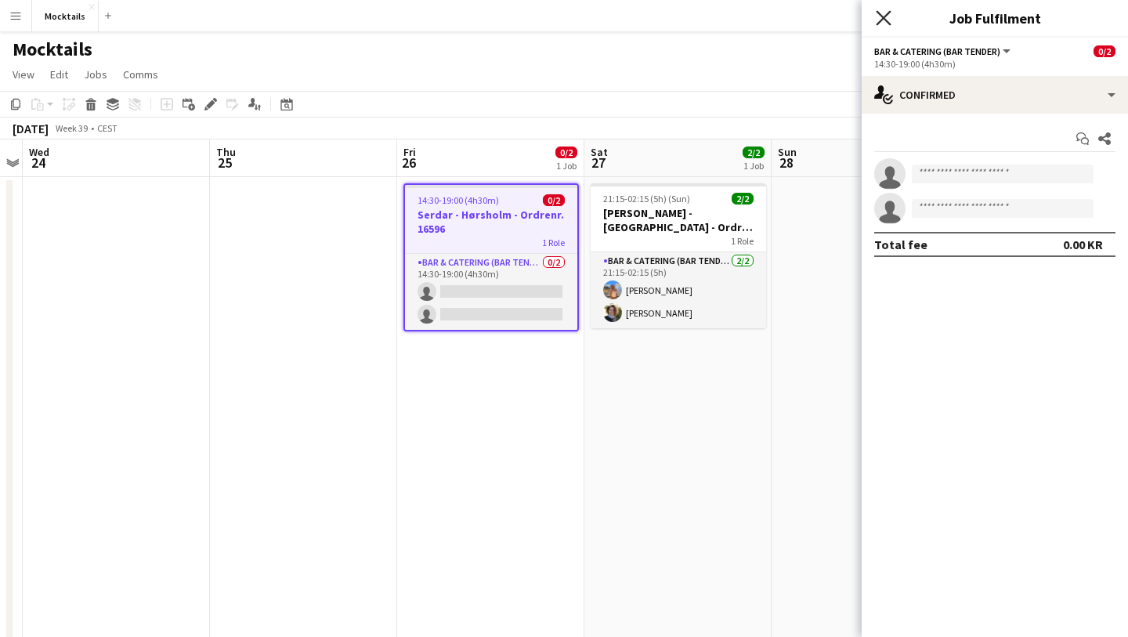
click at [879, 15] on icon "Close pop-in" at bounding box center [883, 17] width 15 height 15
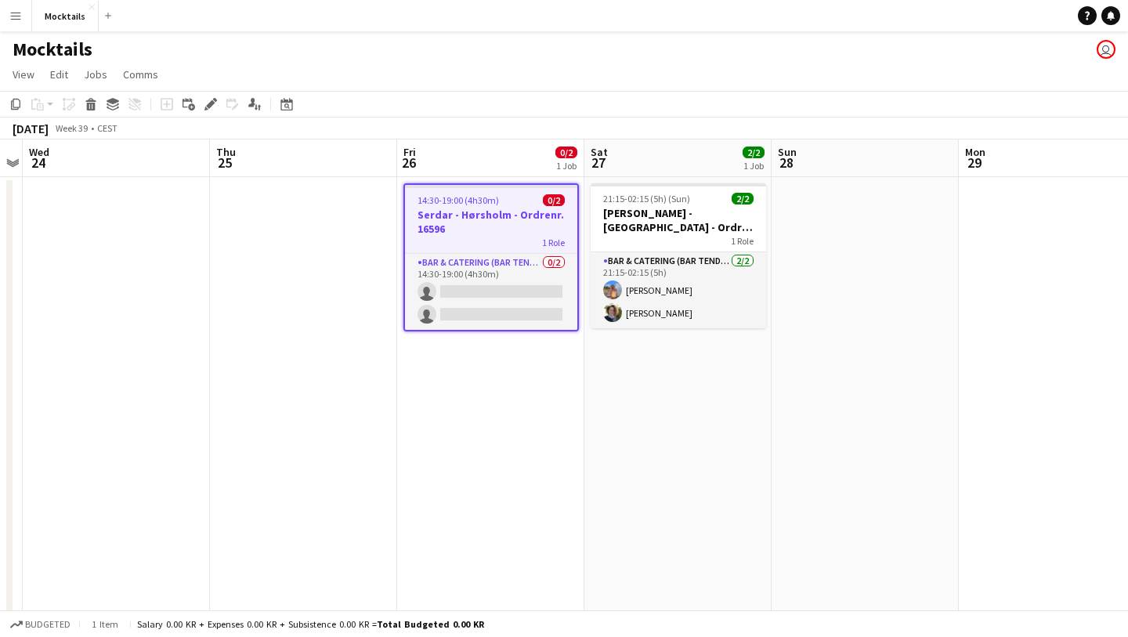
click at [615, 58] on div "Mocktails user" at bounding box center [564, 46] width 1128 height 30
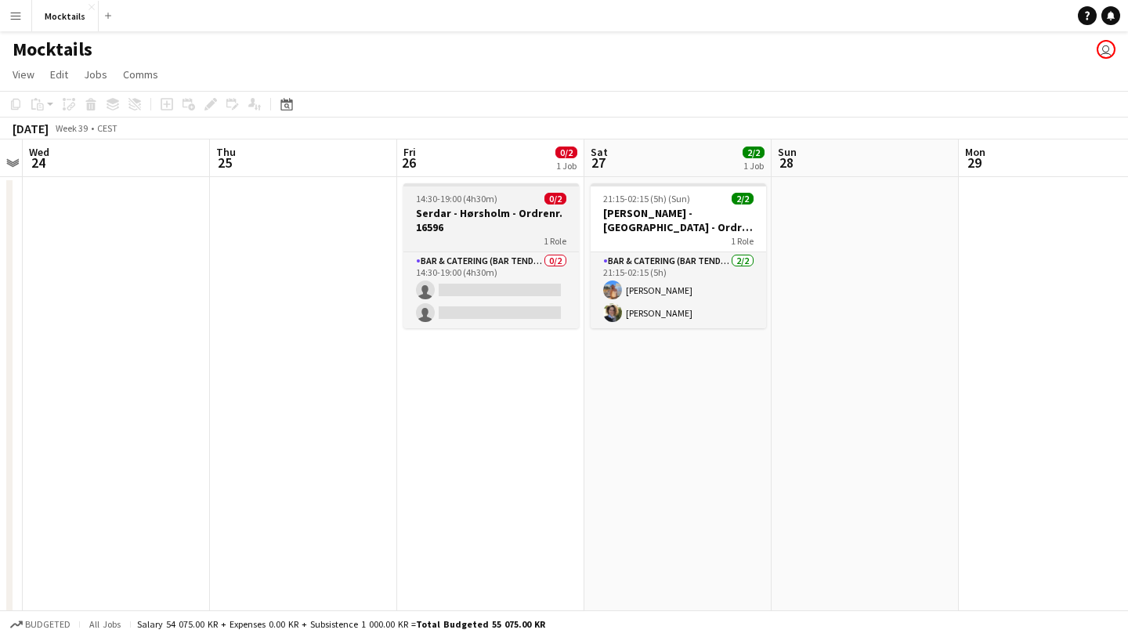
click at [486, 224] on h3 "Serdar - Hørsholm - Ordrenr. 16596" at bounding box center [490, 220] width 175 height 28
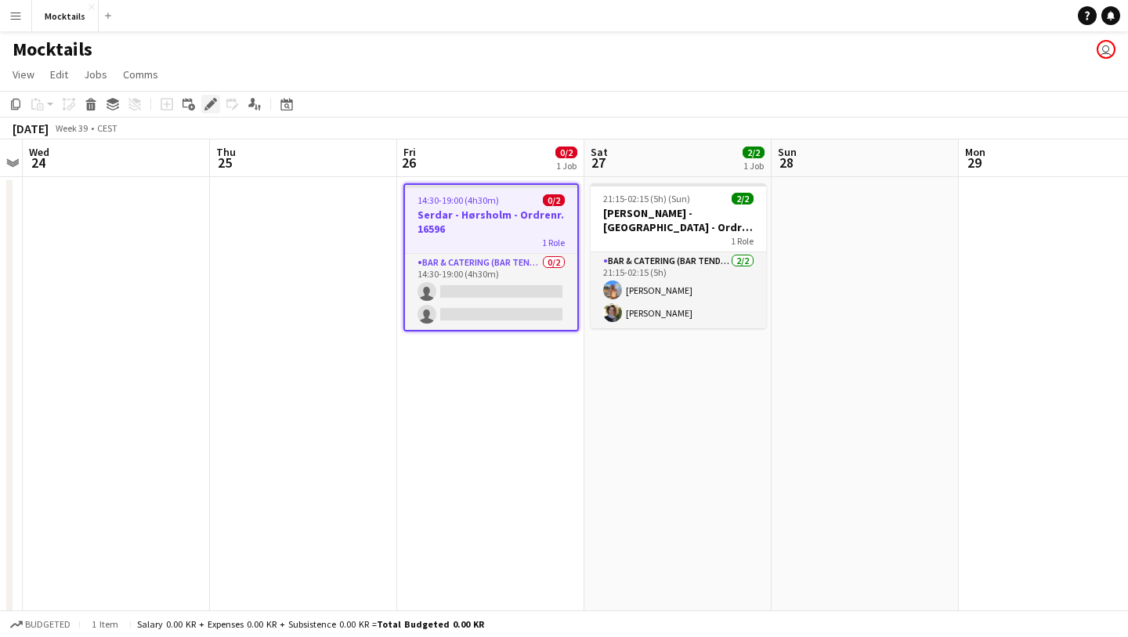
click at [211, 101] on icon at bounding box center [210, 104] width 9 height 9
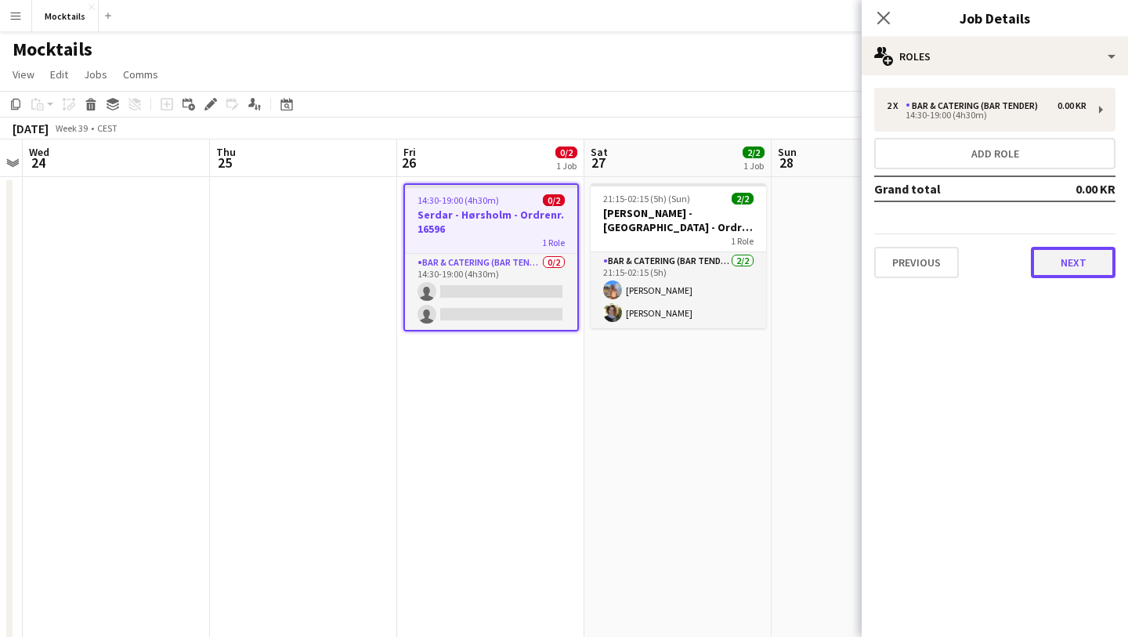
click at [1080, 273] on button "Next" at bounding box center [1073, 262] width 85 height 31
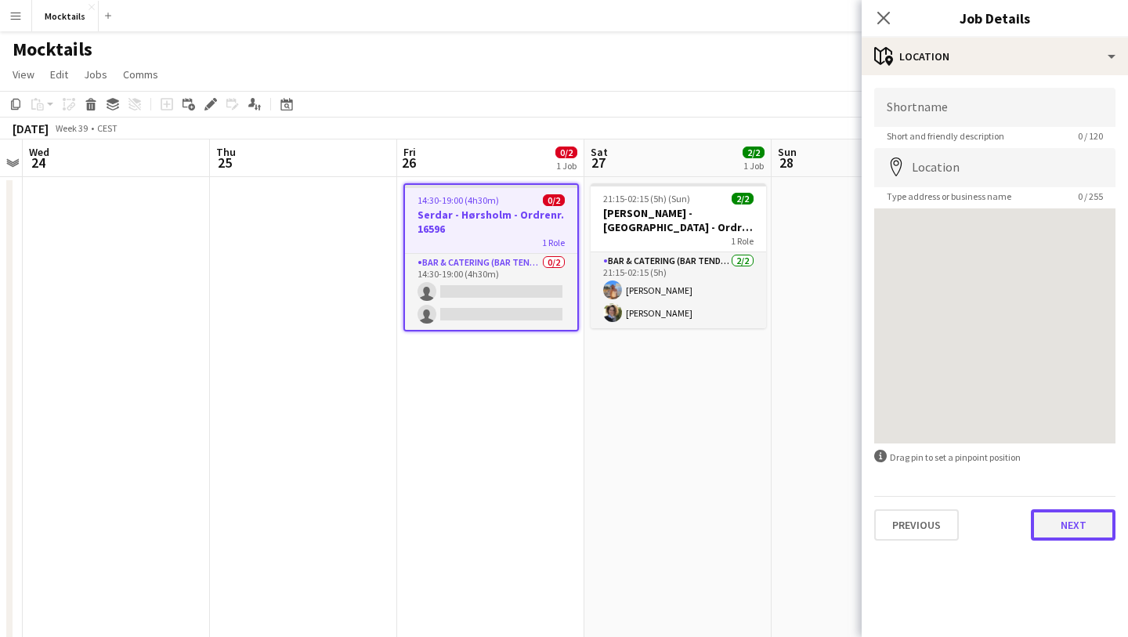
click at [1067, 536] on button "Next" at bounding box center [1073, 524] width 85 height 31
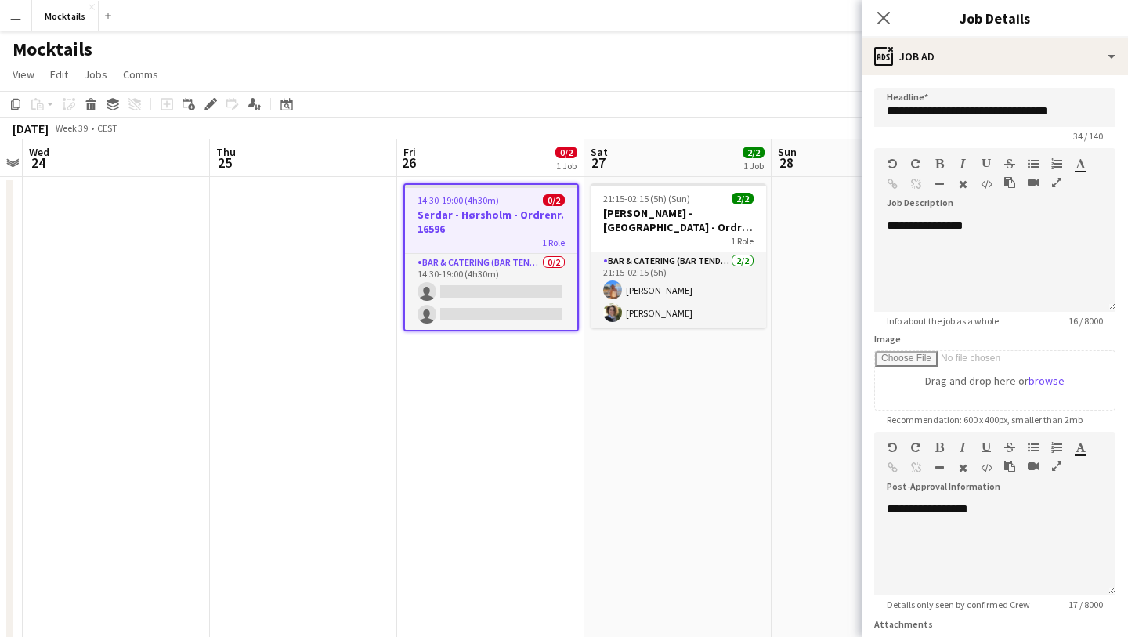
scroll to position [137, 0]
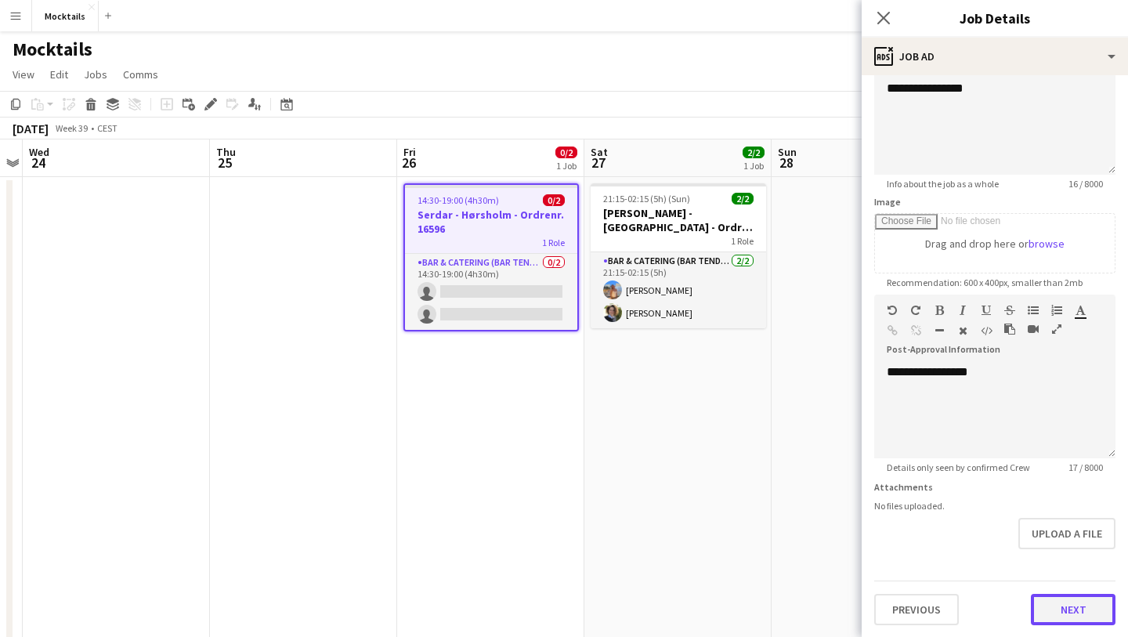
click at [1057, 616] on button "Next" at bounding box center [1073, 609] width 85 height 31
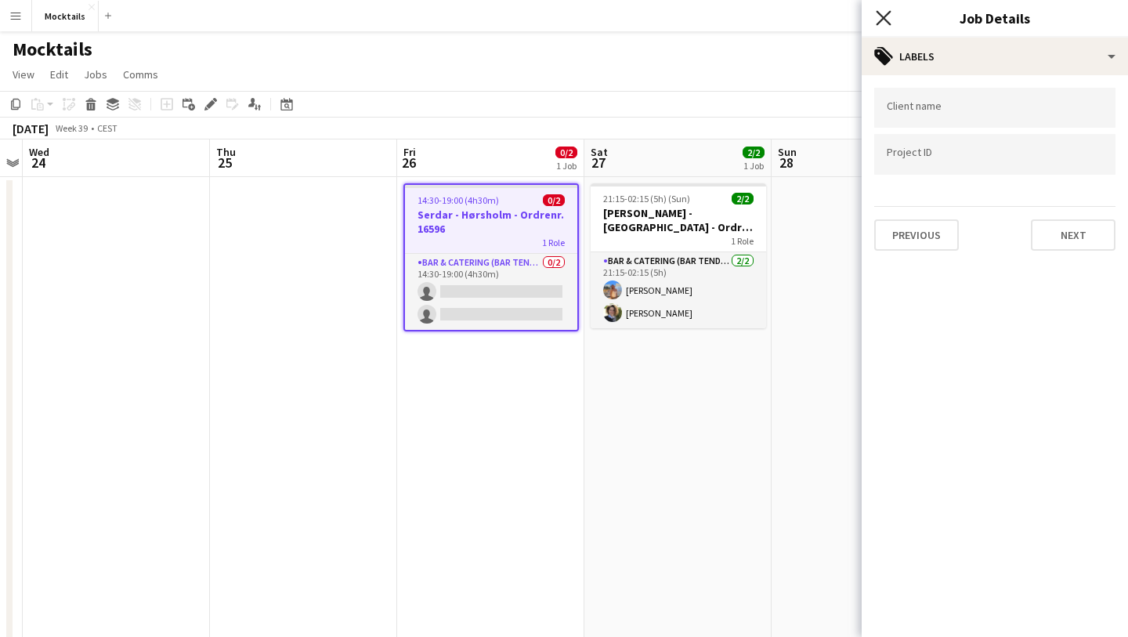
click at [887, 19] on icon "Close pop-in" at bounding box center [883, 17] width 15 height 15
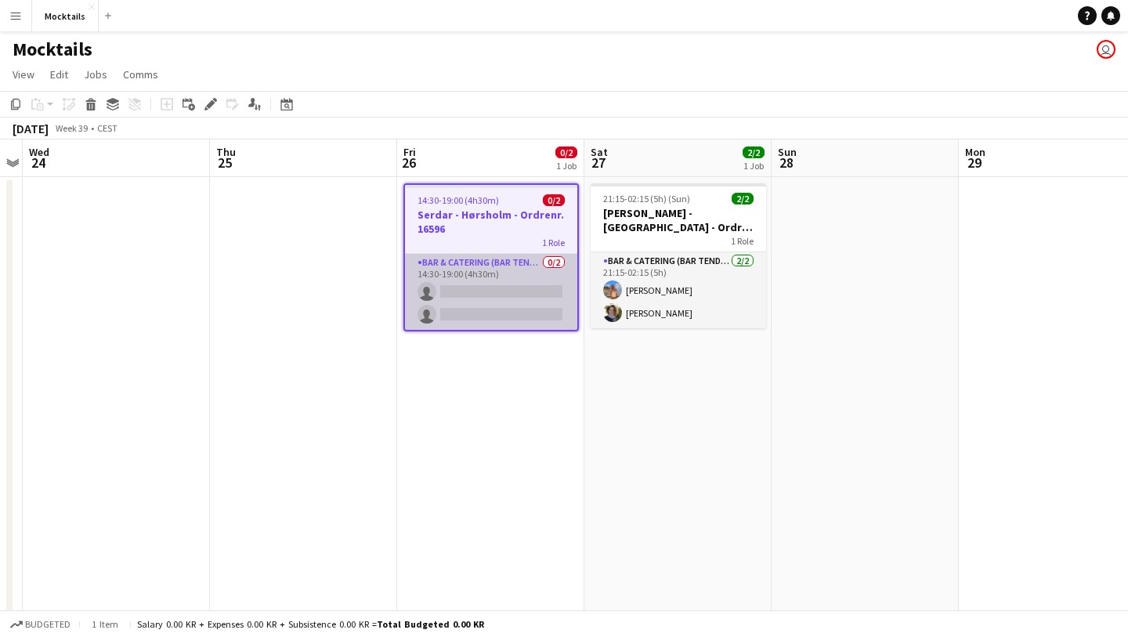
click at [471, 277] on app-card-role "Bar & Catering (Bar Tender) 0/2 14:30-19:00 (4h30m) single-neutral-actions sing…" at bounding box center [491, 292] width 172 height 76
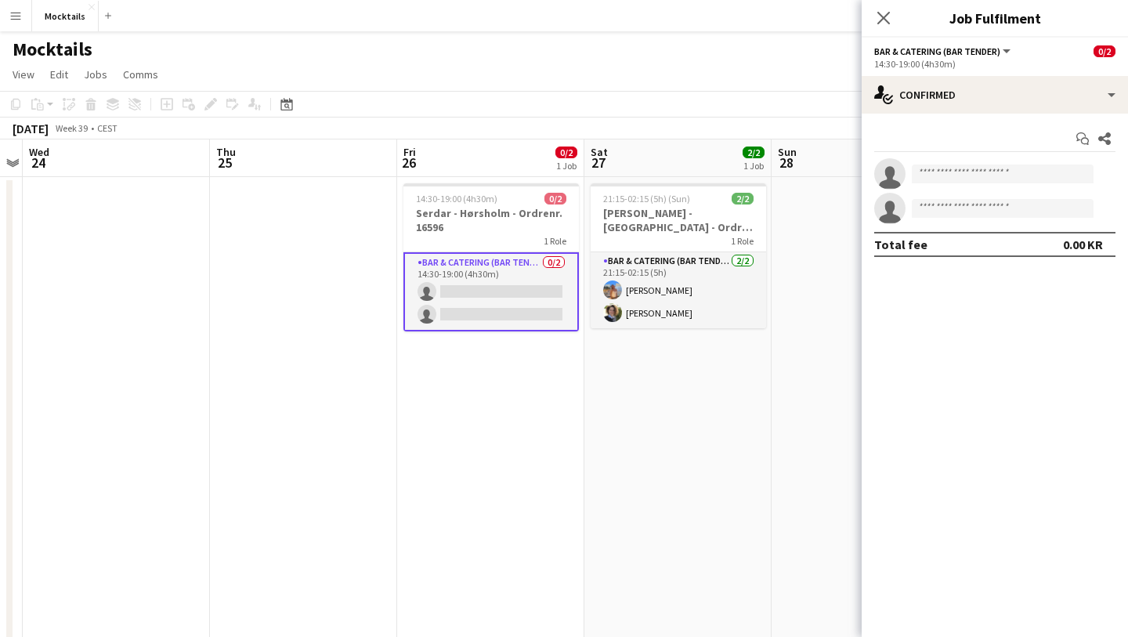
click at [1004, 49] on button "Bar & Catering (Bar Tender)" at bounding box center [943, 51] width 139 height 12
click at [1004, 48] on button "Bar & Catering (Bar Tender)" at bounding box center [943, 51] width 139 height 12
click at [885, 11] on icon "Close pop-in" at bounding box center [883, 17] width 15 height 15
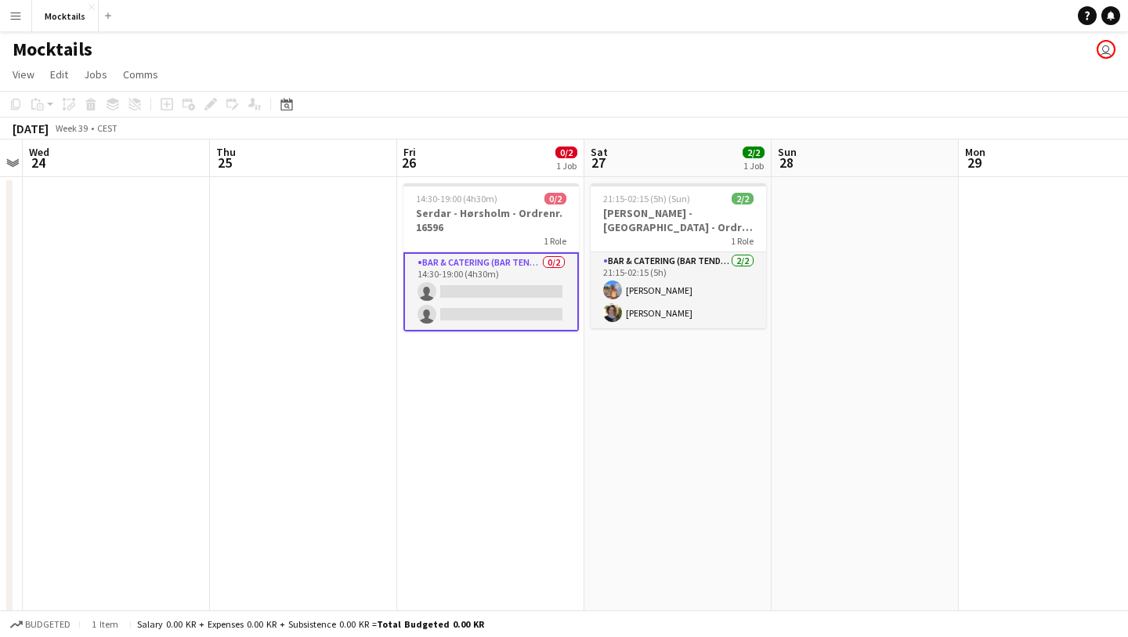
click at [544, 52] on div "Mocktails user" at bounding box center [564, 46] width 1128 height 30
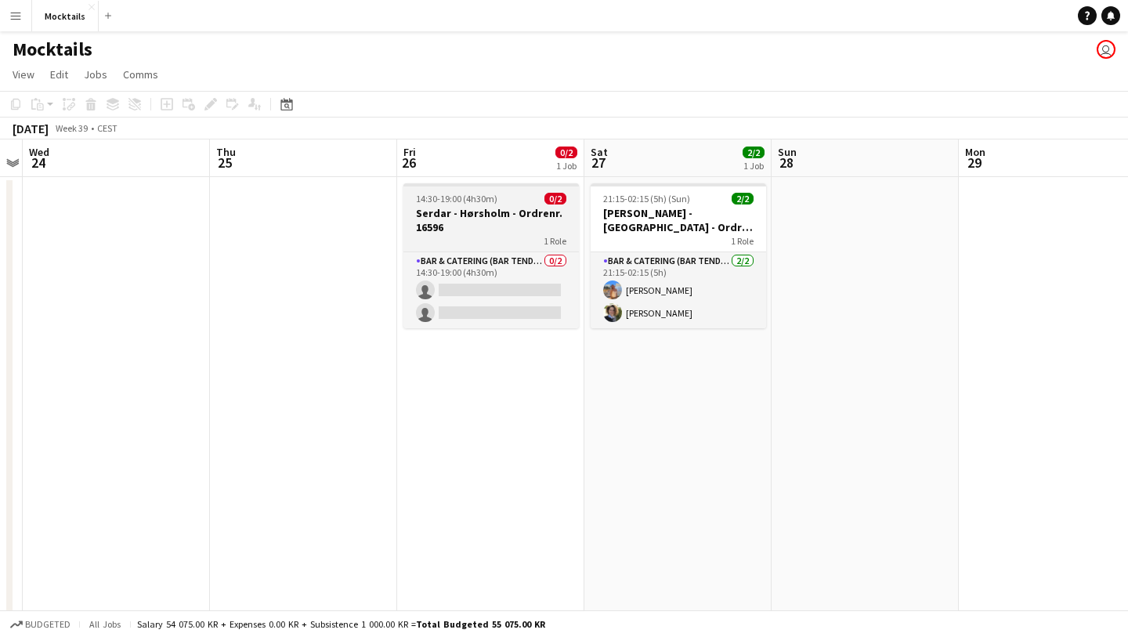
click at [475, 219] on h3 "Serdar - Hørsholm - Ordrenr. 16596" at bounding box center [490, 220] width 175 height 28
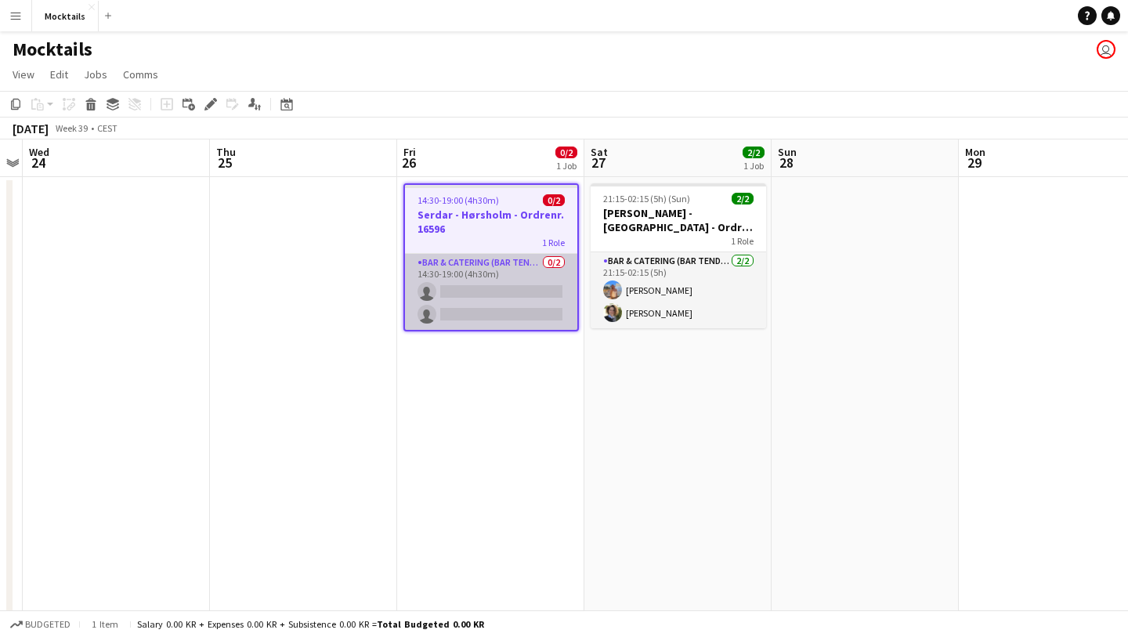
scroll to position [0, 538]
click at [486, 289] on app-card-role "Bar & Catering (Bar Tender) 0/2 14:30-19:00 (4h30m) single-neutral-actions sing…" at bounding box center [492, 292] width 172 height 76
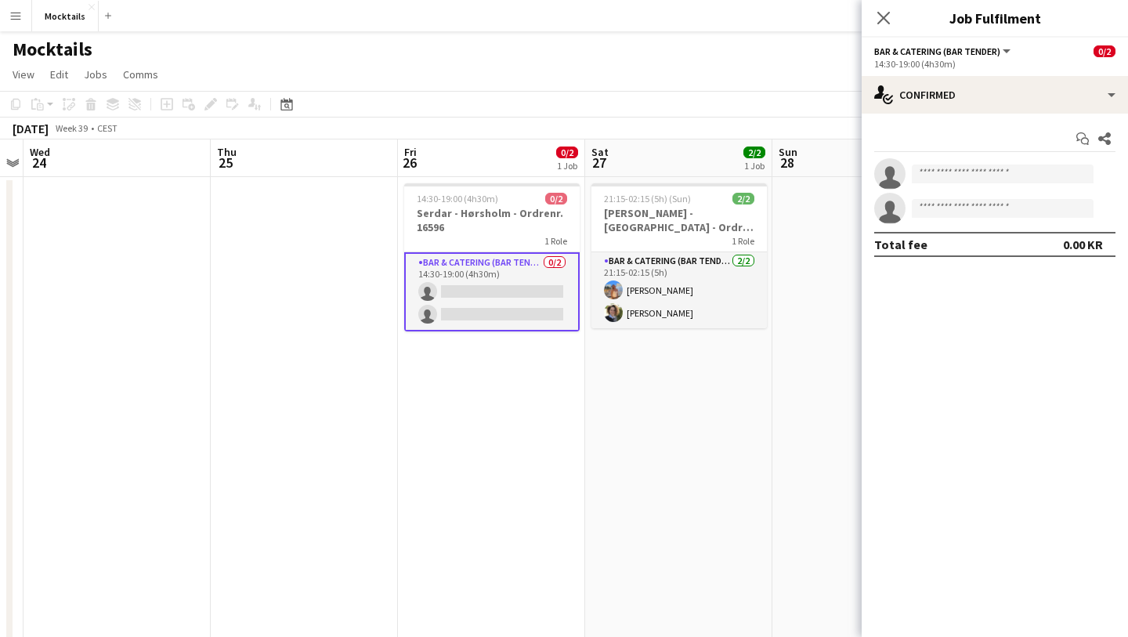
click at [880, 26] on app-icon "Close pop-in" at bounding box center [883, 18] width 19 height 19
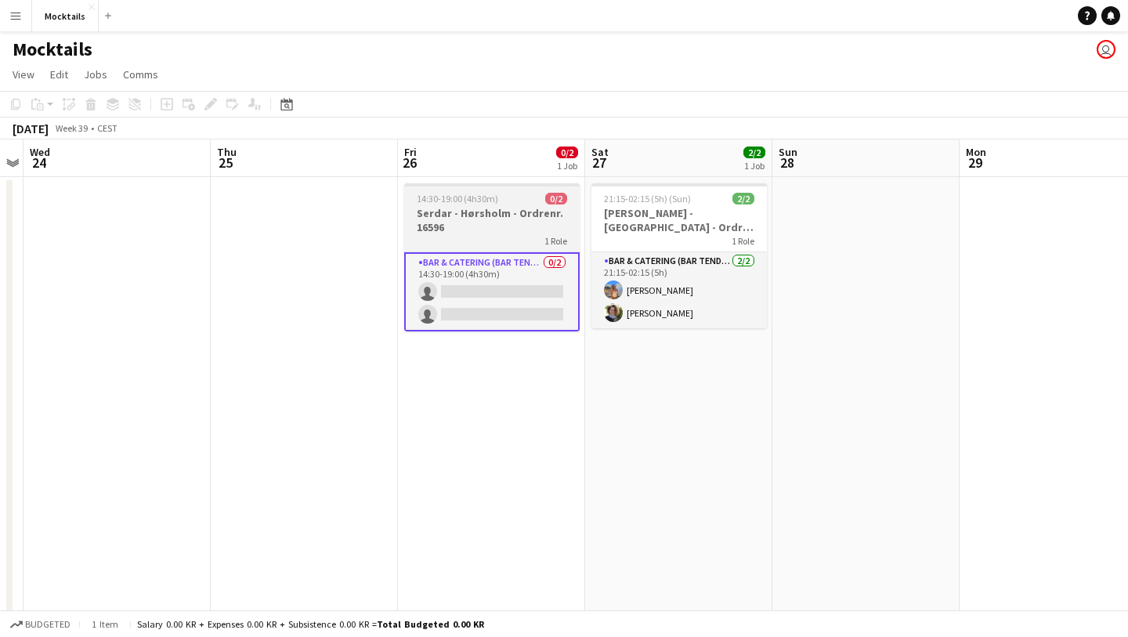
click at [498, 211] on h3 "Serdar - Hørsholm - Ordrenr. 16596" at bounding box center [491, 220] width 175 height 28
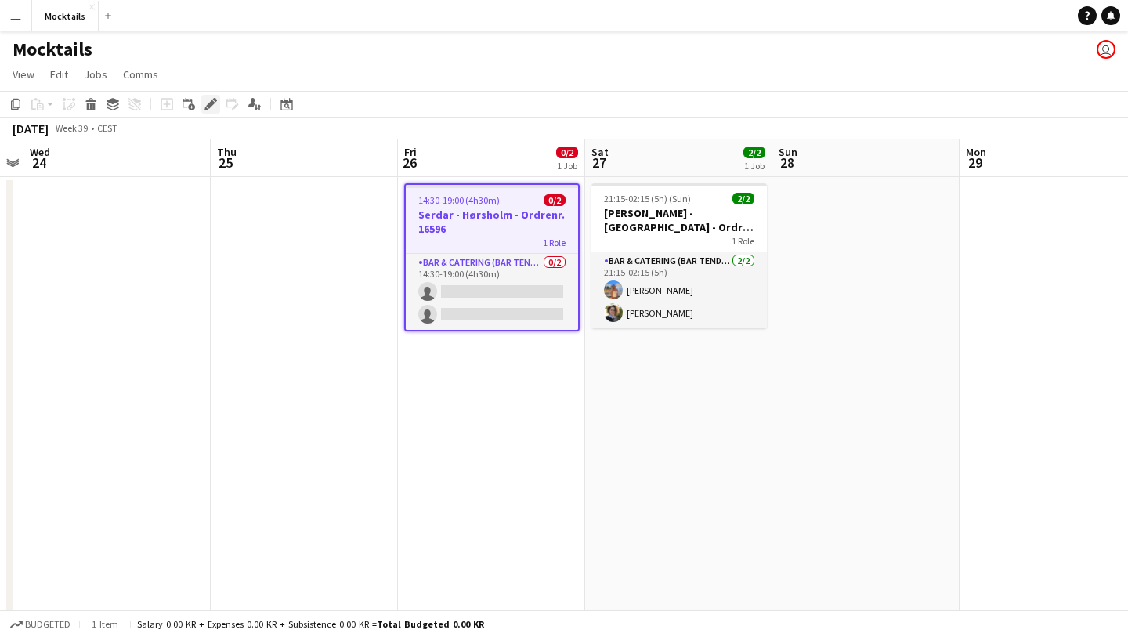
click at [204, 102] on icon "Edit" at bounding box center [210, 104] width 13 height 13
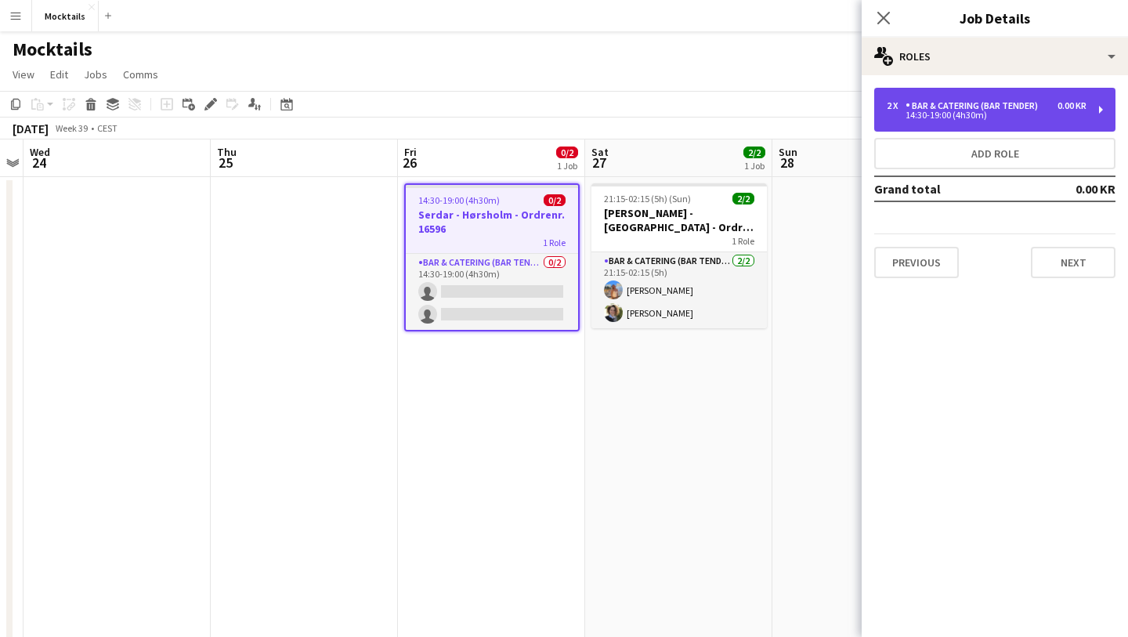
click at [1037, 113] on div "14:30-19:00 (4h30m)" at bounding box center [987, 115] width 200 height 8
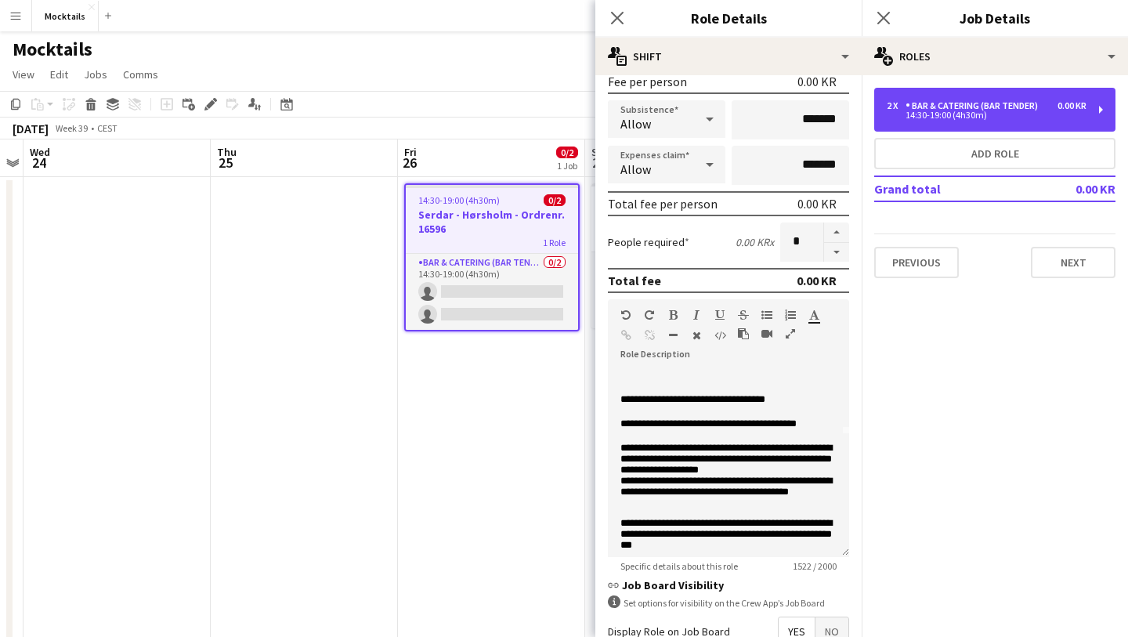
scroll to position [0, 0]
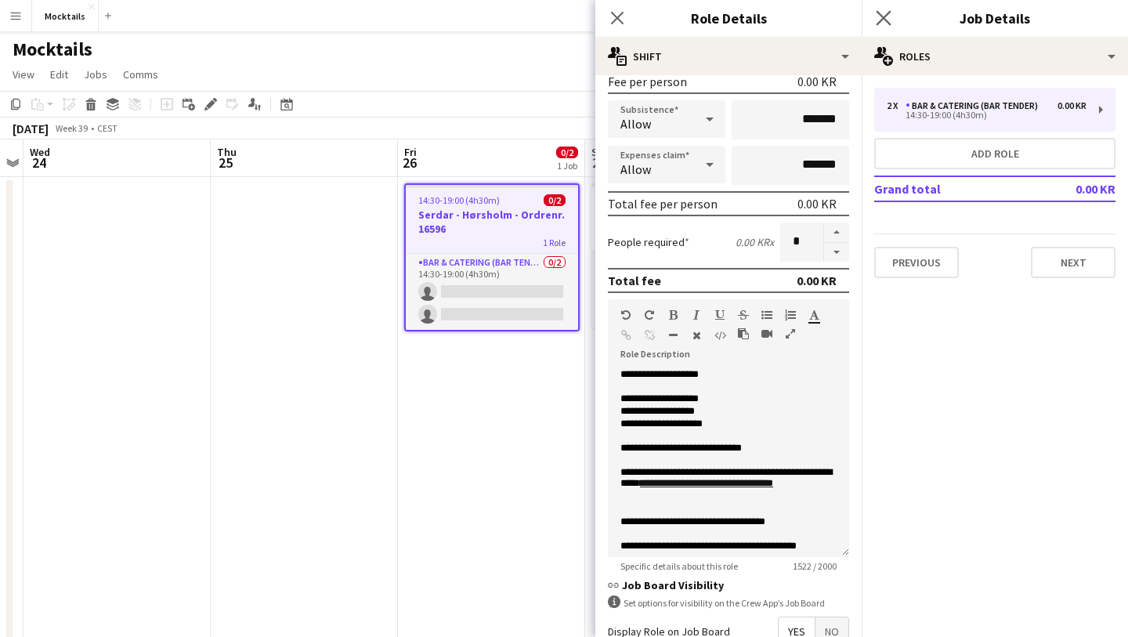
click at [889, 9] on app-icon "Close pop-in" at bounding box center [883, 18] width 23 height 23
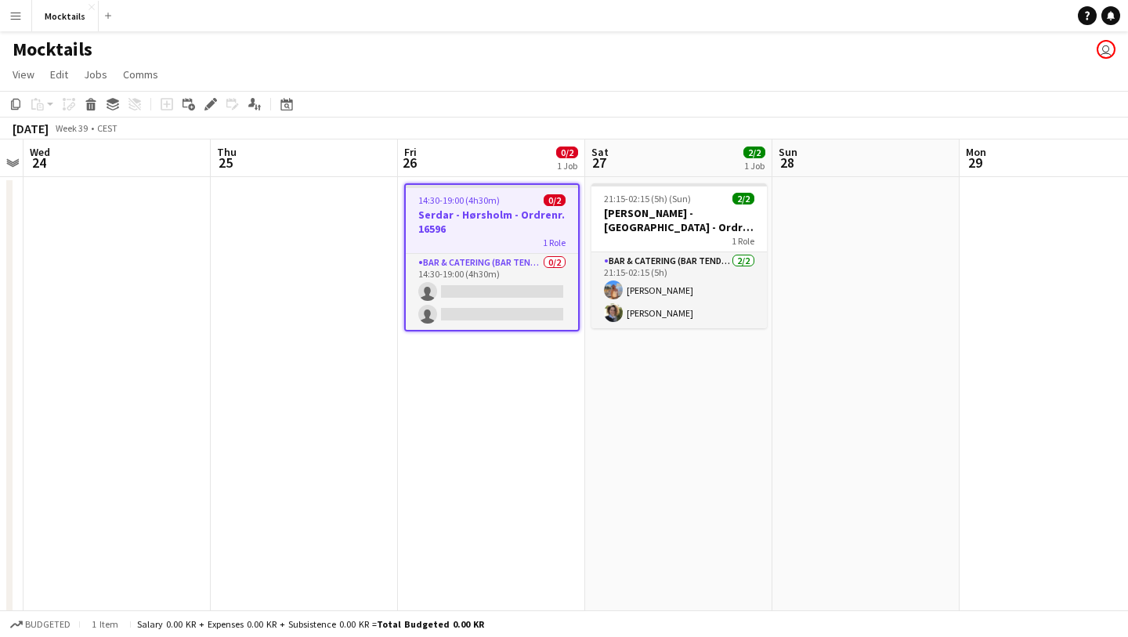
click at [750, 60] on div "Mocktails user" at bounding box center [564, 46] width 1128 height 30
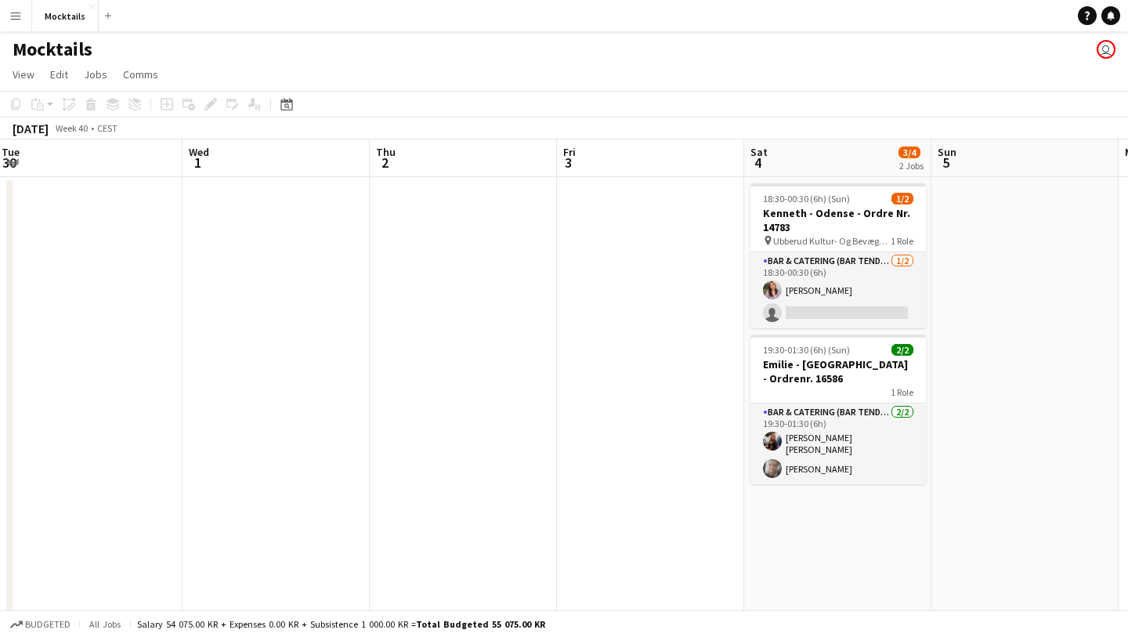
scroll to position [0, 318]
